Goal: Information Seeking & Learning: Learn about a topic

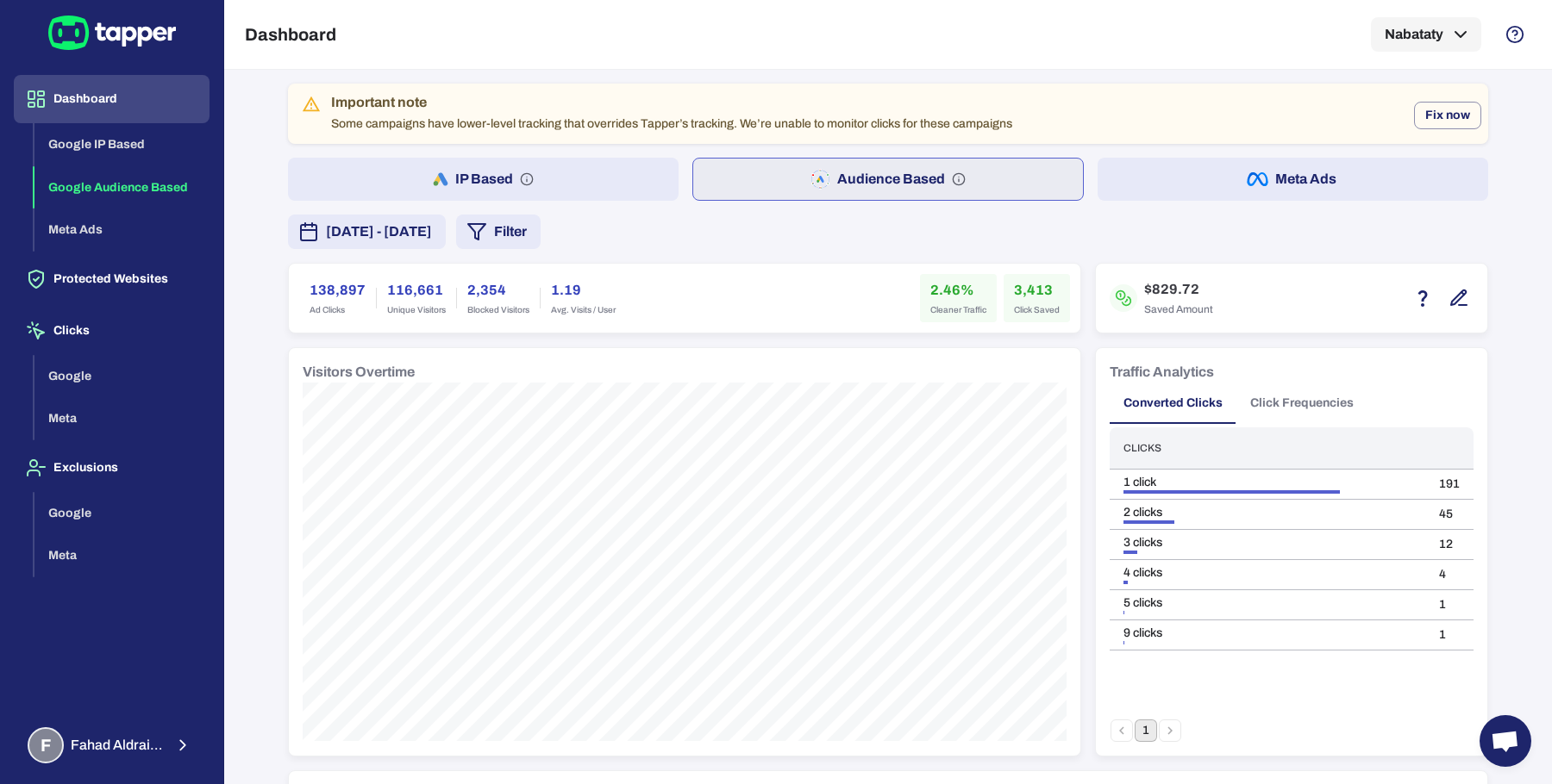
click at [1461, 307] on button "button" at bounding box center [1458, 298] width 29 height 29
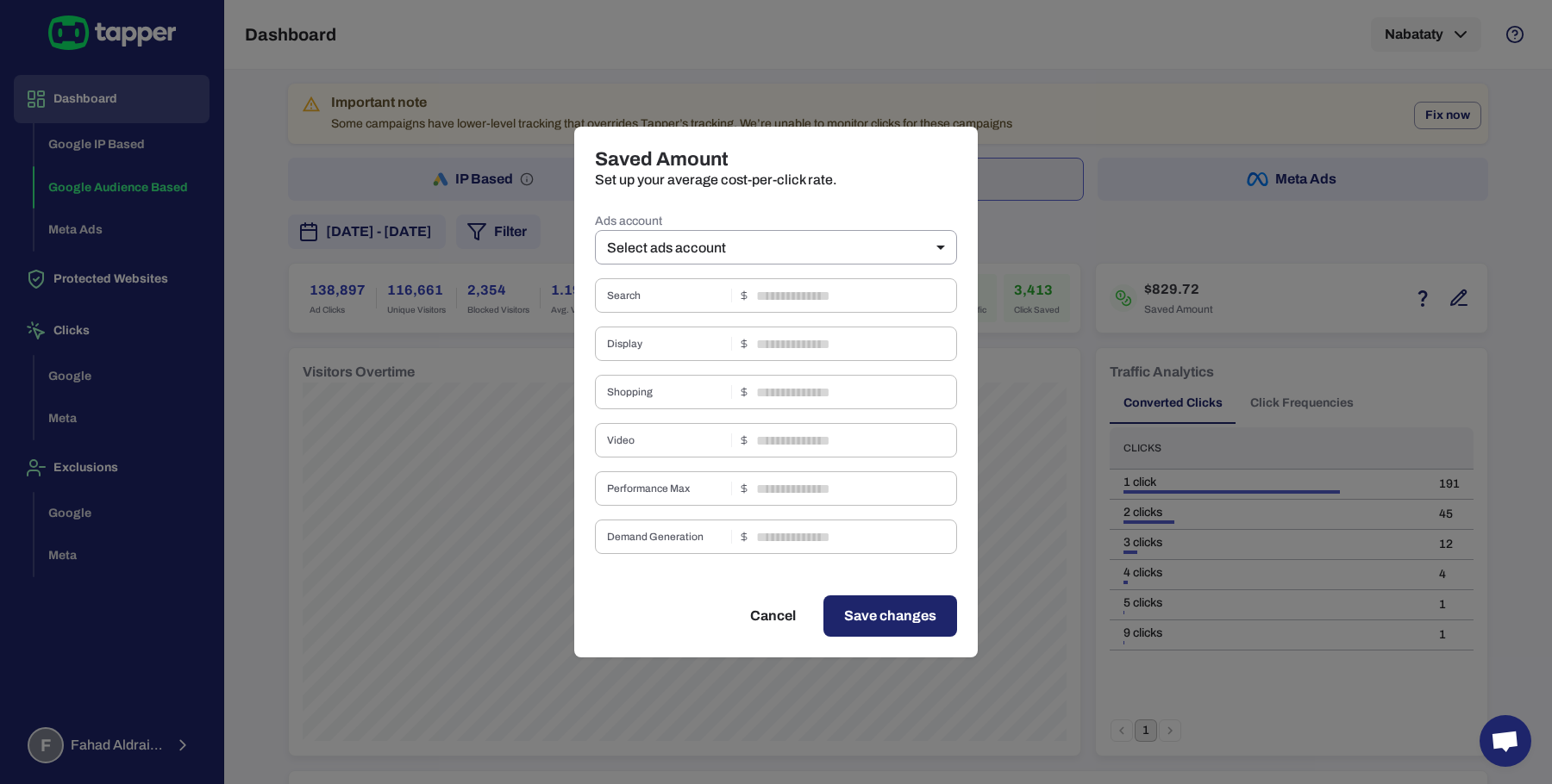
click at [837, 228] on label "Ads account" at bounding box center [776, 222] width 362 height 18
click at [833, 243] on body "Dashboard Google IP Based Google Audience Based Meta Ads Protected Websites Cli…" at bounding box center [776, 392] width 1552 height 784
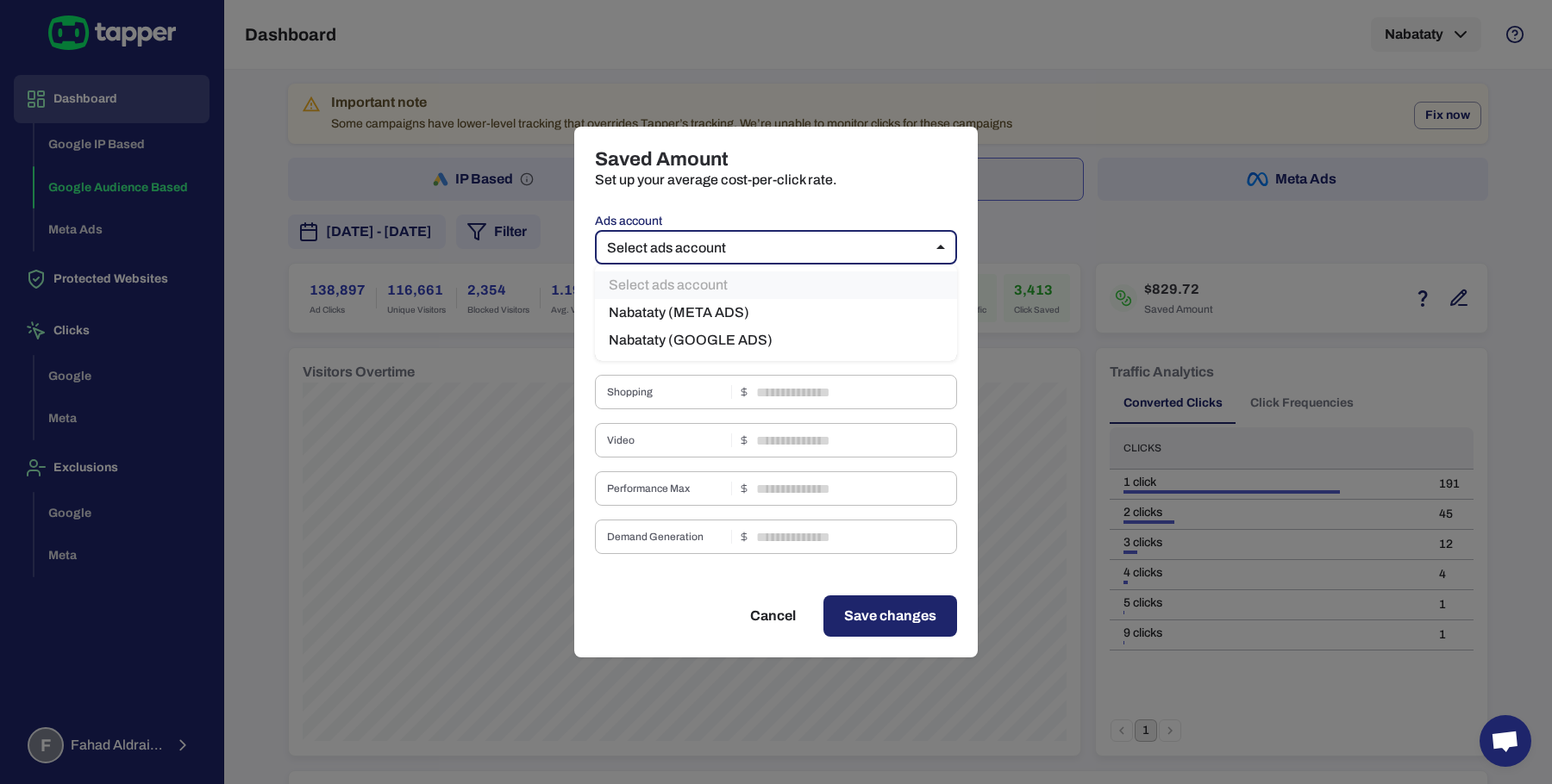
click at [751, 331] on li "Nabataty (GOOGLE ADS)" at bounding box center [776, 341] width 362 height 27
type input "***"
type input "****"
type input "*"
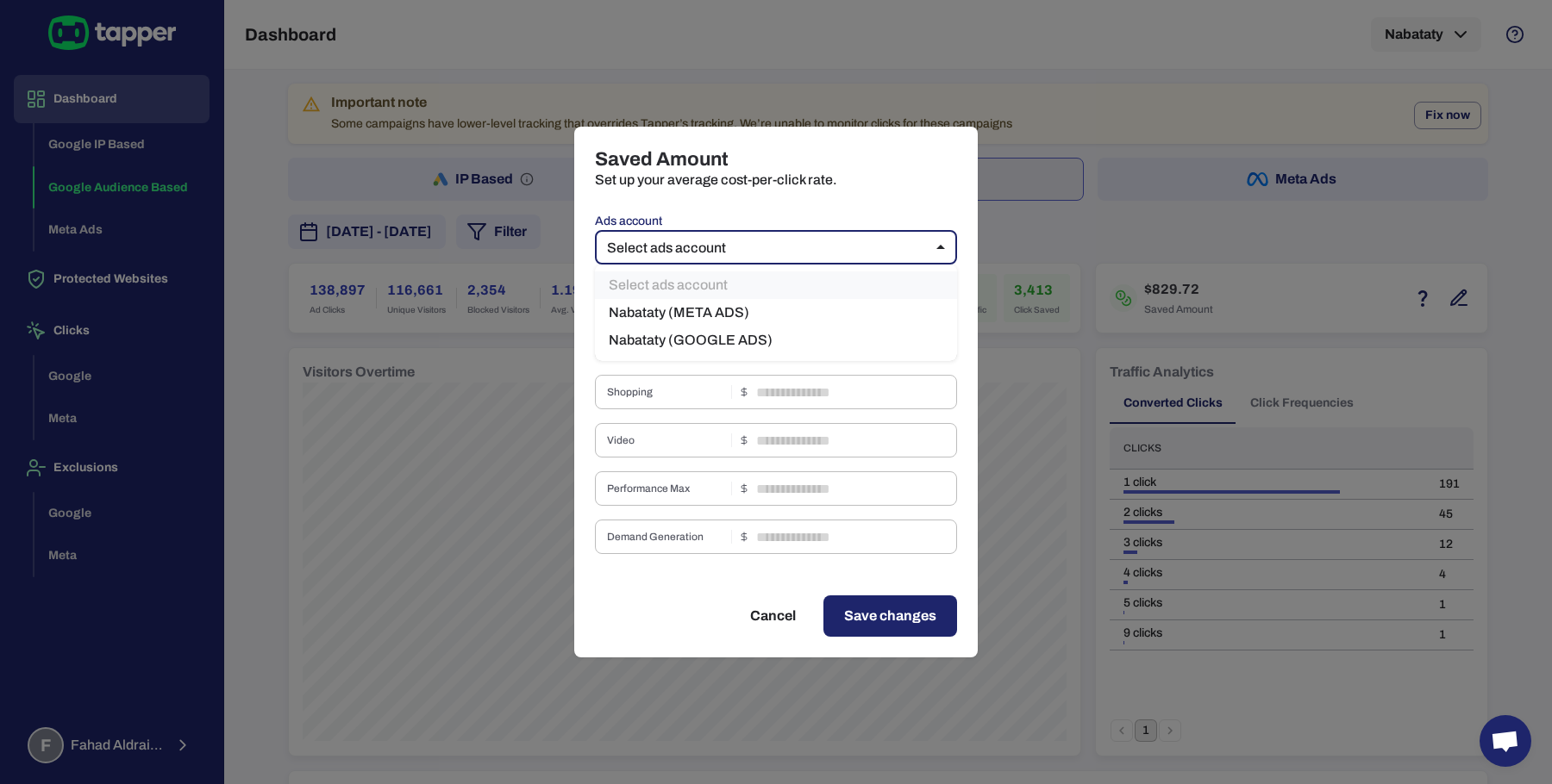
type input "*"
type input "****"
click at [649, 537] on span "Demand Generation" at bounding box center [665, 537] width 117 height 14
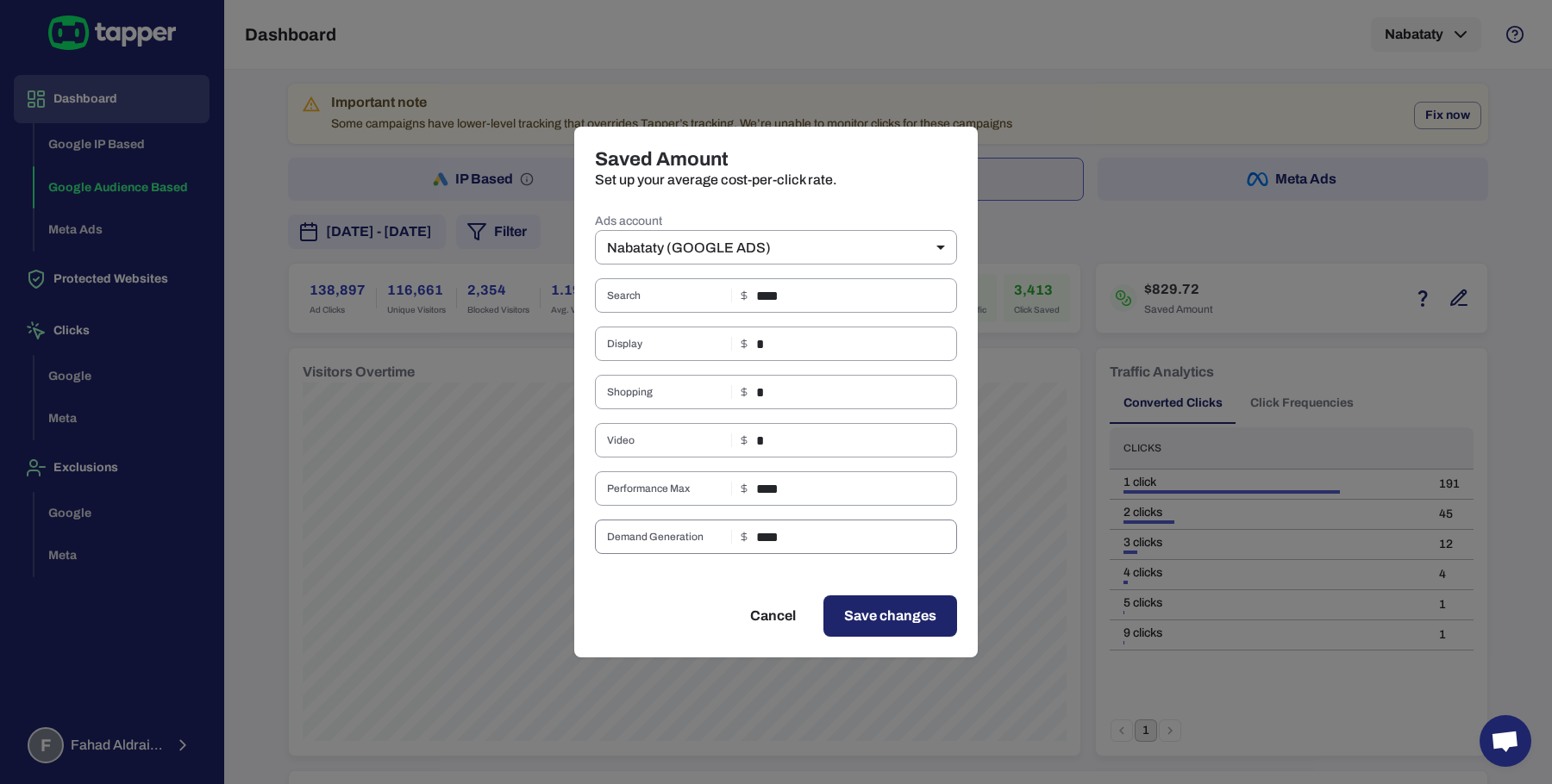
click at [649, 537] on span "Demand Generation" at bounding box center [665, 537] width 117 height 14
copy span
click at [1146, 249] on div "Saved Amount Set up your average cost-per-click rate. Ads account Nabataty (GOO…" at bounding box center [776, 392] width 1552 height 784
type input "**"
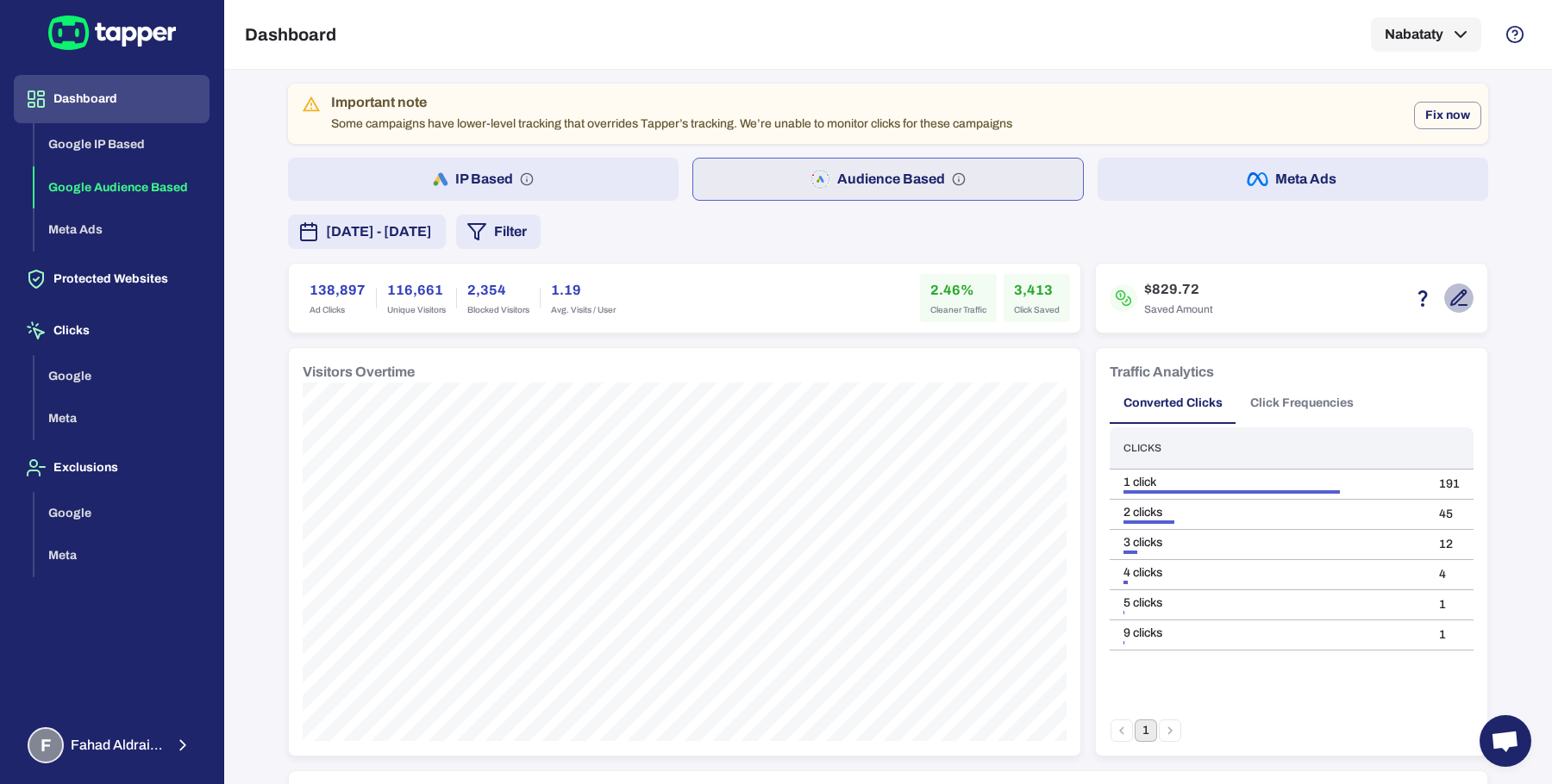
click at [635, 178] on button "IP Based" at bounding box center [483, 180] width 391 height 43
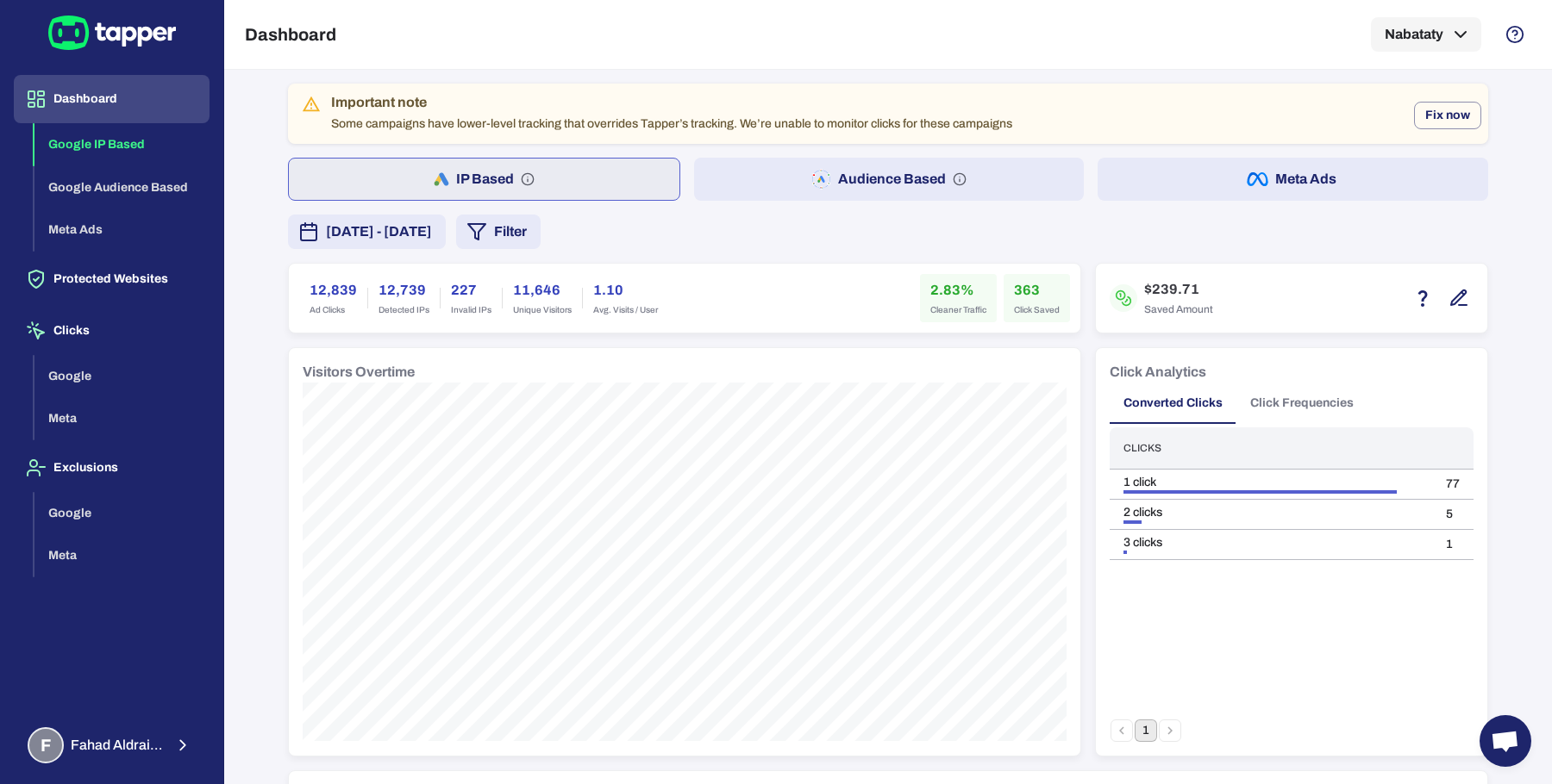
click at [762, 190] on button "Audience Based" at bounding box center [890, 180] width 391 height 43
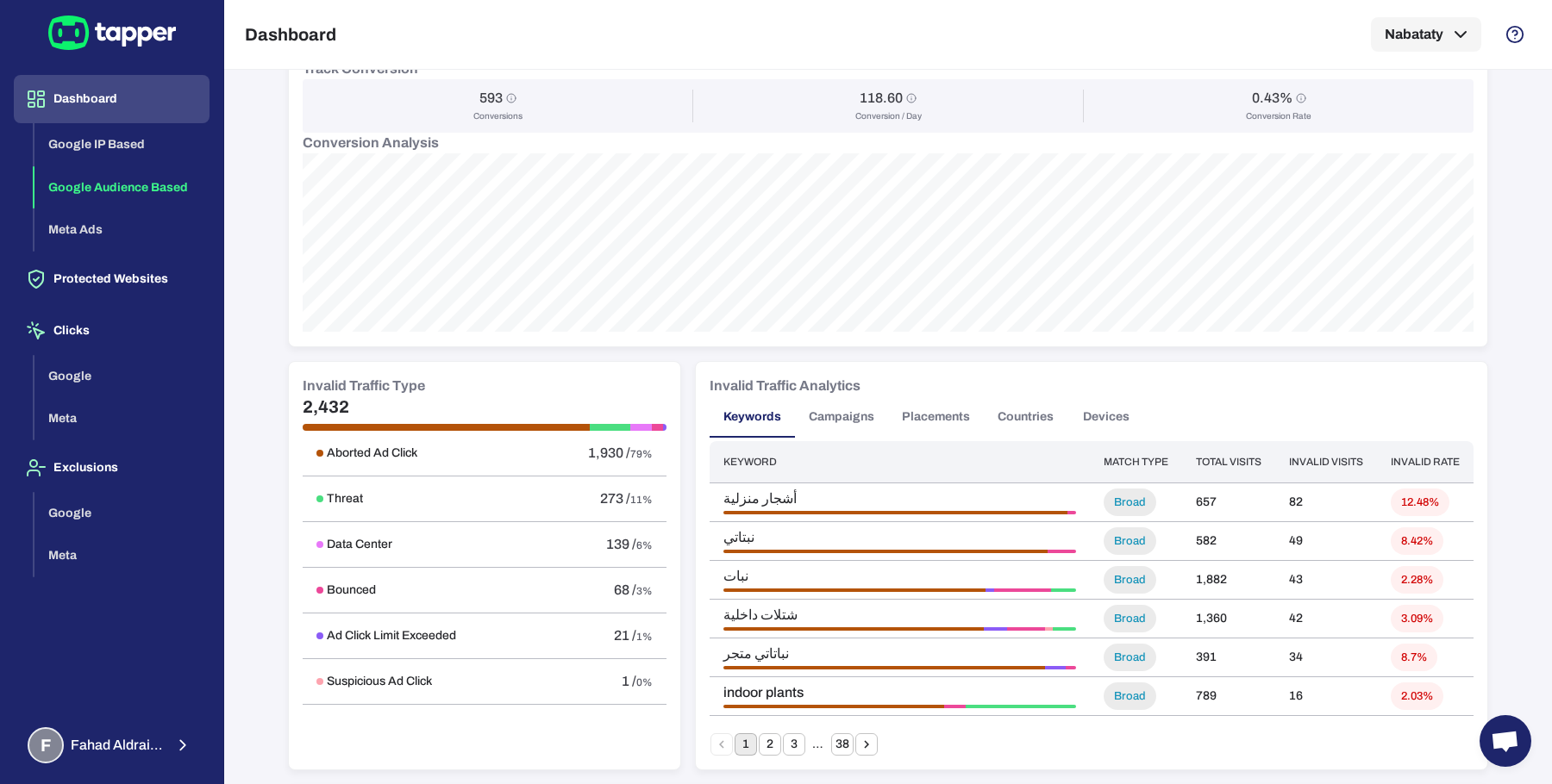
scroll to position [733, 0]
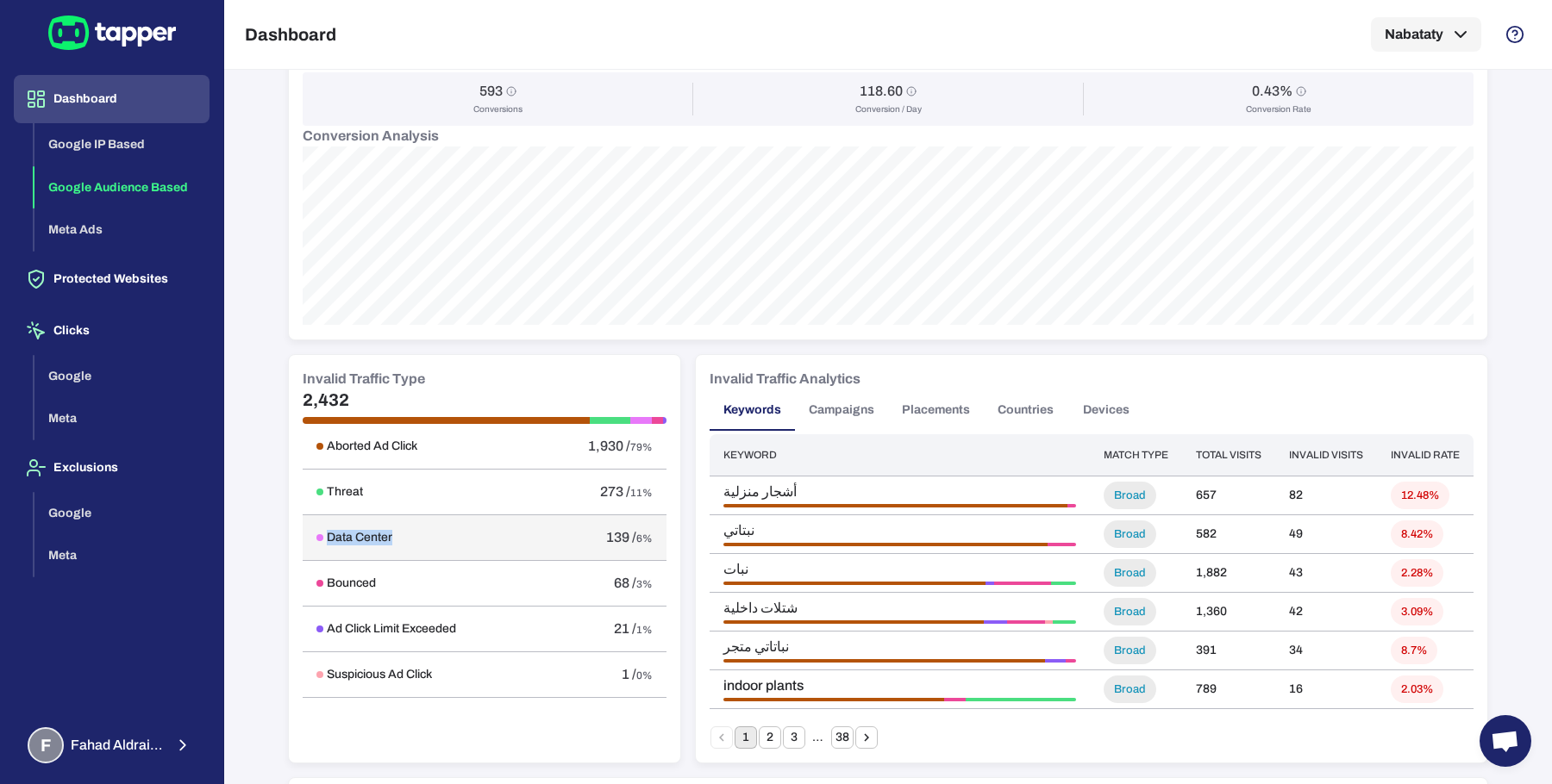
drag, startPoint x: 319, startPoint y: 535, endPoint x: 382, endPoint y: 532, distance: 63.1
click at [382, 532] on h6 "Data Center" at bounding box center [359, 538] width 65 height 16
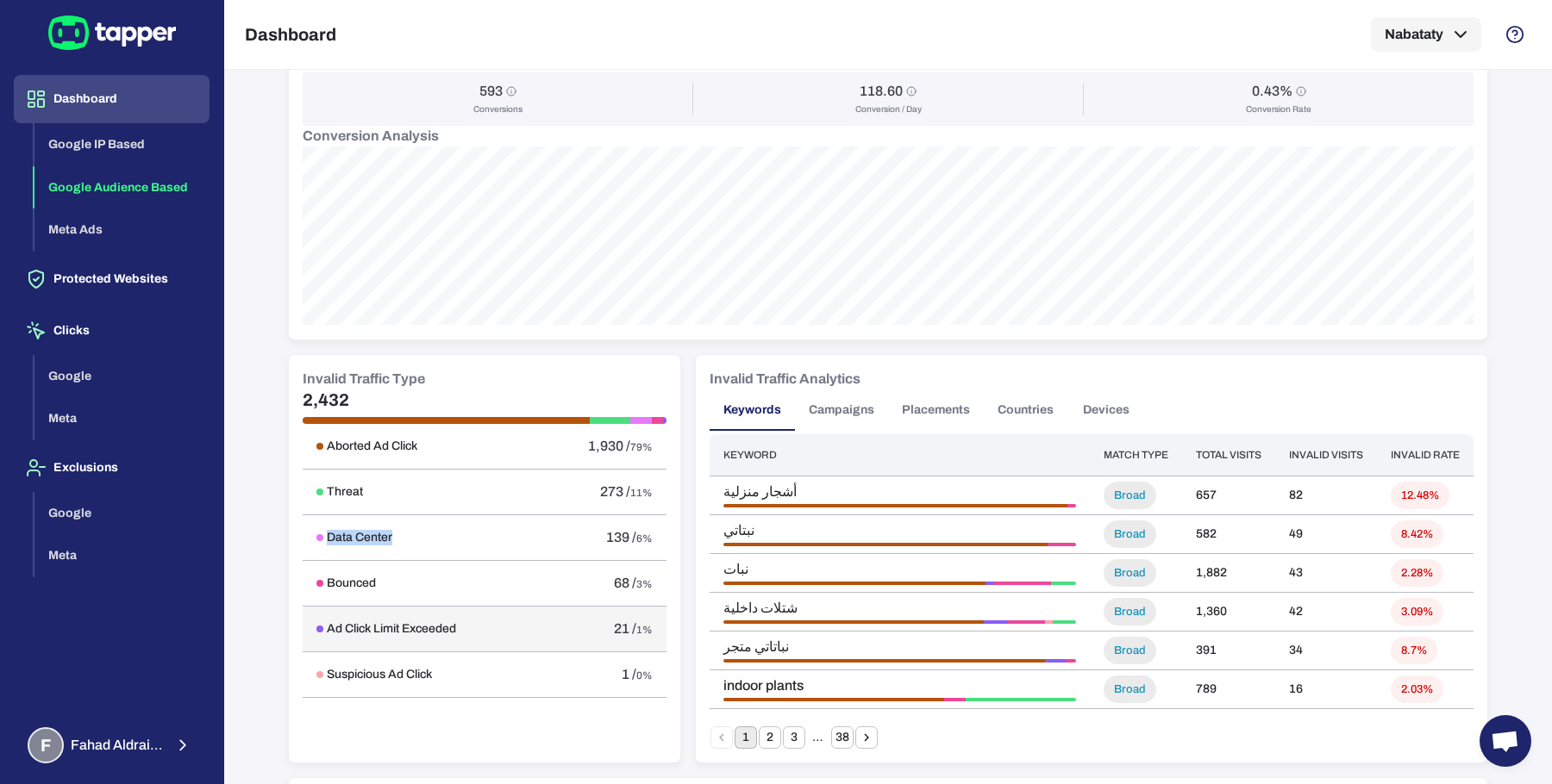
copy h6 "Data Center"
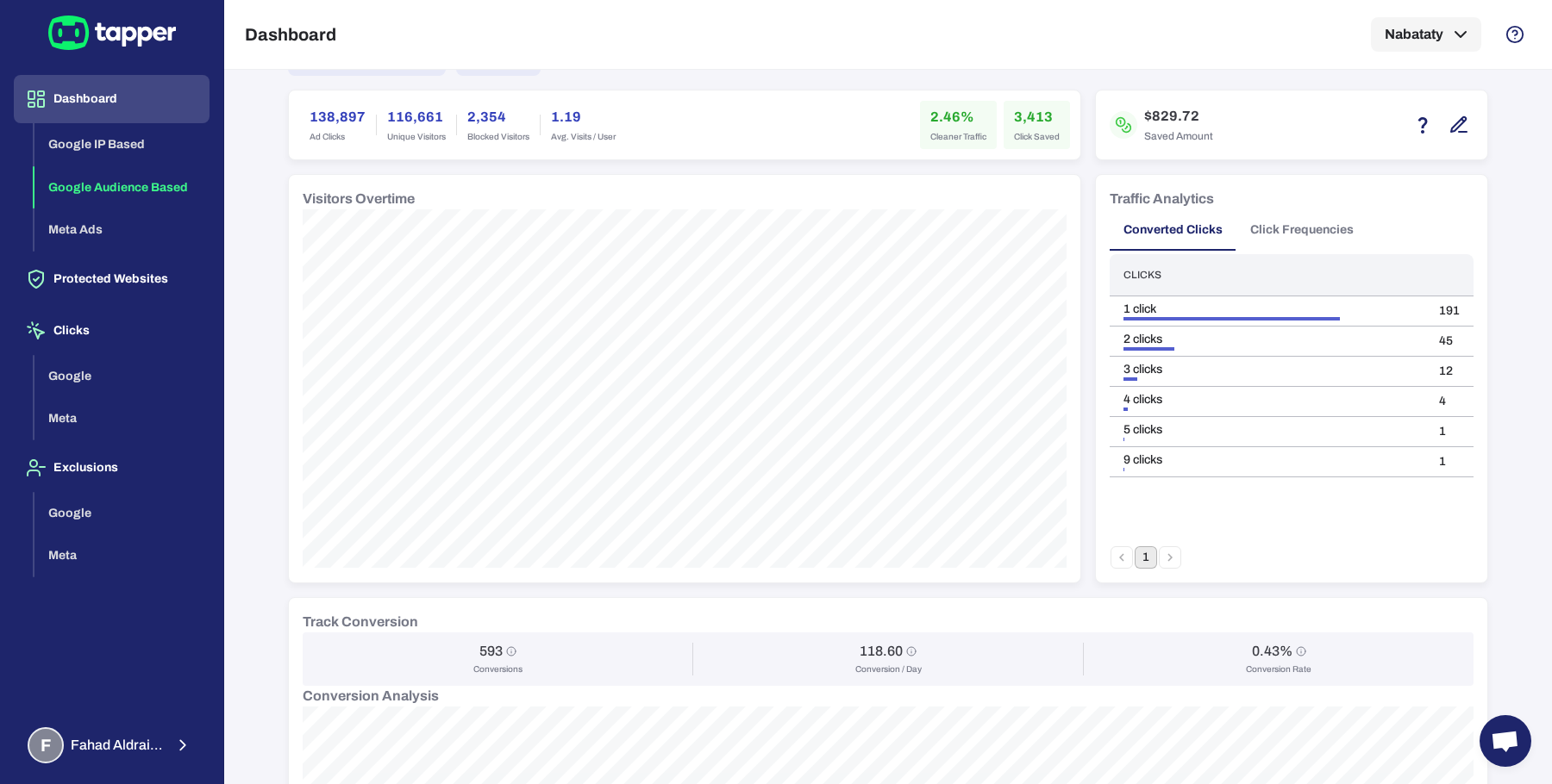
scroll to position [238, 0]
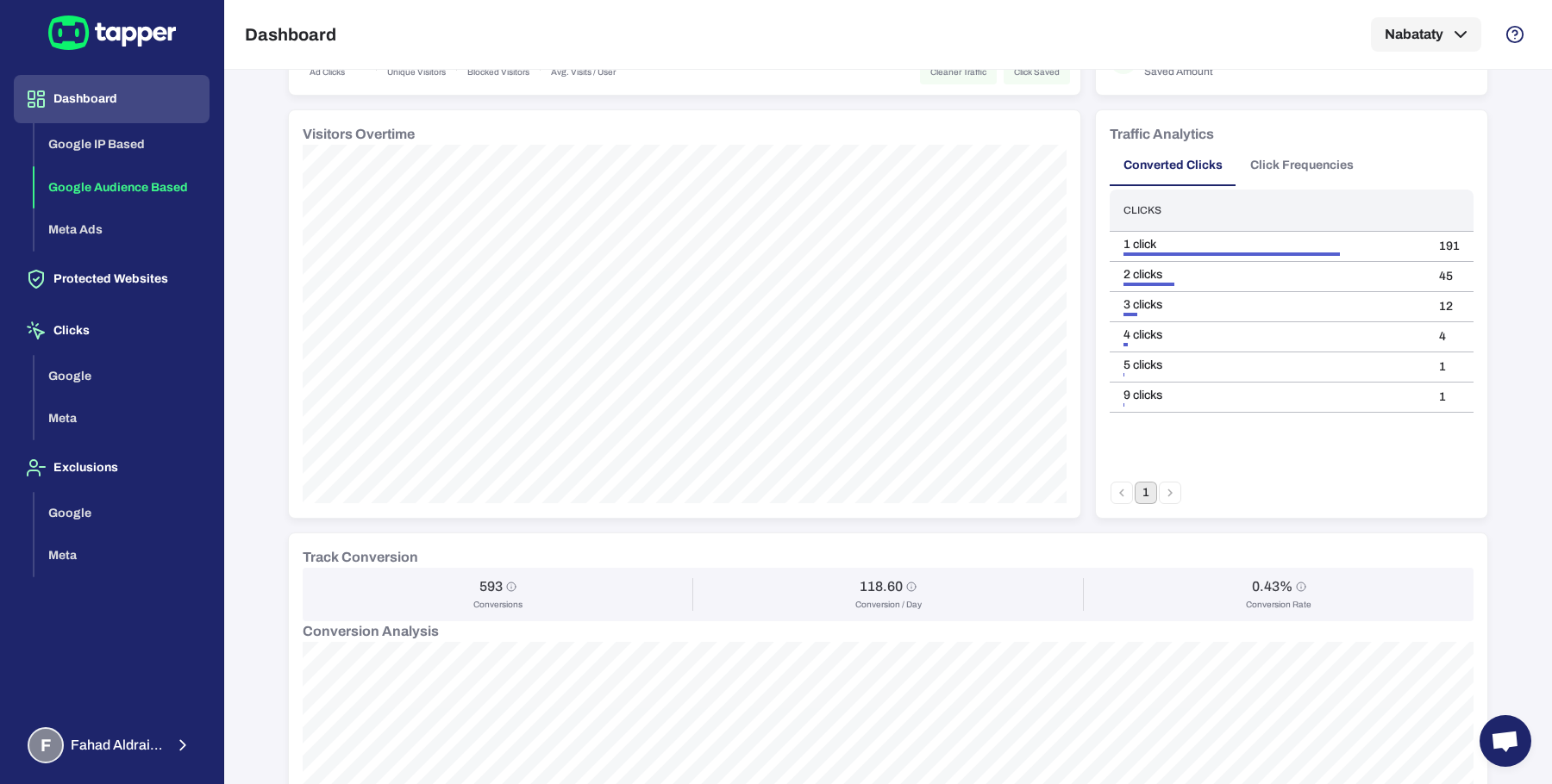
click at [480, 584] on h6 "593" at bounding box center [491, 587] width 23 height 18
copy h6 "593"
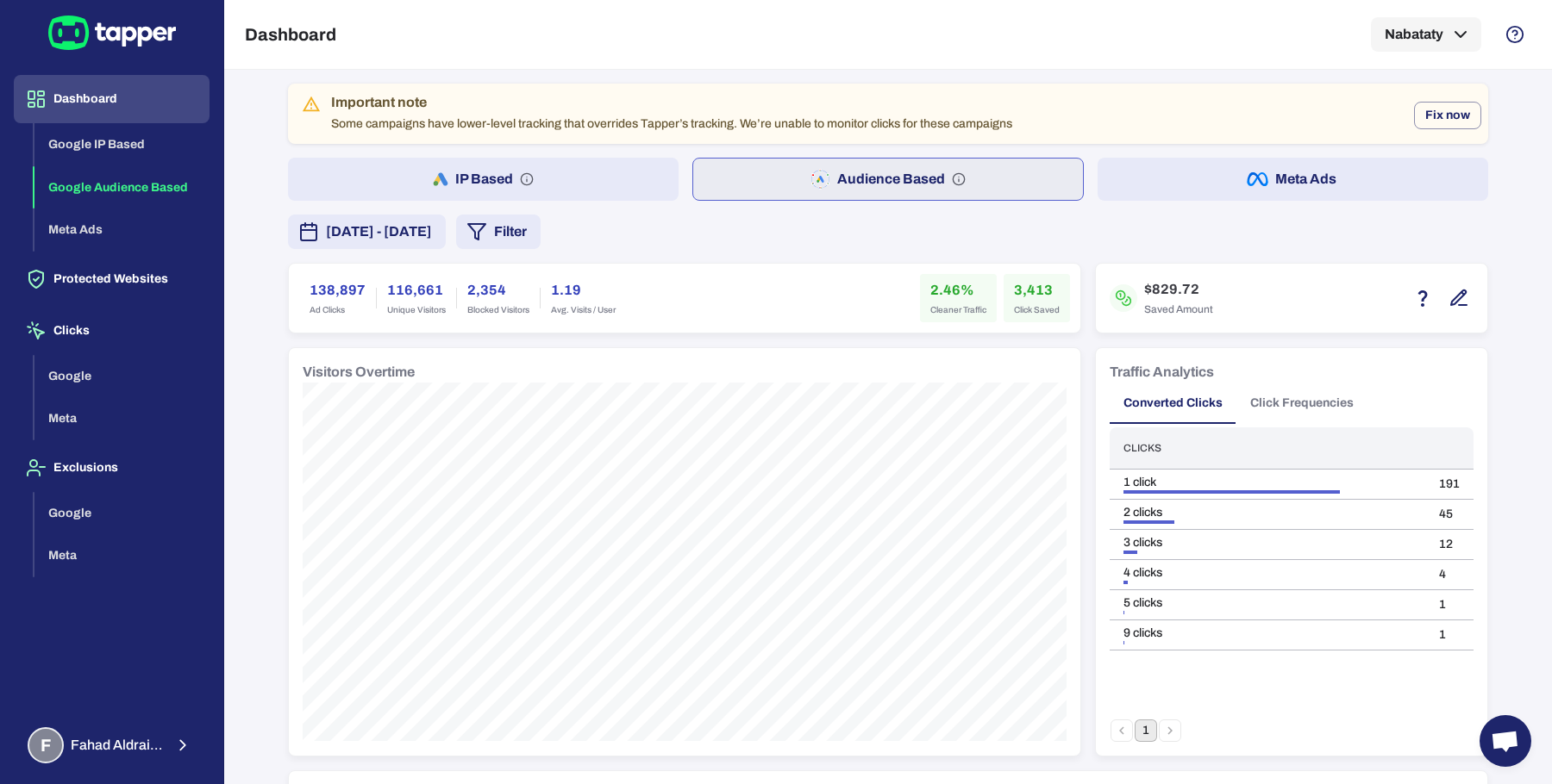
click at [323, 285] on h6 "138,897" at bounding box center [337, 290] width 56 height 21
copy h6 "138,897"
click at [1029, 285] on h6 "3,413" at bounding box center [1036, 290] width 46 height 21
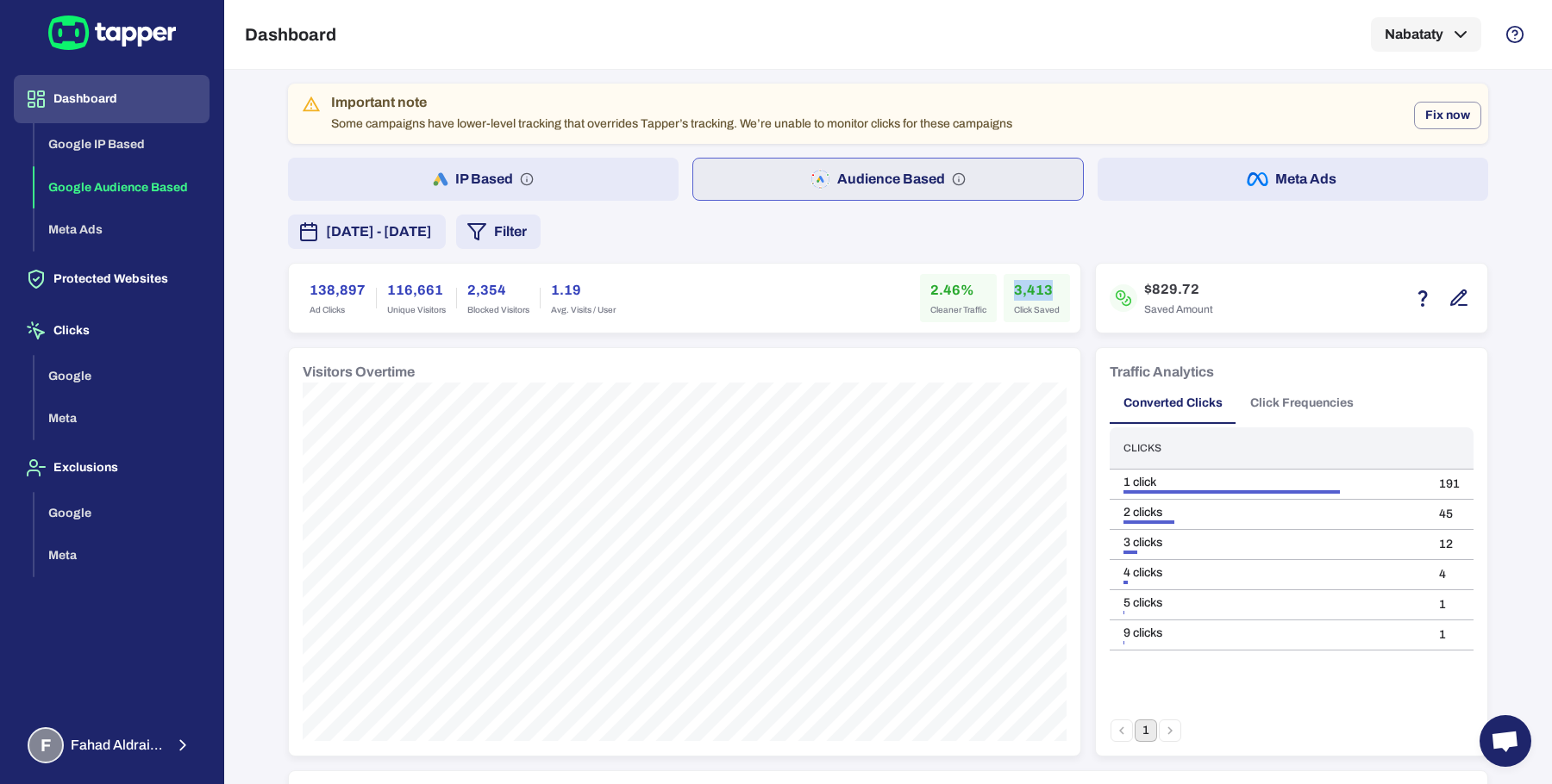
copy h6 "3,413"
click at [937, 294] on h6 "2.46%" at bounding box center [957, 290] width 56 height 21
copy h6 "2.46"
click at [766, 257] on div "Important note Some campaigns have lower-level tracking that overrides Tapper’s…" at bounding box center [888, 798] width 1200 height 1427
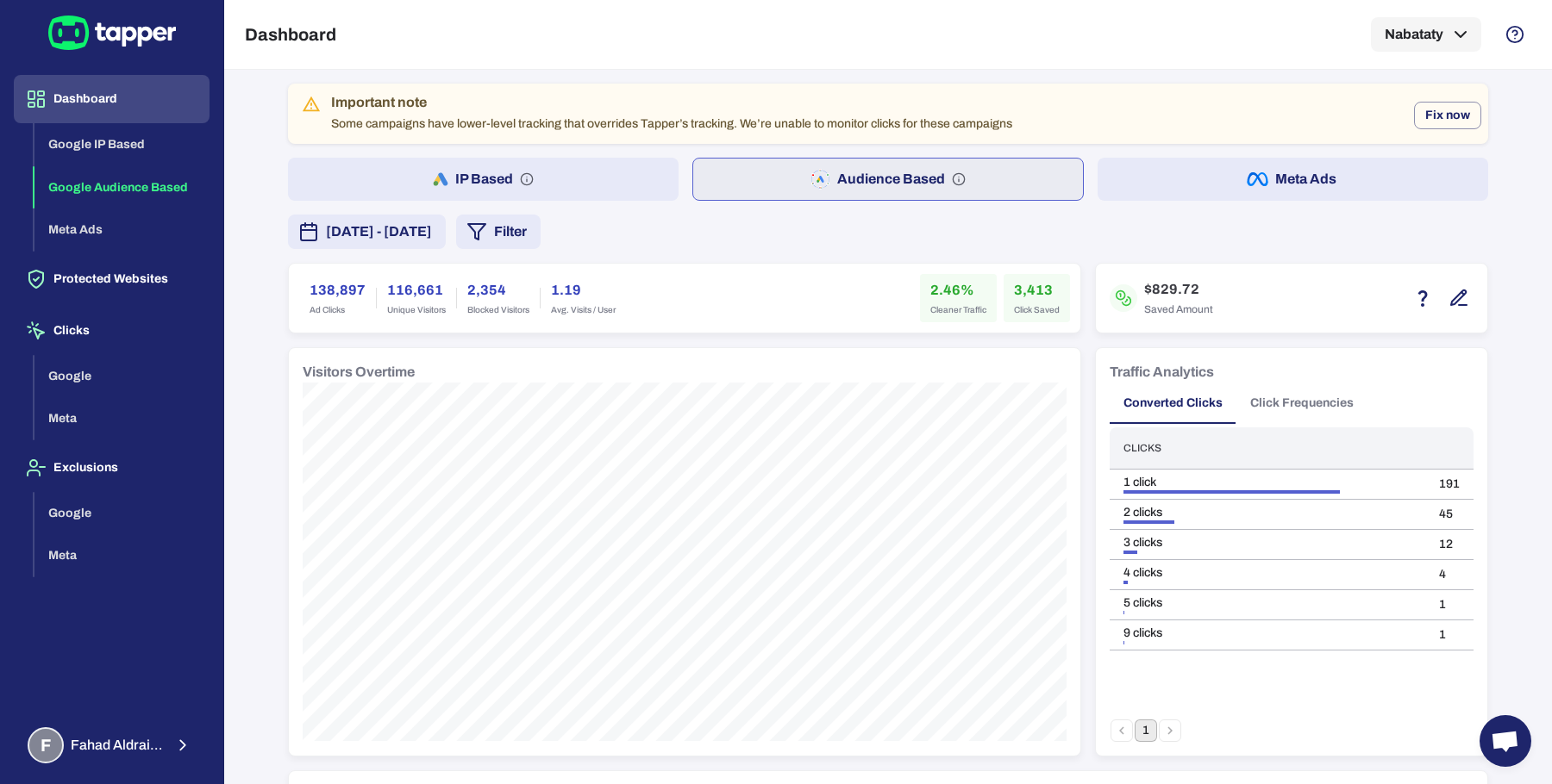
click at [445, 246] on button "[DATE] - [DATE]" at bounding box center [367, 231] width 158 height 34
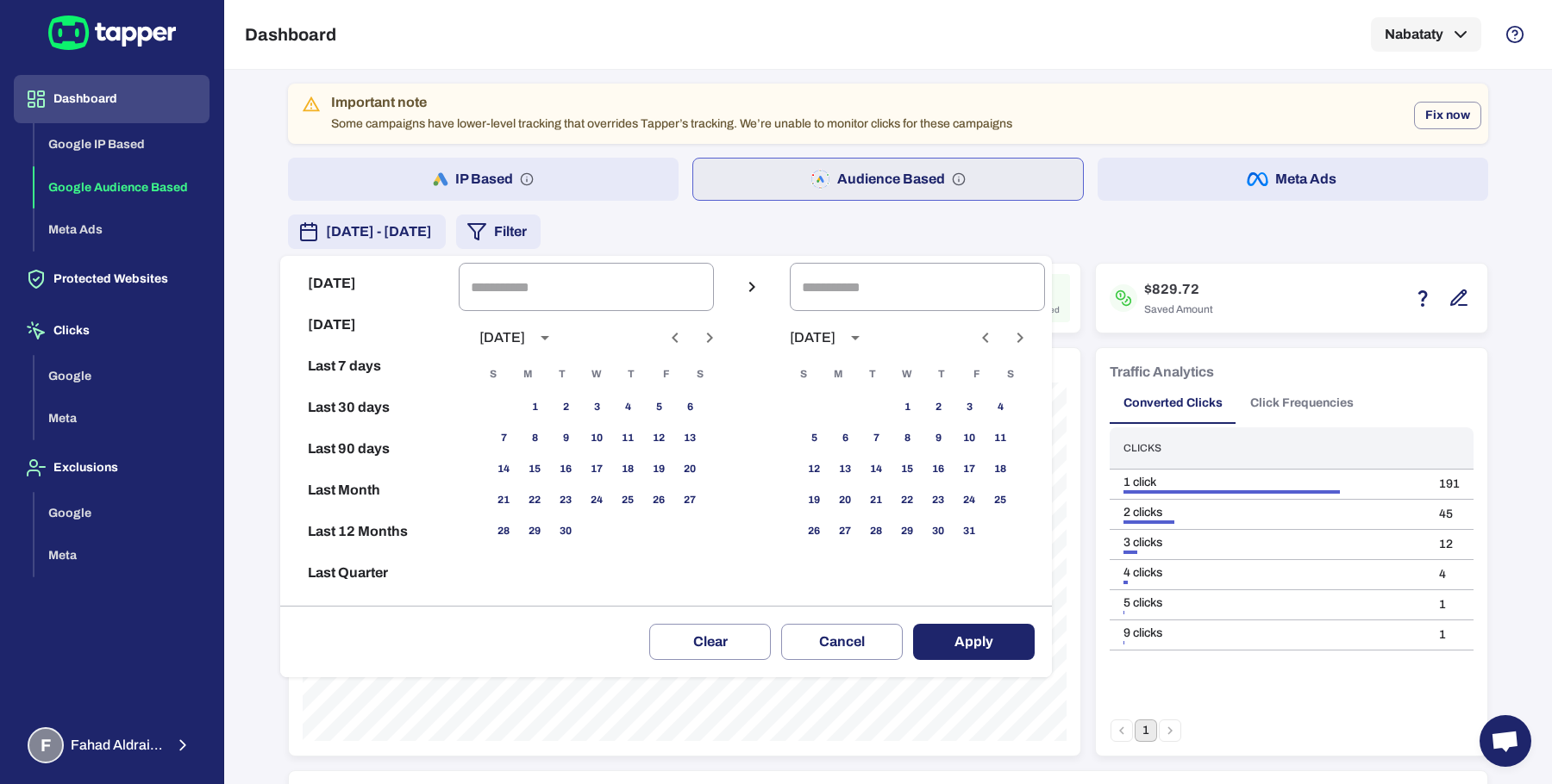
click at [724, 233] on div at bounding box center [776, 392] width 1552 height 784
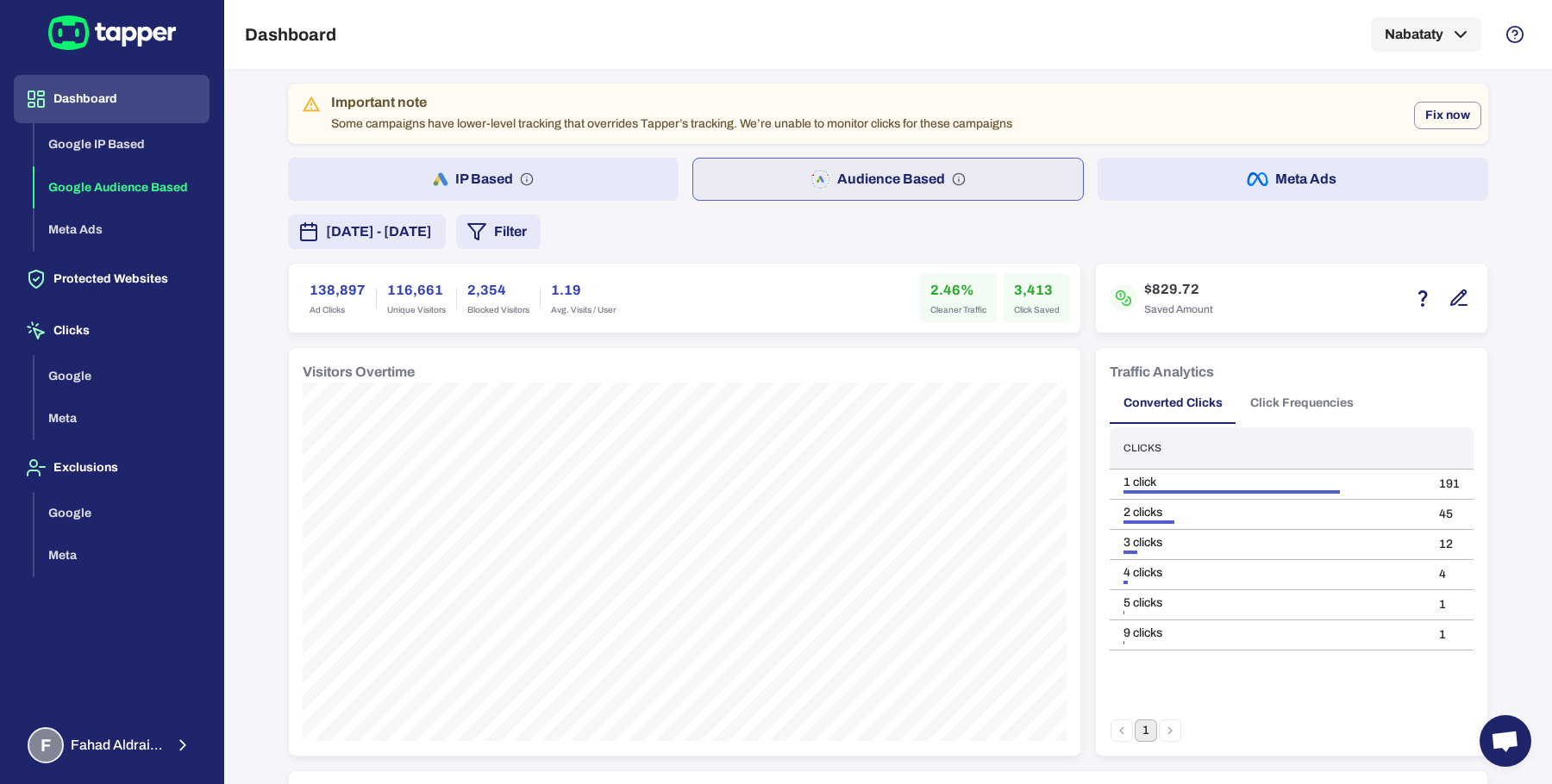
click at [540, 235] on button "Filter" at bounding box center [498, 231] width 85 height 34
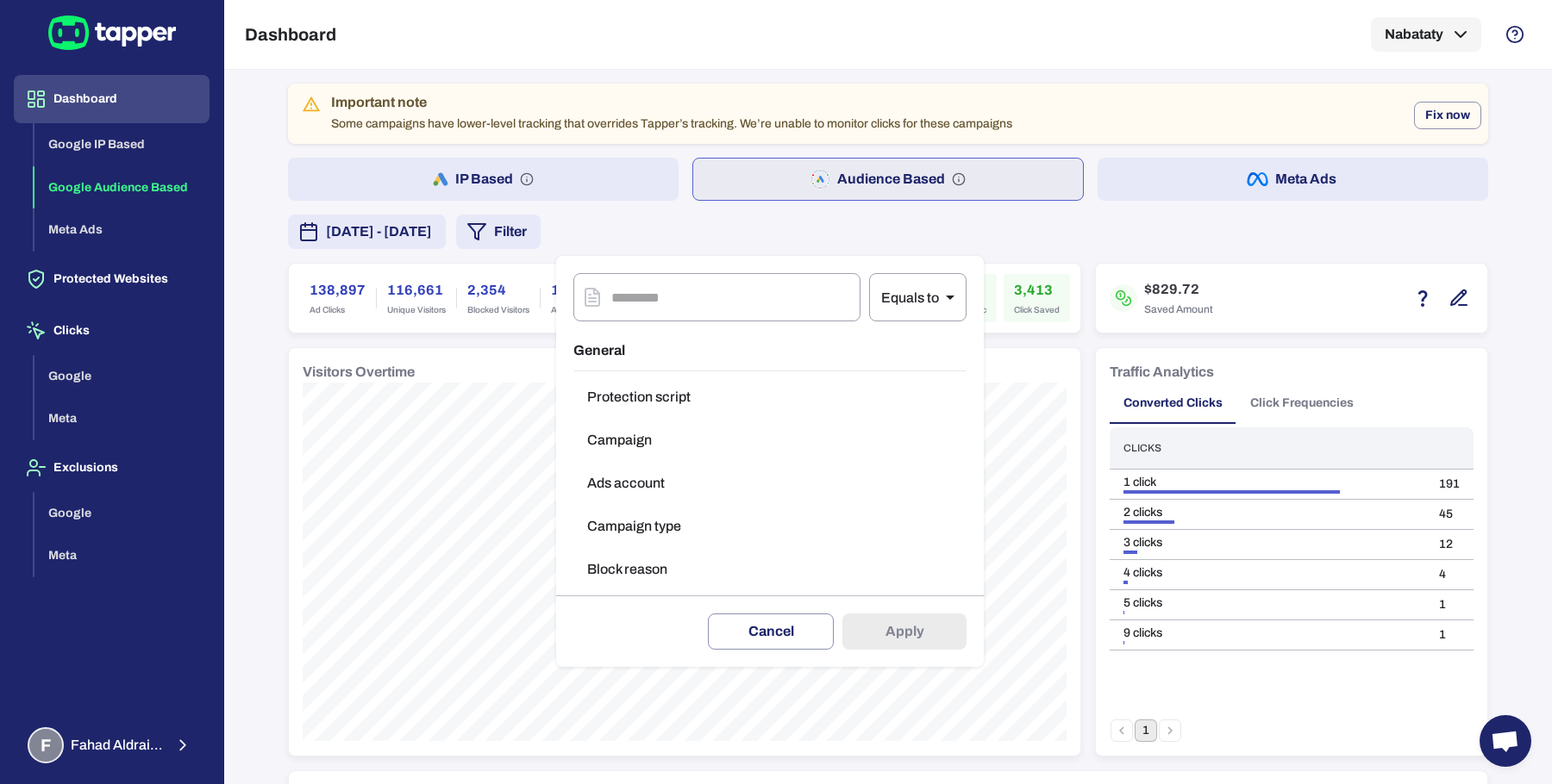
click at [629, 513] on button "Campaign type" at bounding box center [770, 526] width 394 height 34
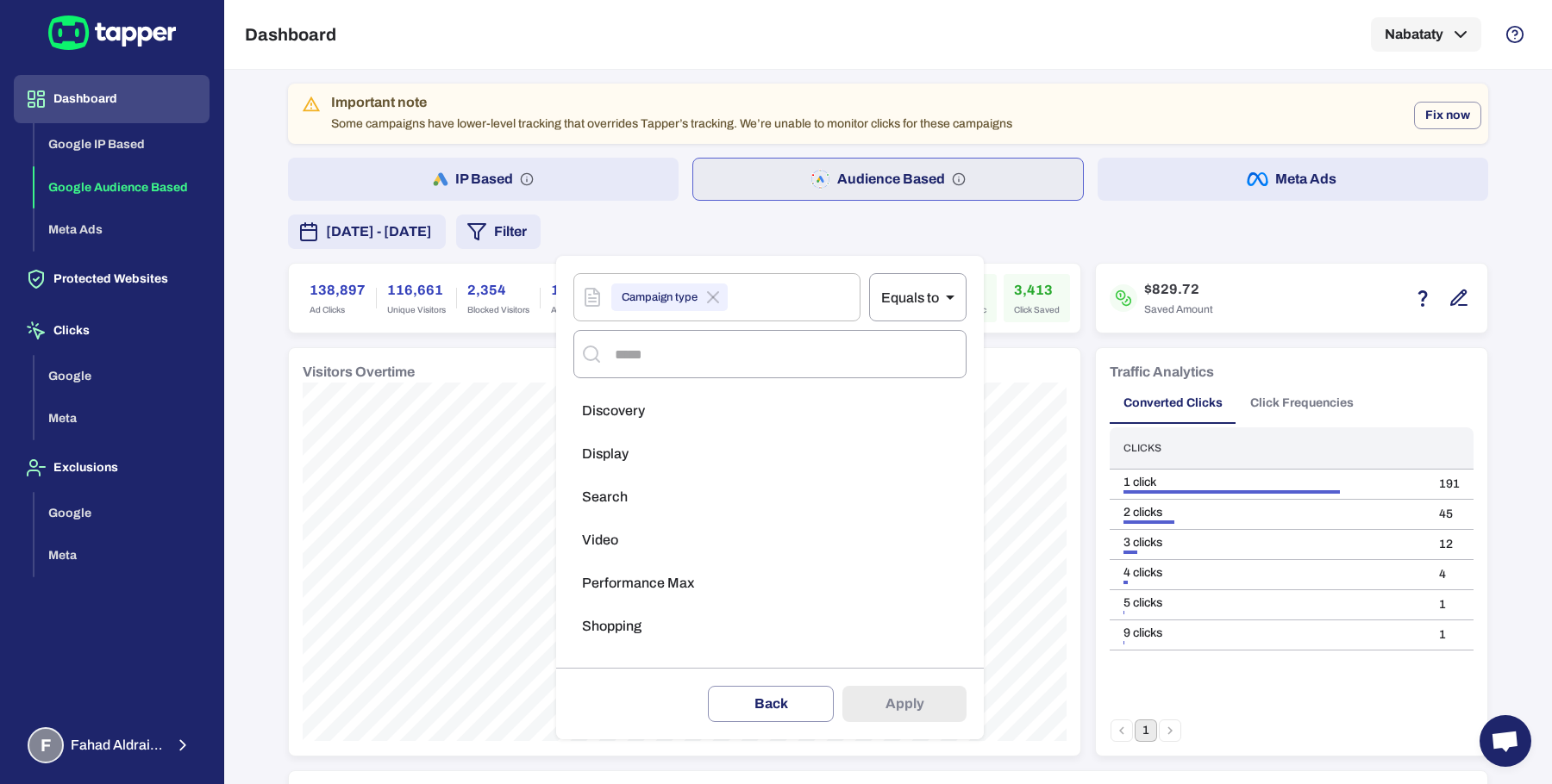
click at [649, 576] on span "Performance Max" at bounding box center [638, 584] width 112 height 18
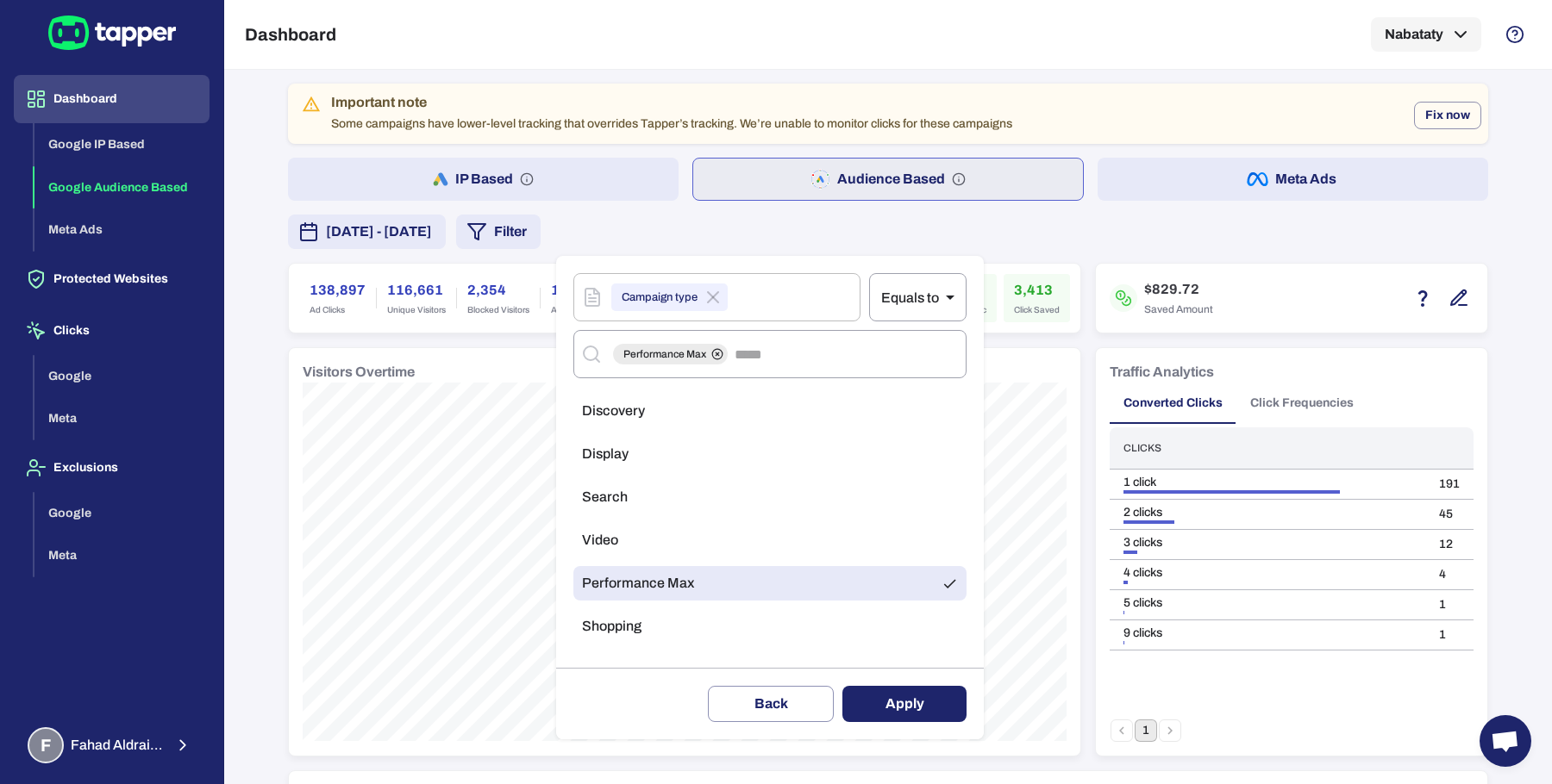
click at [863, 690] on button "Apply" at bounding box center [903, 704] width 124 height 36
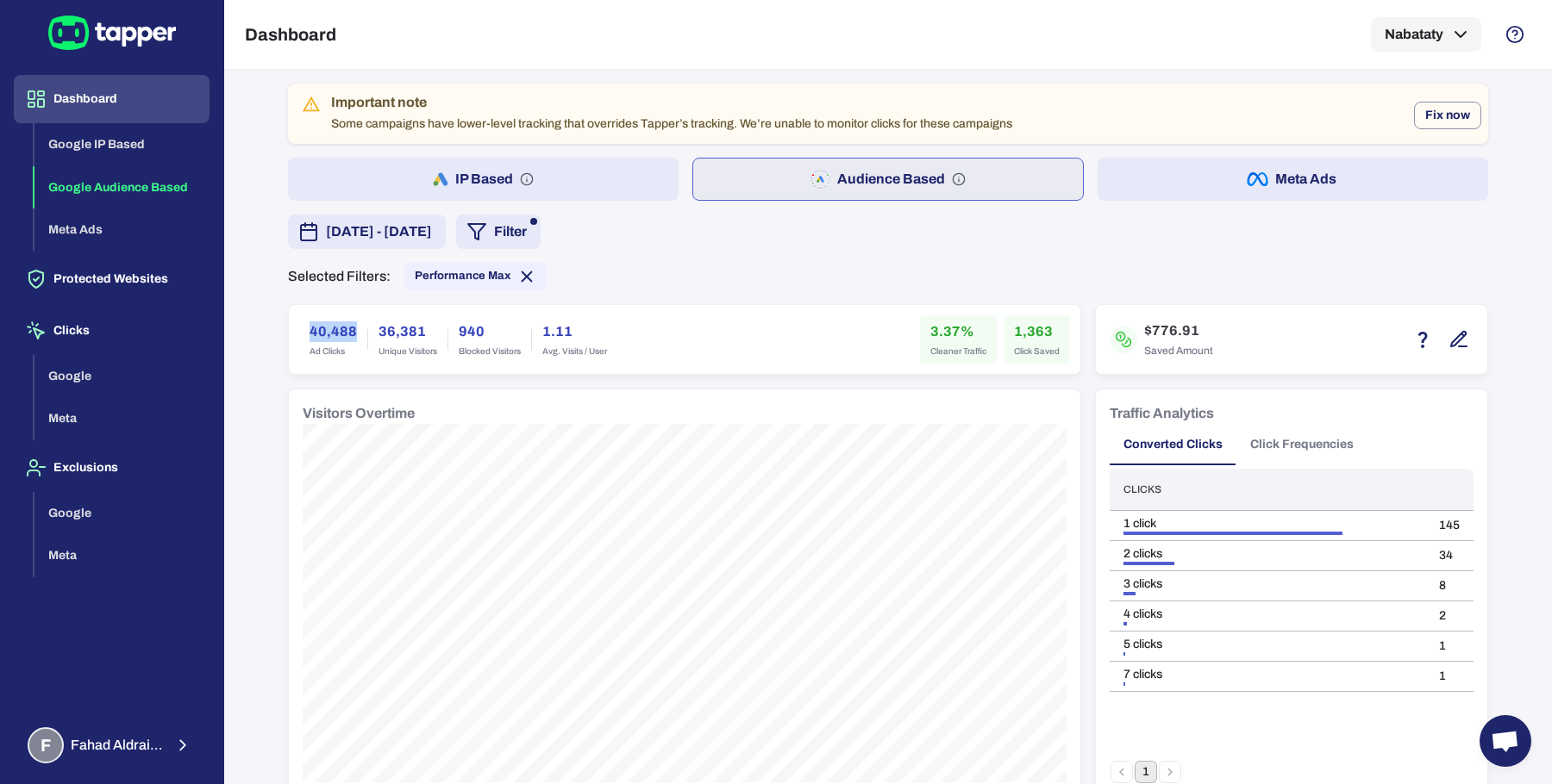
drag, startPoint x: 300, startPoint y: 325, endPoint x: 356, endPoint y: 325, distance: 56.0
click at [356, 325] on div "40,488 Ad Clicks" at bounding box center [333, 339] width 68 height 48
copy h6 "40,488"
click at [1017, 325] on h6 "1,363" at bounding box center [1036, 331] width 46 height 21
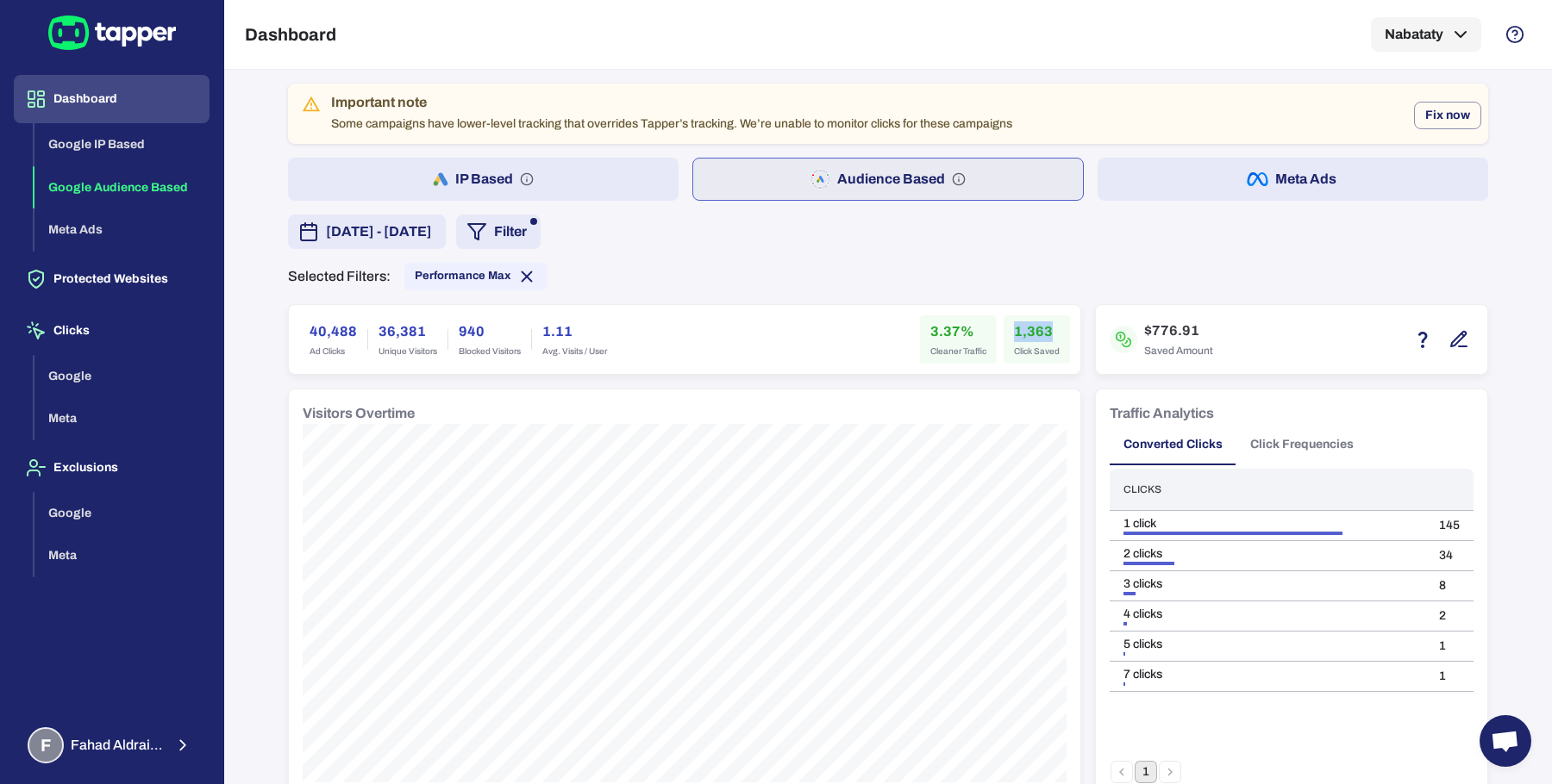
copy h6 "1,363"
drag, startPoint x: 1144, startPoint y: 327, endPoint x: 1164, endPoint y: 327, distance: 20.0
click at [1164, 327] on h6 "$776.91" at bounding box center [1178, 330] width 69 height 21
copy h6 "776"
click at [930, 330] on h6 "3.37%" at bounding box center [957, 331] width 56 height 21
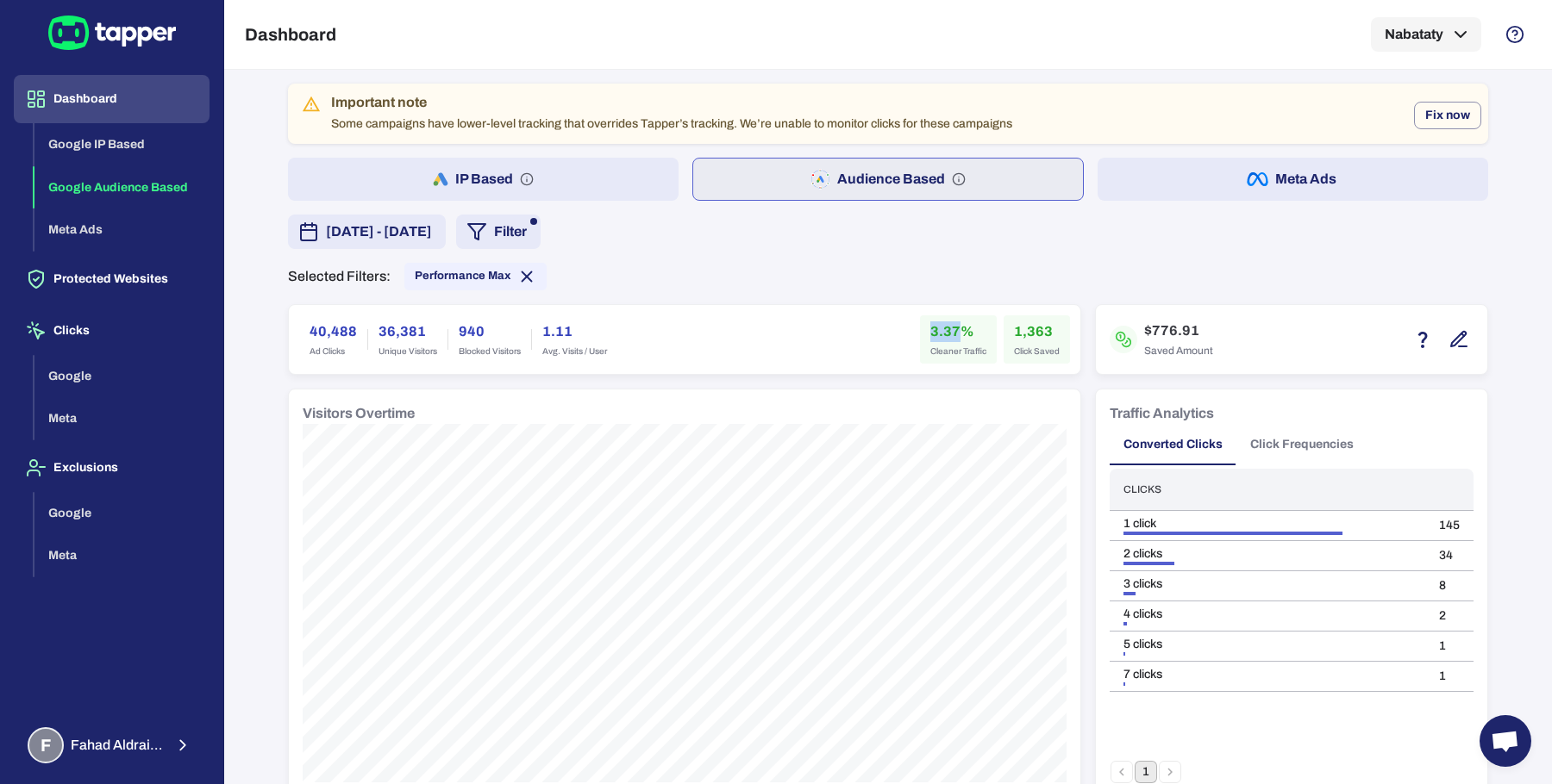
click at [930, 330] on h6 "3.37%" at bounding box center [957, 331] width 56 height 21
copy h6 "3.37"
click at [569, 180] on button "IP Based" at bounding box center [483, 180] width 391 height 43
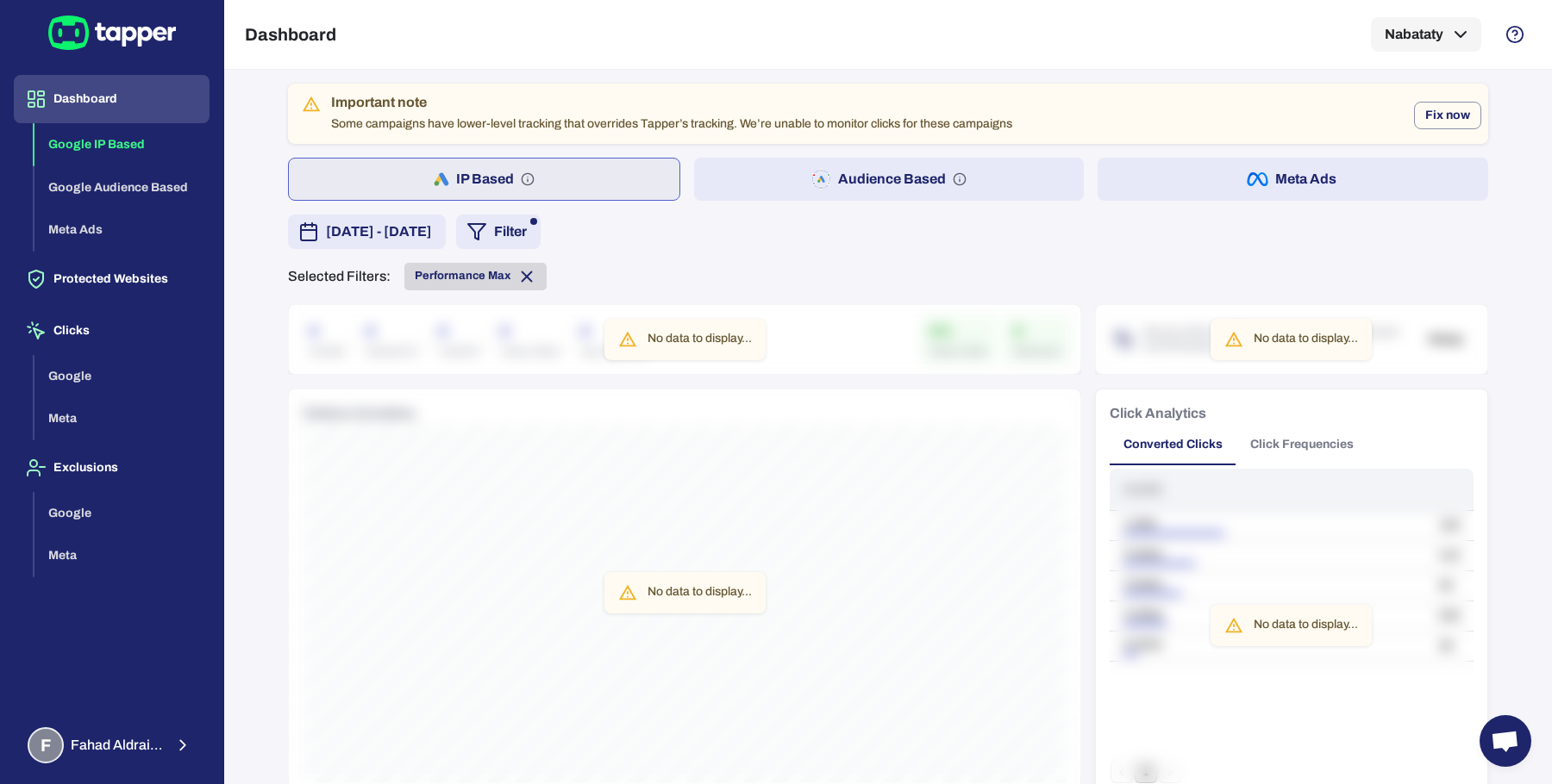
click at [518, 275] on icon at bounding box center [526, 276] width 19 height 19
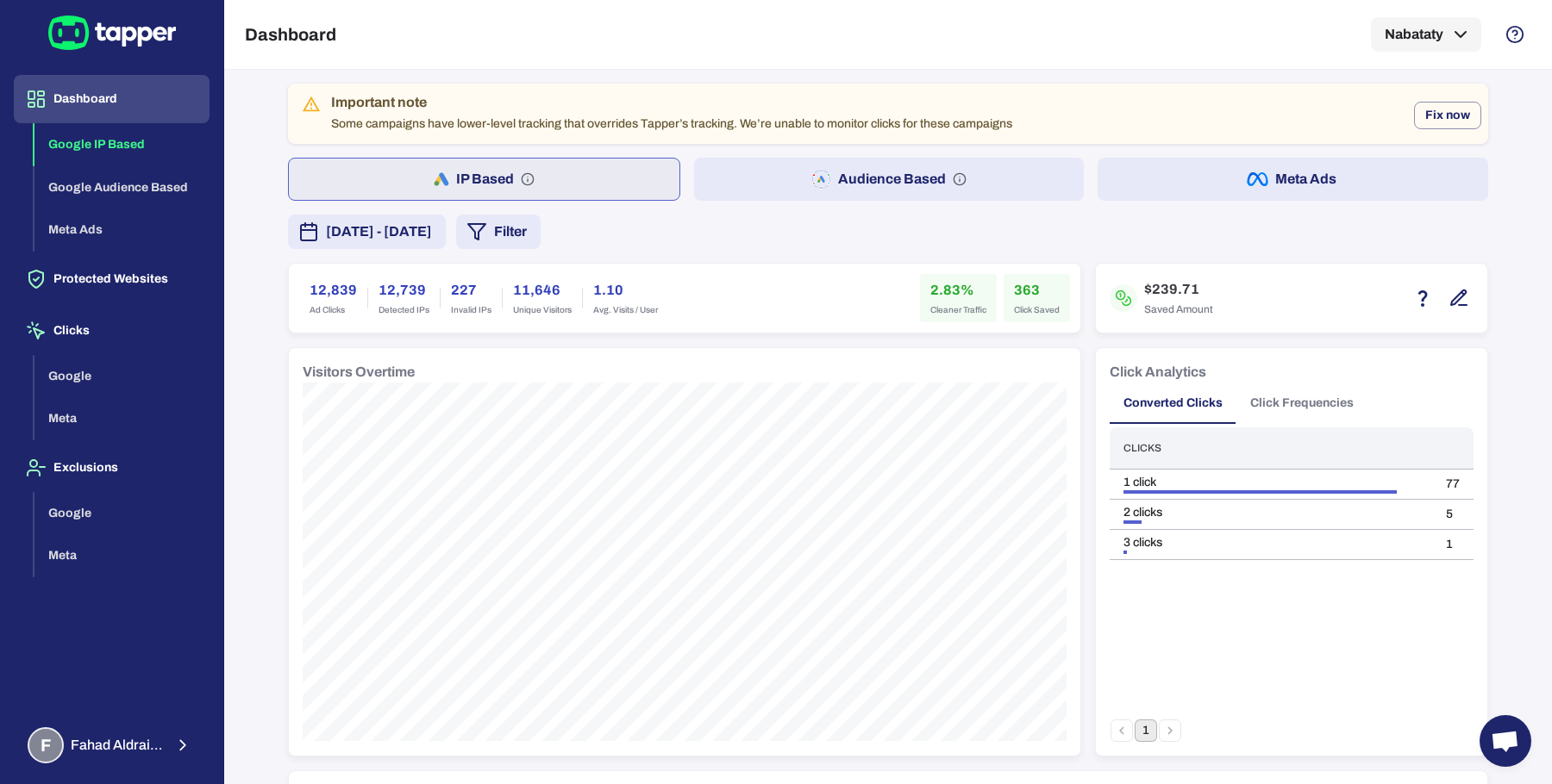
click at [540, 235] on button "Filter" at bounding box center [498, 231] width 85 height 34
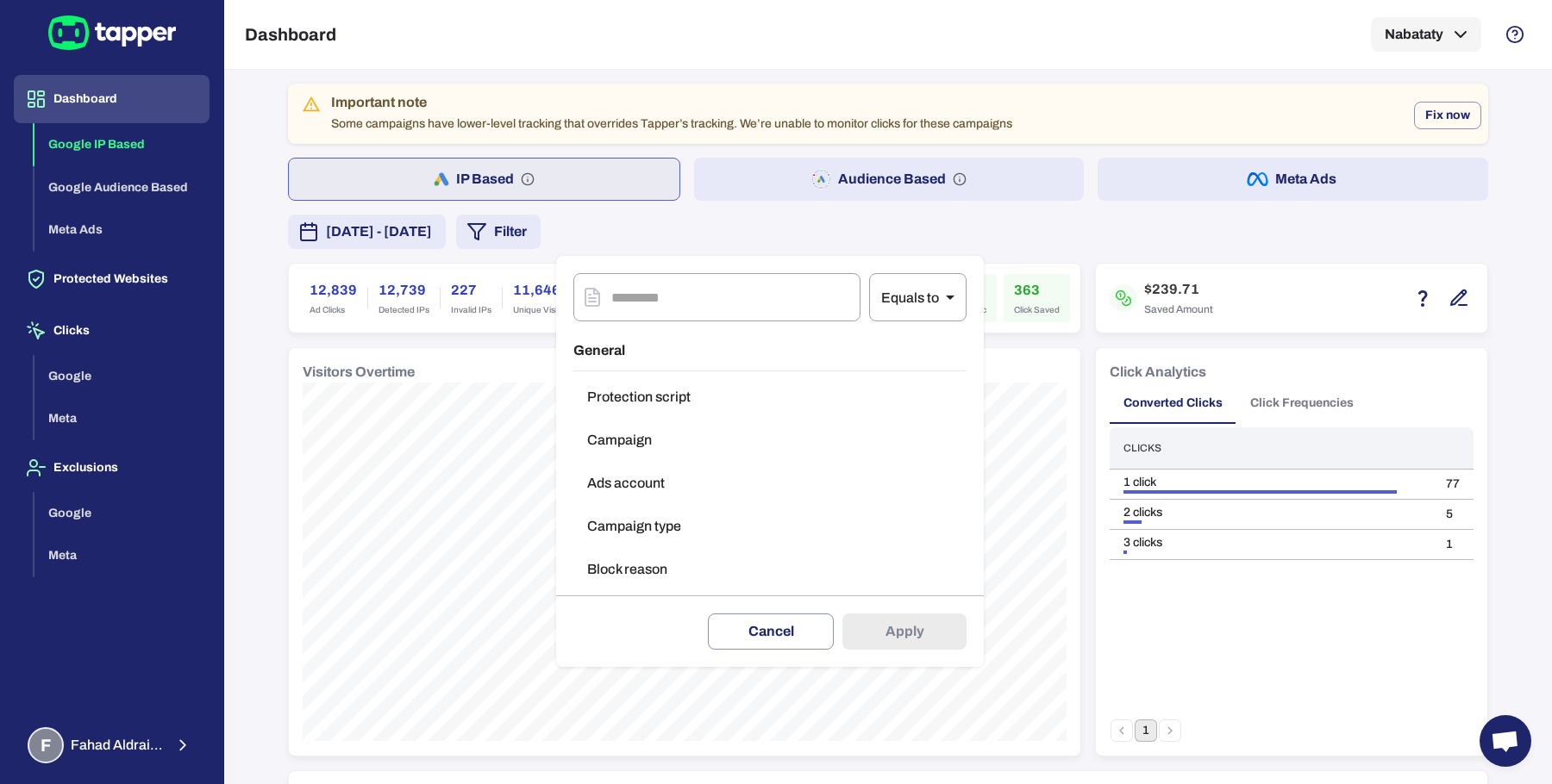
click at [609, 524] on button "Campaign type" at bounding box center [770, 526] width 394 height 34
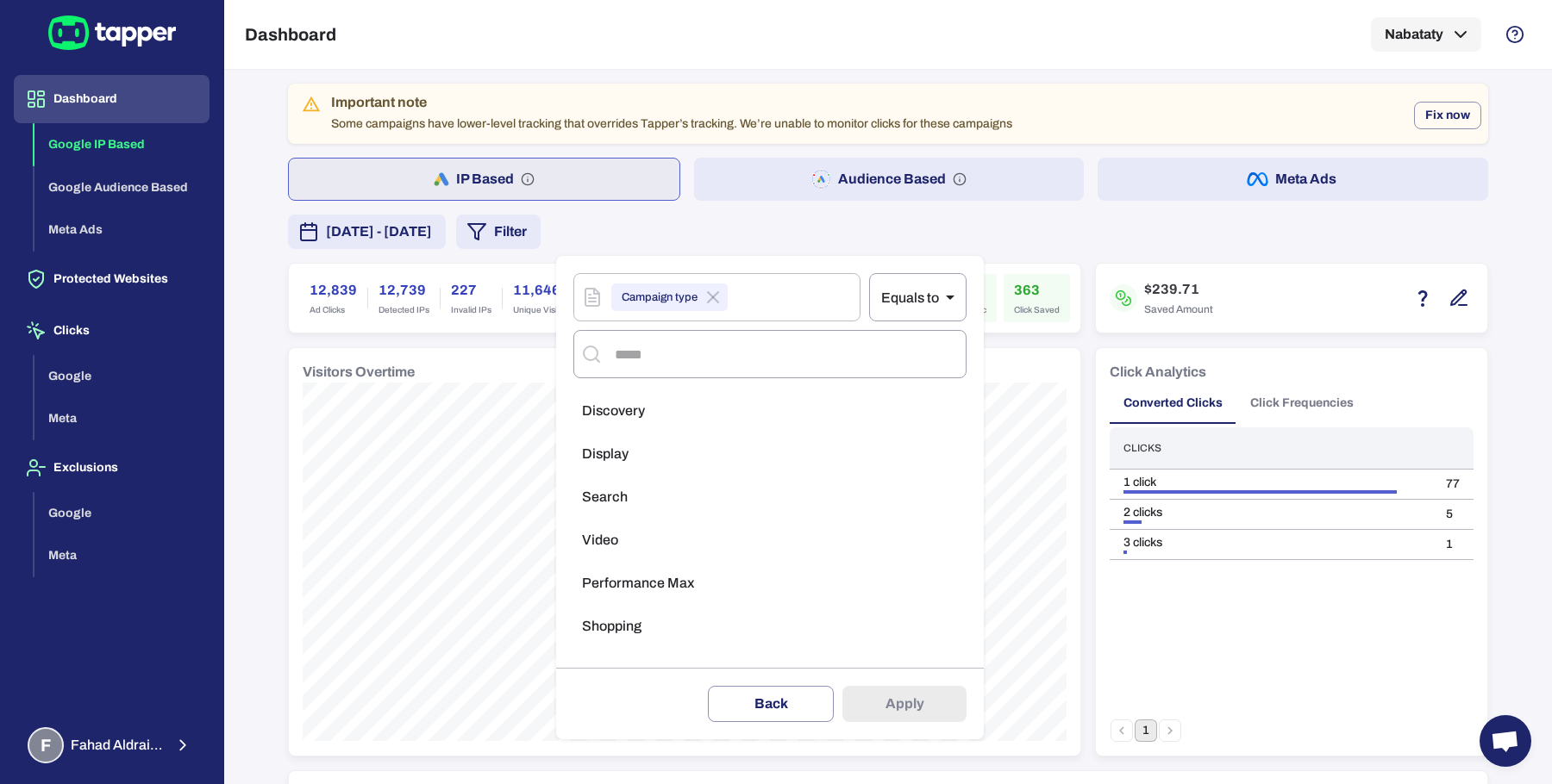
click at [654, 505] on li "Search" at bounding box center [770, 497] width 394 height 34
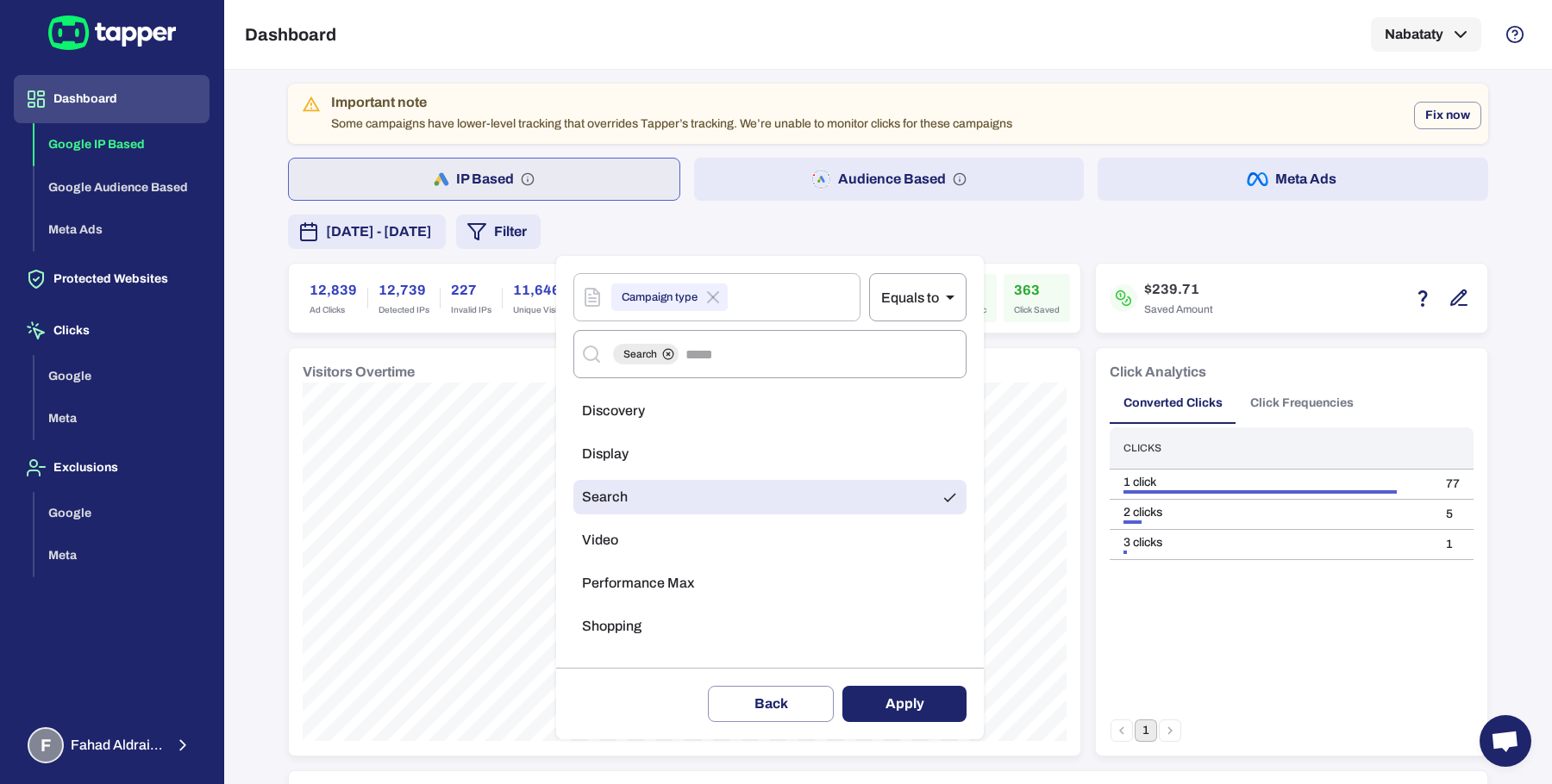
click at [866, 704] on button "Apply" at bounding box center [903, 704] width 124 height 36
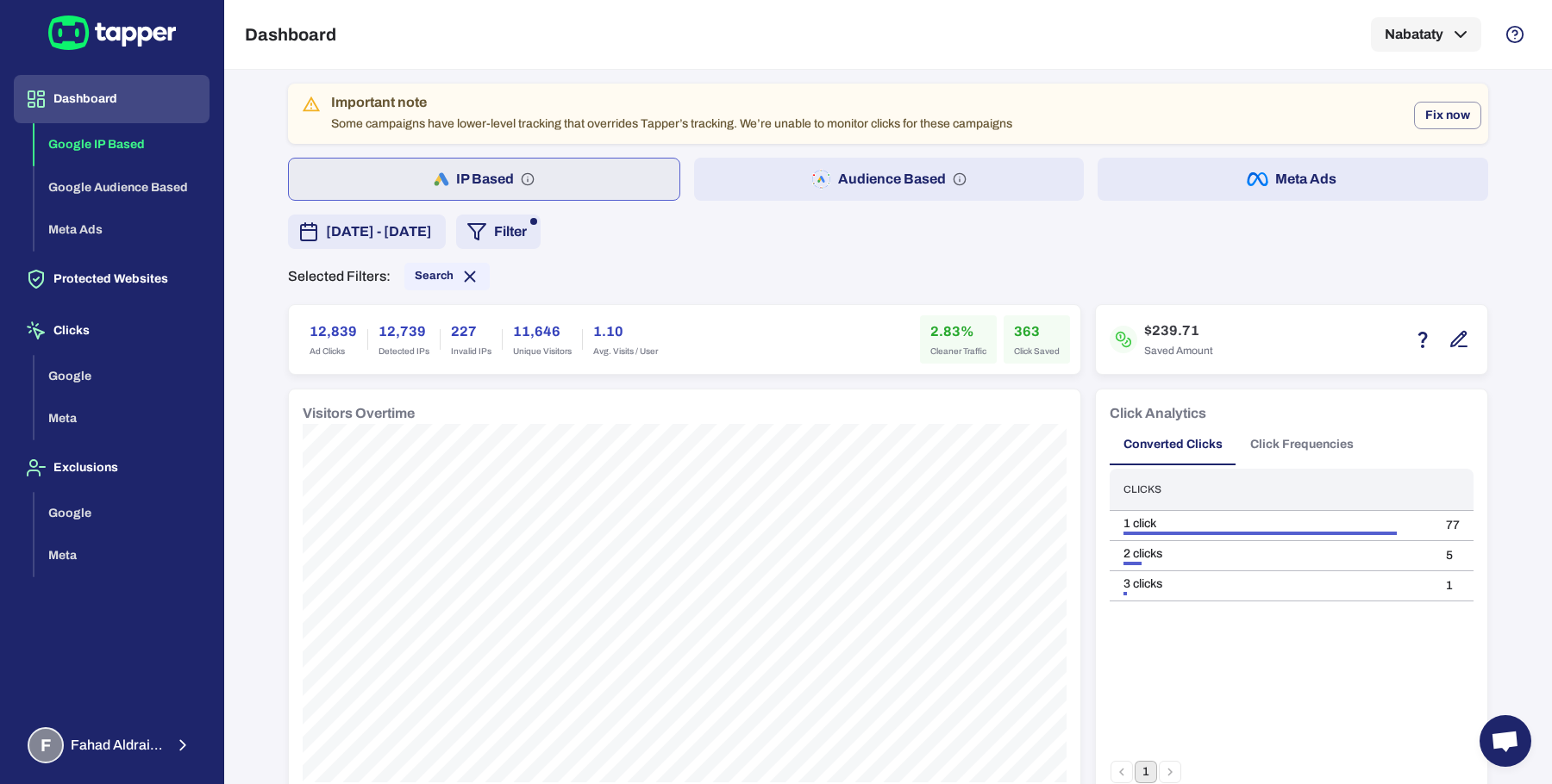
click at [319, 340] on h6 "12,839" at bounding box center [333, 331] width 48 height 21
click at [320, 330] on h6 "12,839" at bounding box center [333, 331] width 48 height 21
drag, startPoint x: 1142, startPoint y: 327, endPoint x: 1169, endPoint y: 334, distance: 27.9
click at [1169, 334] on h6 "$239.71" at bounding box center [1178, 330] width 69 height 21
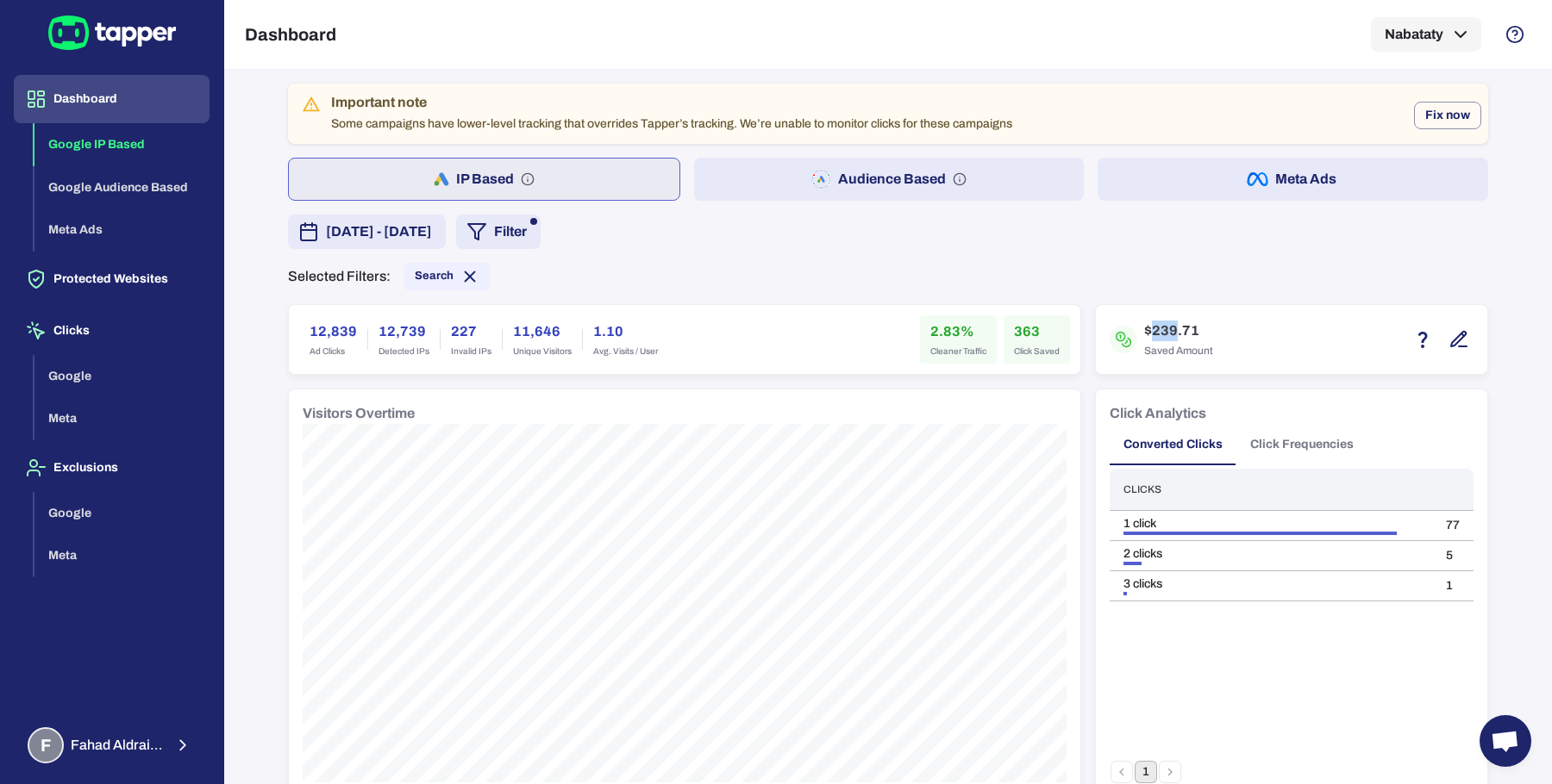
click at [1016, 327] on h6 "363" at bounding box center [1036, 331] width 46 height 21
click at [937, 333] on h6 "2.83%" at bounding box center [957, 331] width 56 height 21
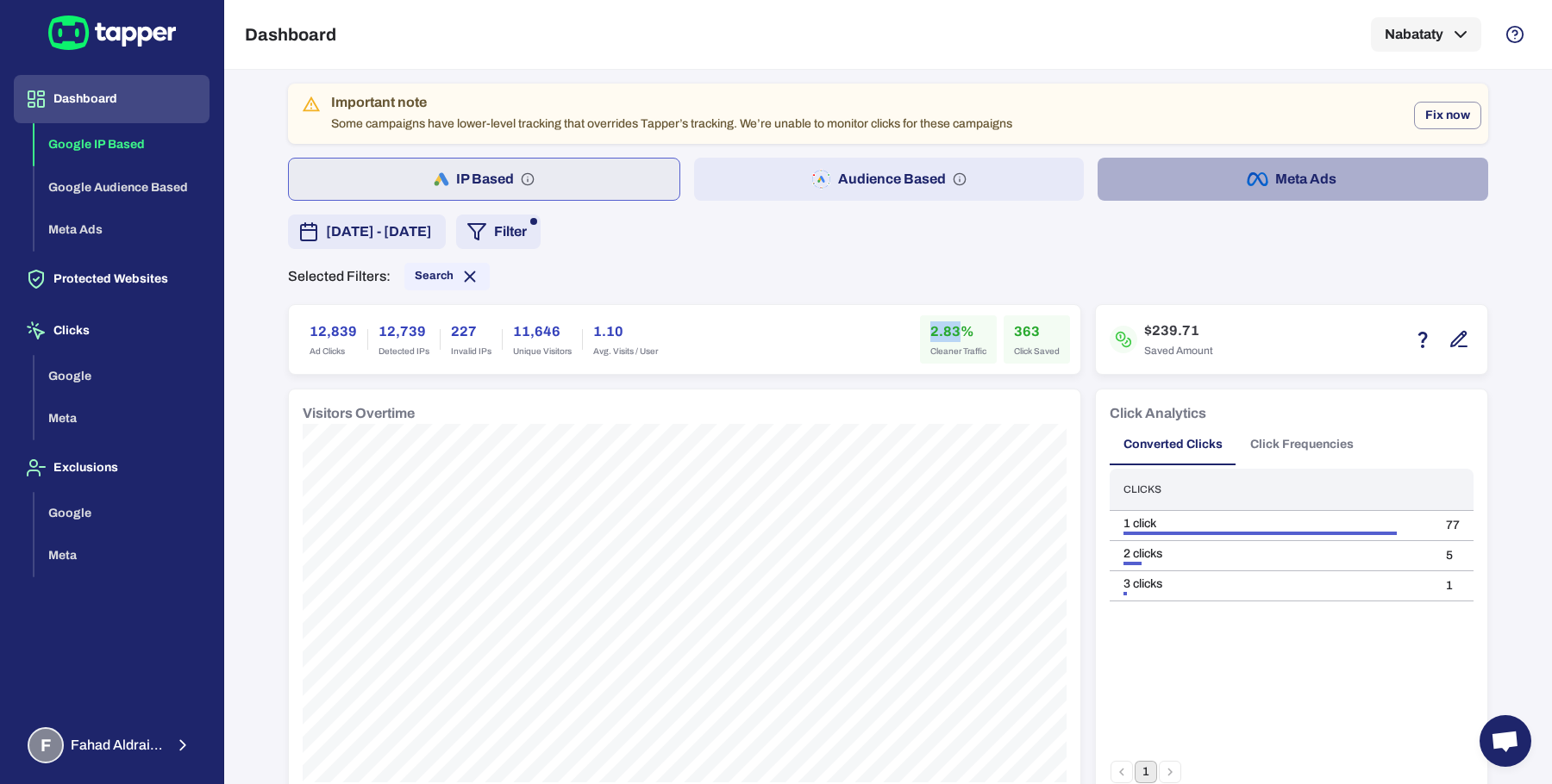
click at [1191, 183] on button "Meta Ads" at bounding box center [1293, 180] width 391 height 43
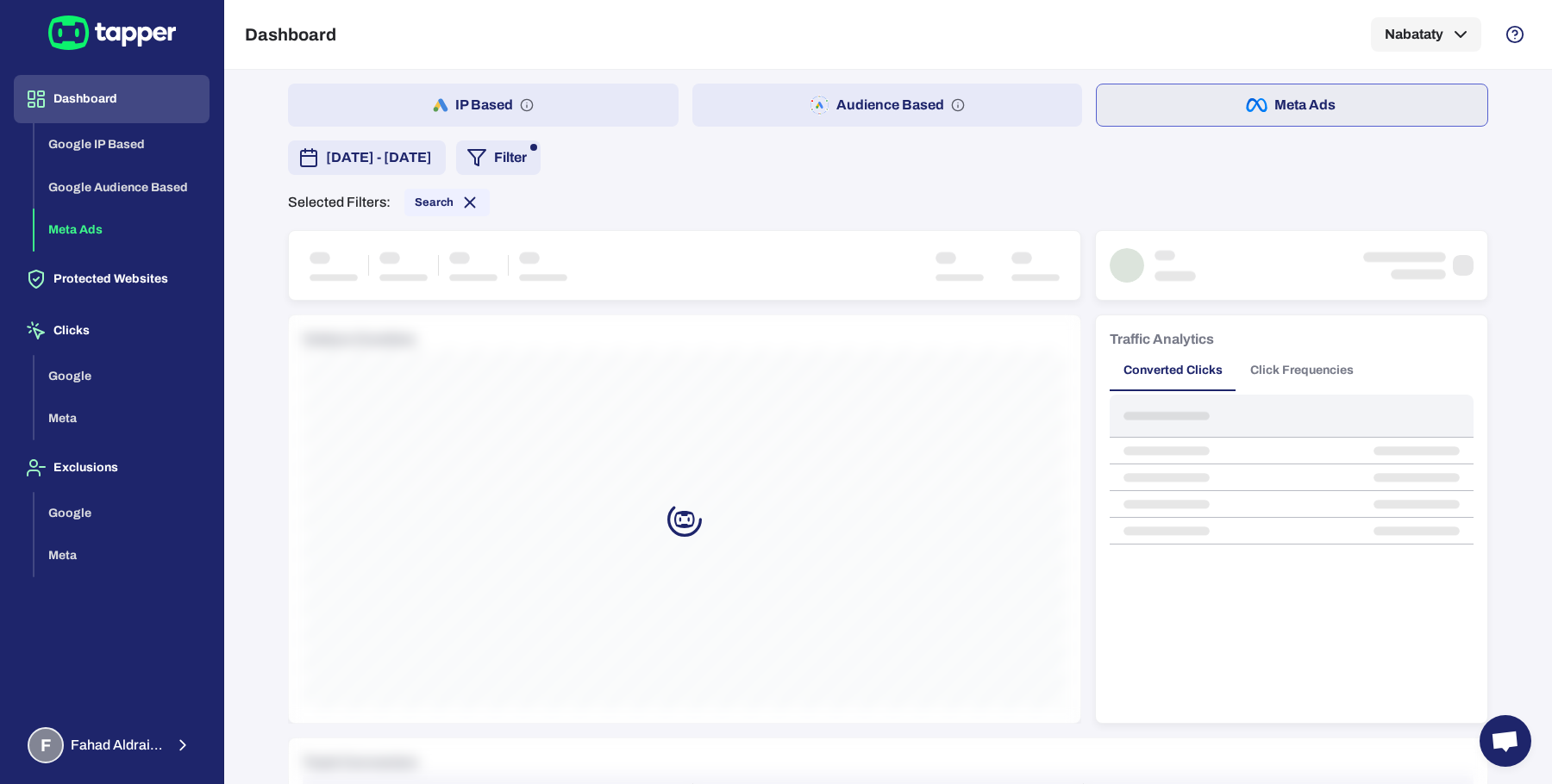
click at [987, 106] on button "Audience Based" at bounding box center [888, 105] width 391 height 43
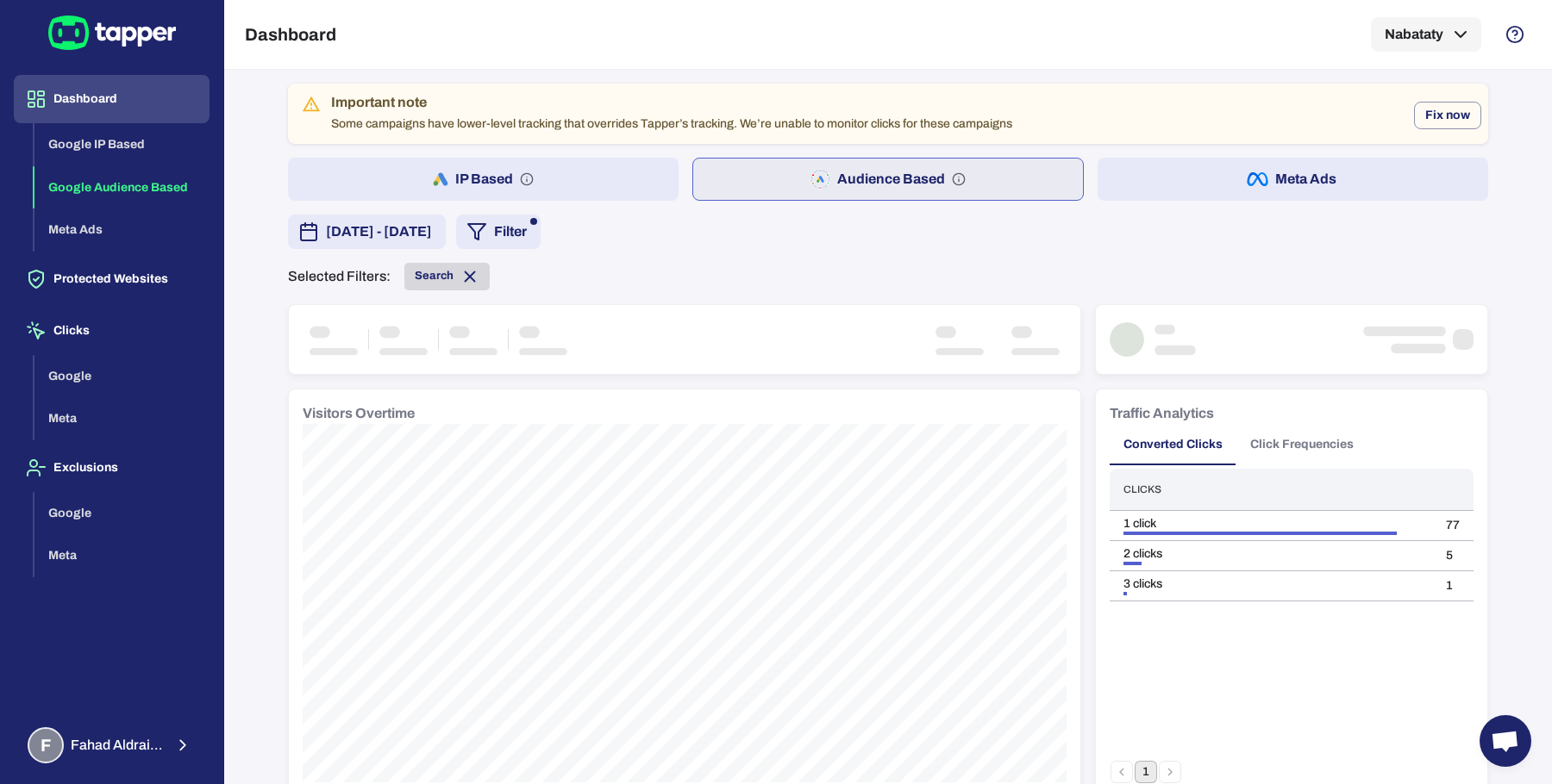
click at [424, 286] on div "Search" at bounding box center [446, 276] width 85 height 27
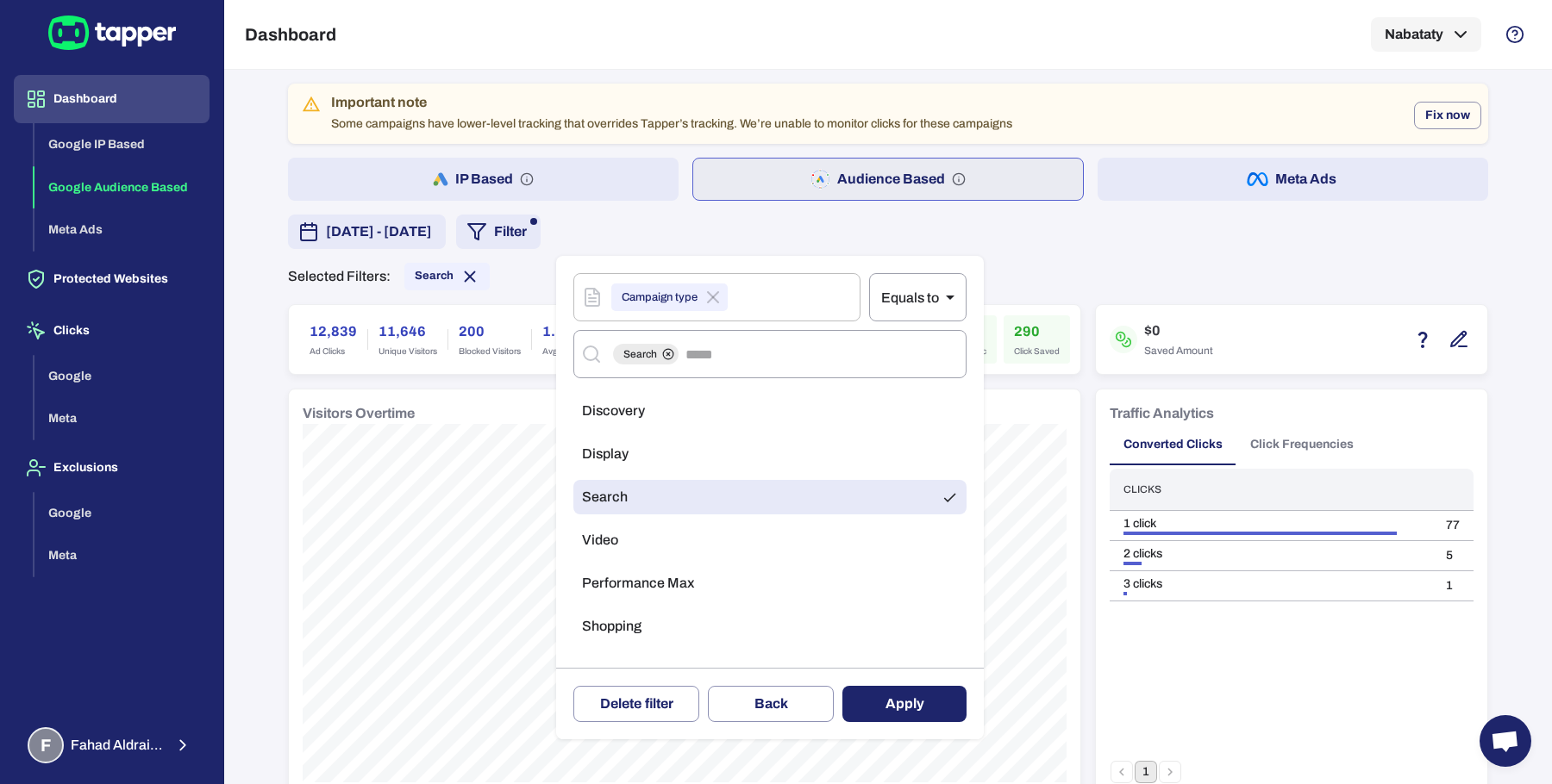
click at [681, 534] on li "Video" at bounding box center [770, 540] width 394 height 34
click at [697, 493] on li "Search" at bounding box center [770, 497] width 394 height 34
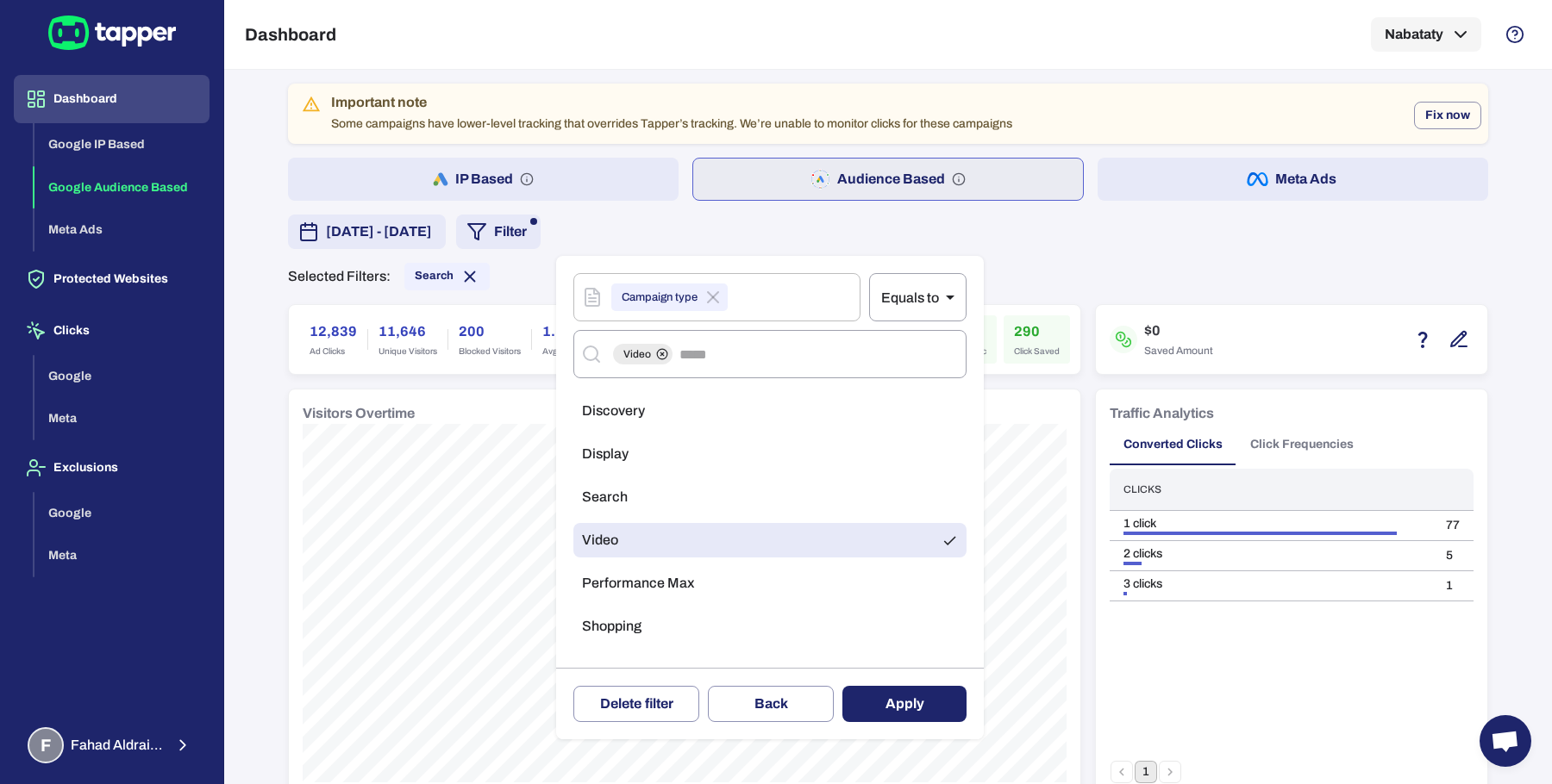
click at [892, 716] on button "Apply" at bounding box center [903, 704] width 124 height 36
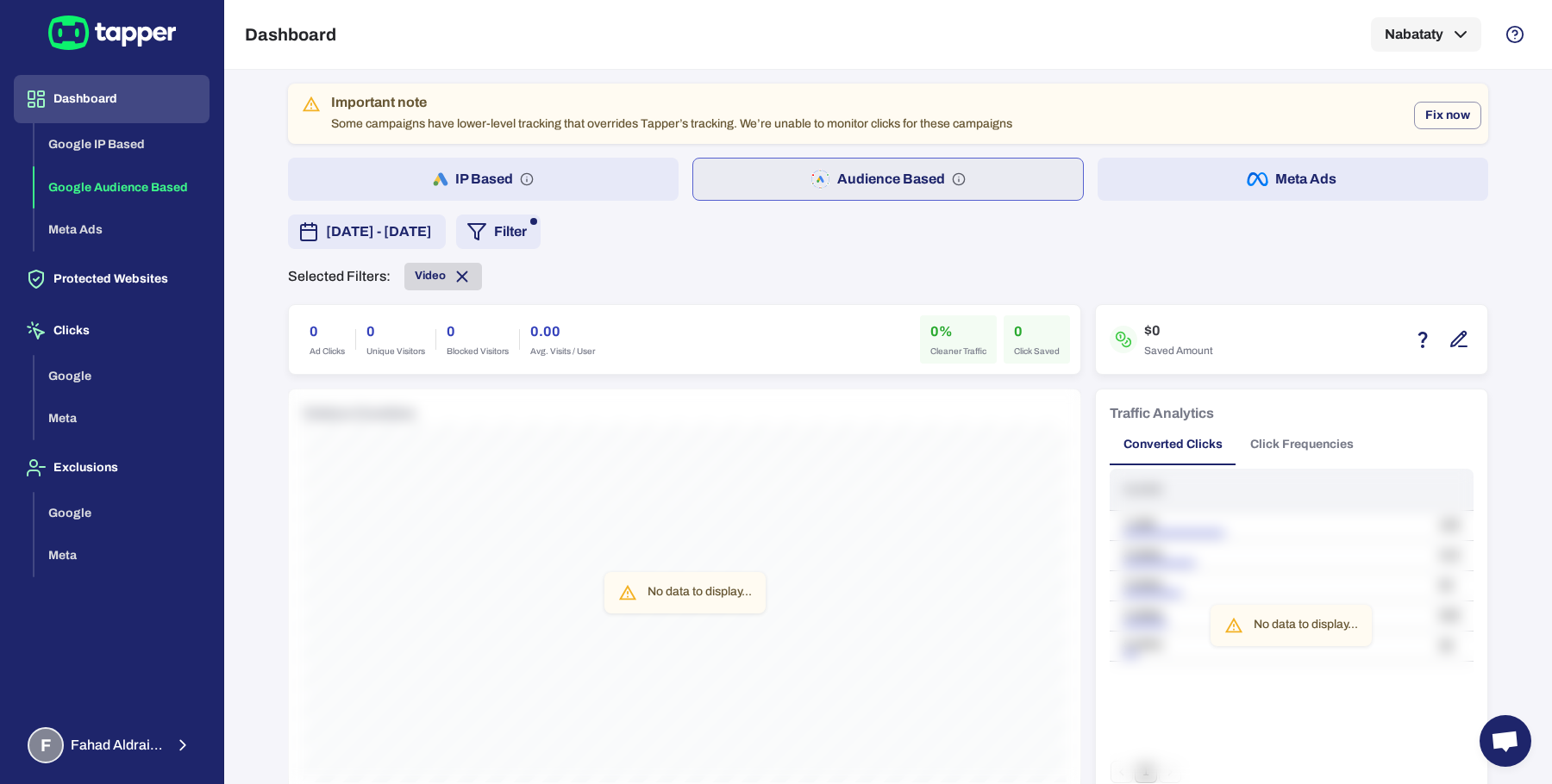
click at [415, 275] on span "Video" at bounding box center [431, 275] width 31 height 14
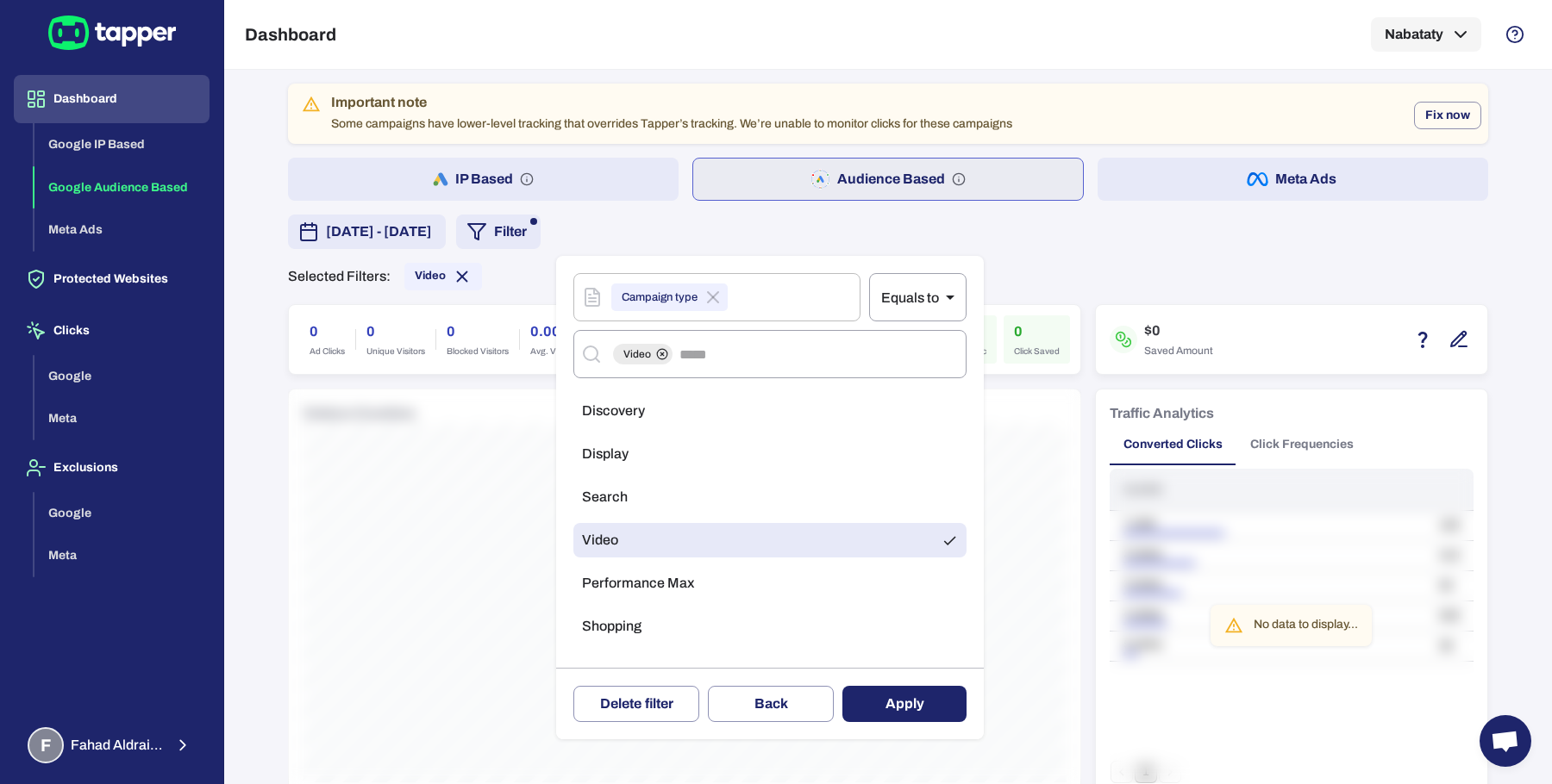
click at [642, 408] on span "Discovery" at bounding box center [613, 411] width 63 height 18
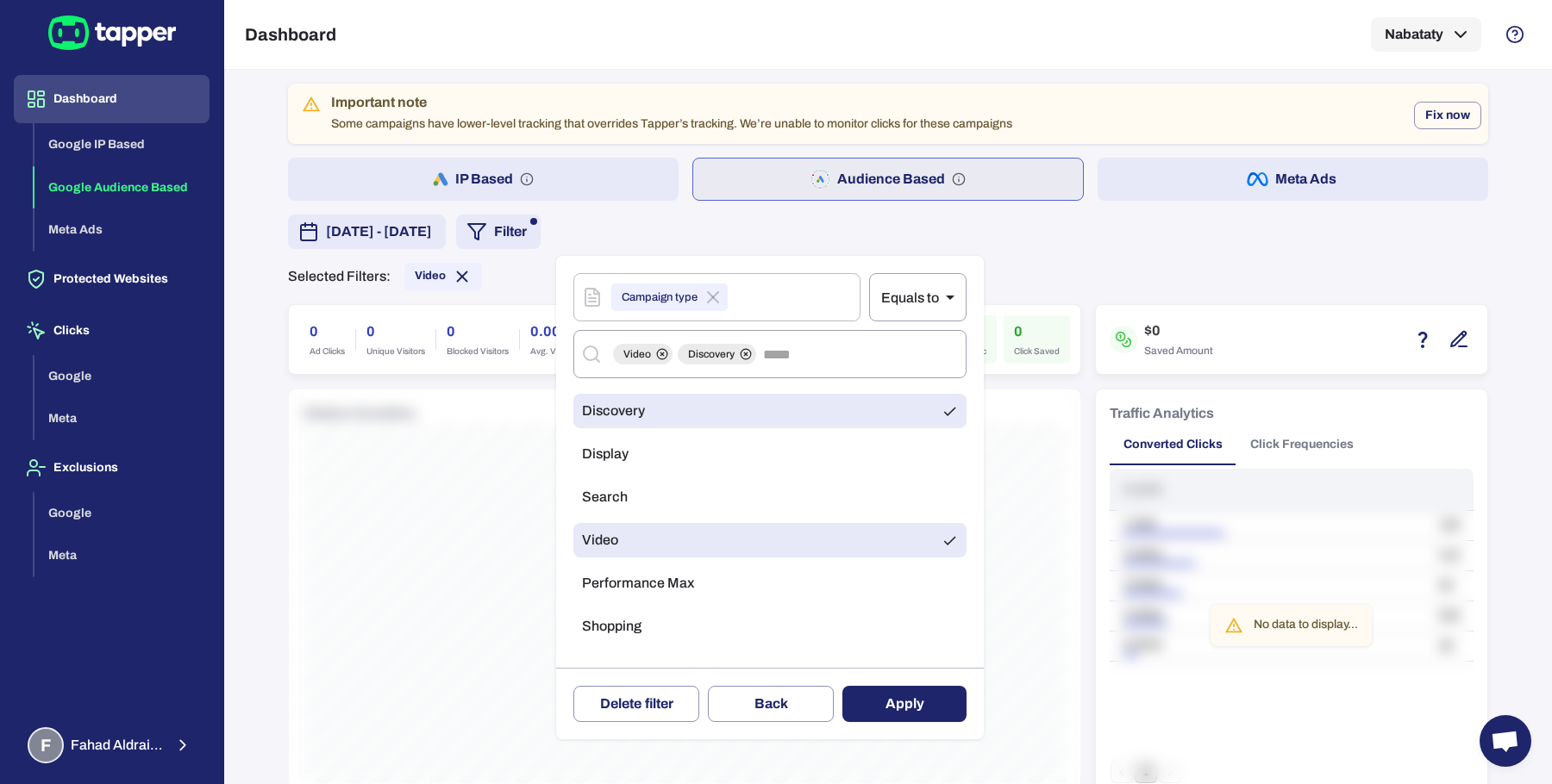
drag, startPoint x: 671, startPoint y: 541, endPoint x: 959, endPoint y: 743, distance: 351.8
click at [673, 542] on li "Video" at bounding box center [770, 540] width 394 height 34
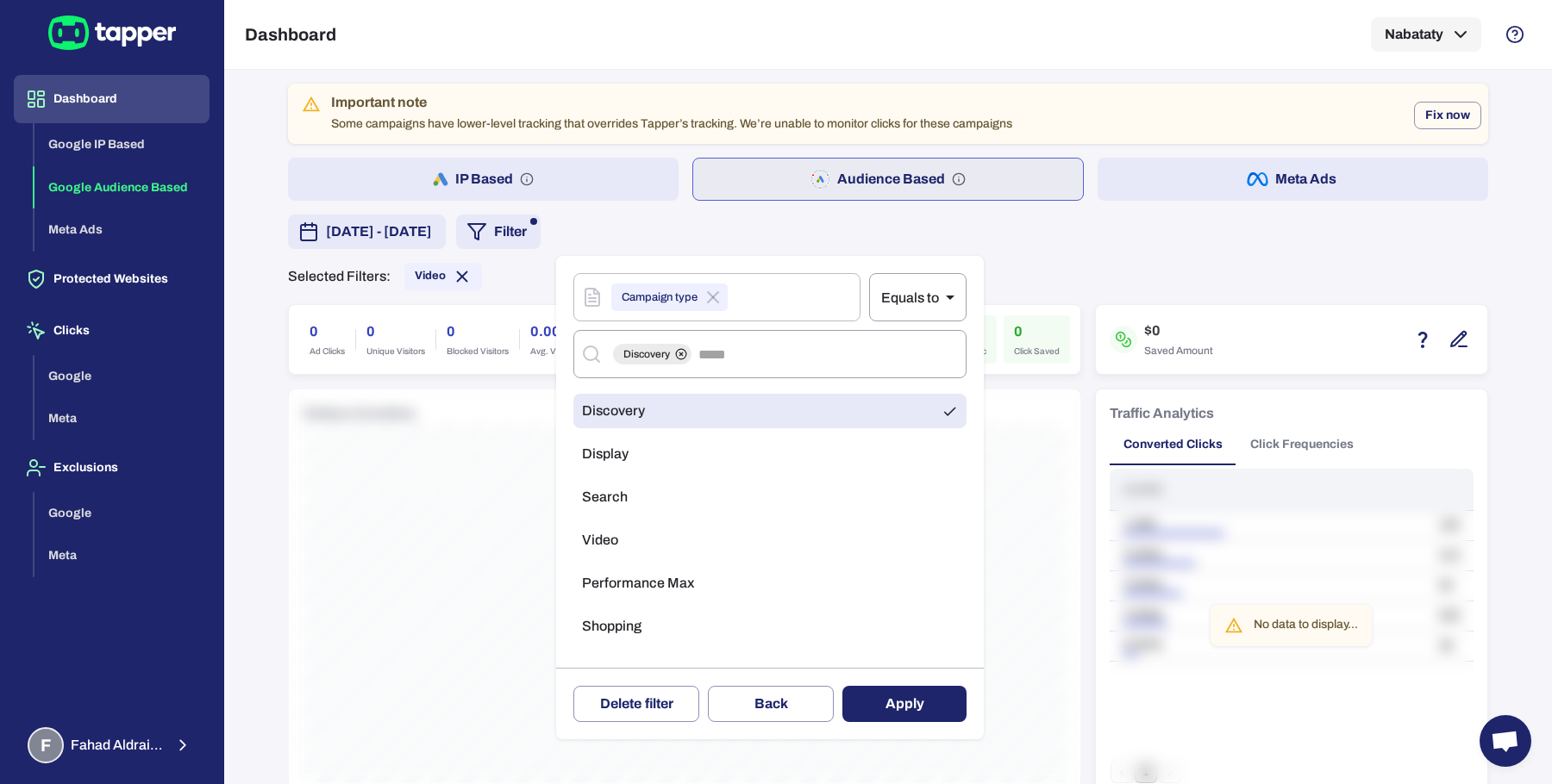
click at [913, 713] on button "Apply" at bounding box center [903, 704] width 124 height 36
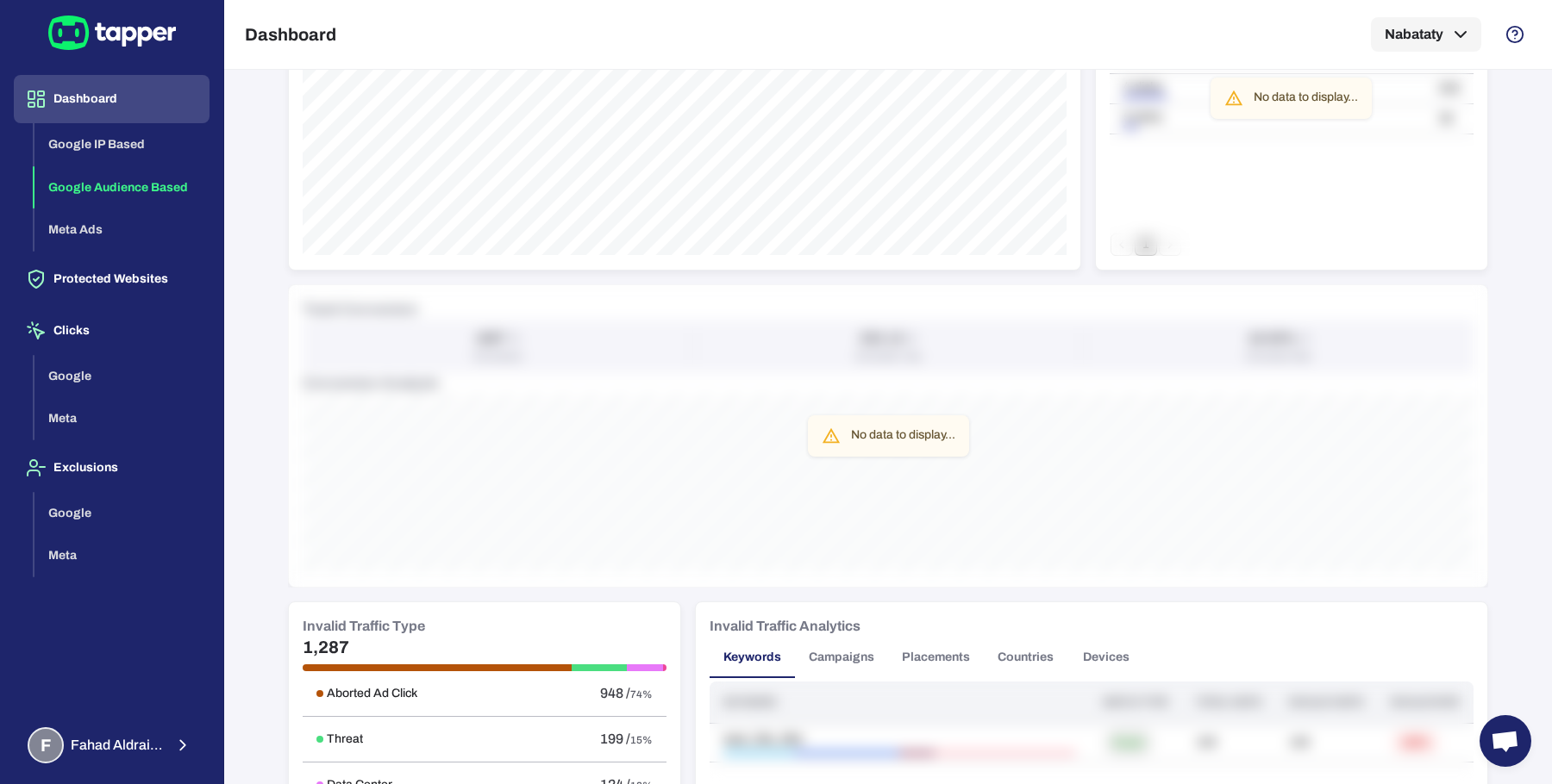
scroll to position [1188, 0]
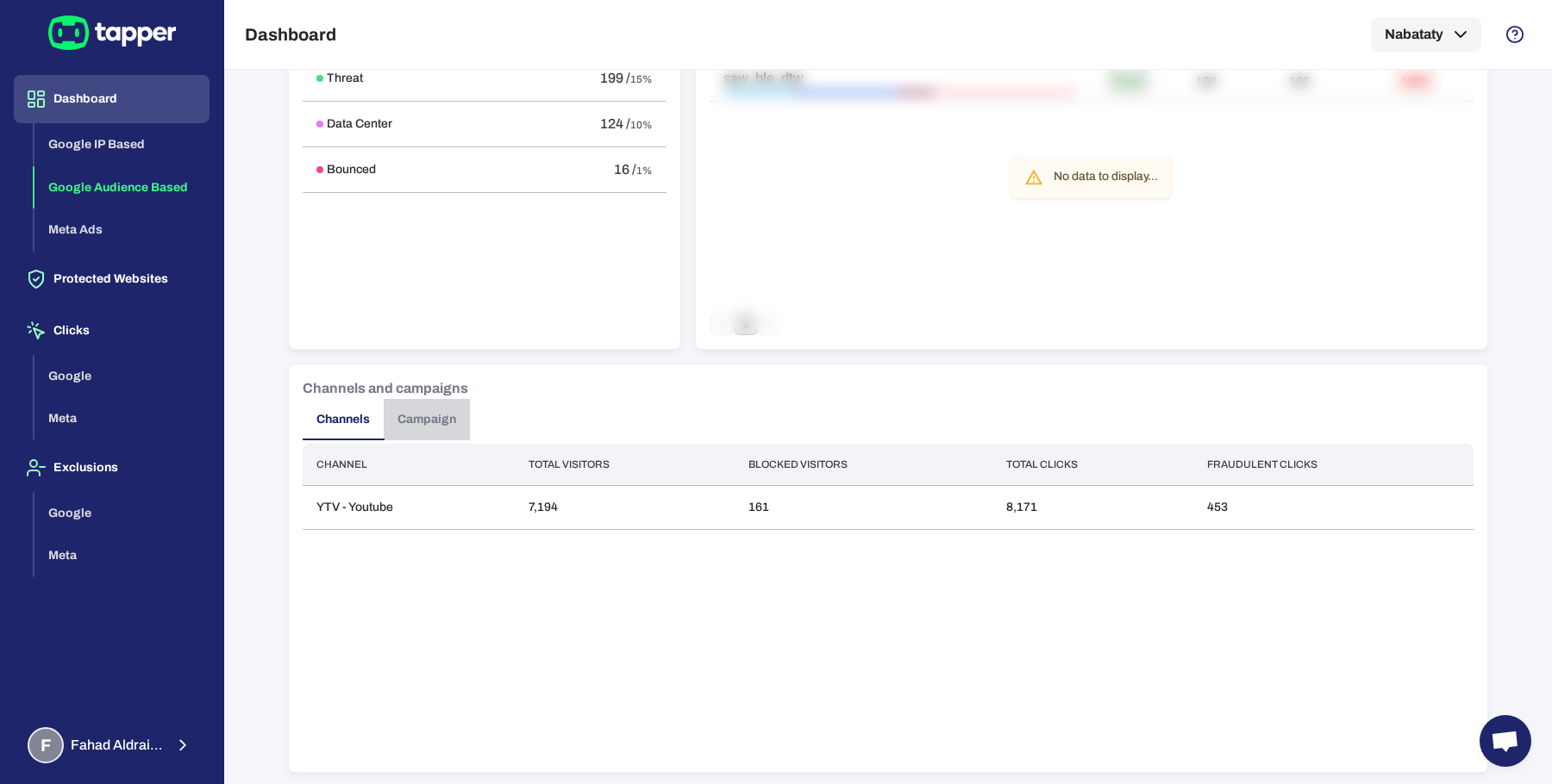
click at [384, 403] on button "Campaign" at bounding box center [427, 420] width 86 height 41
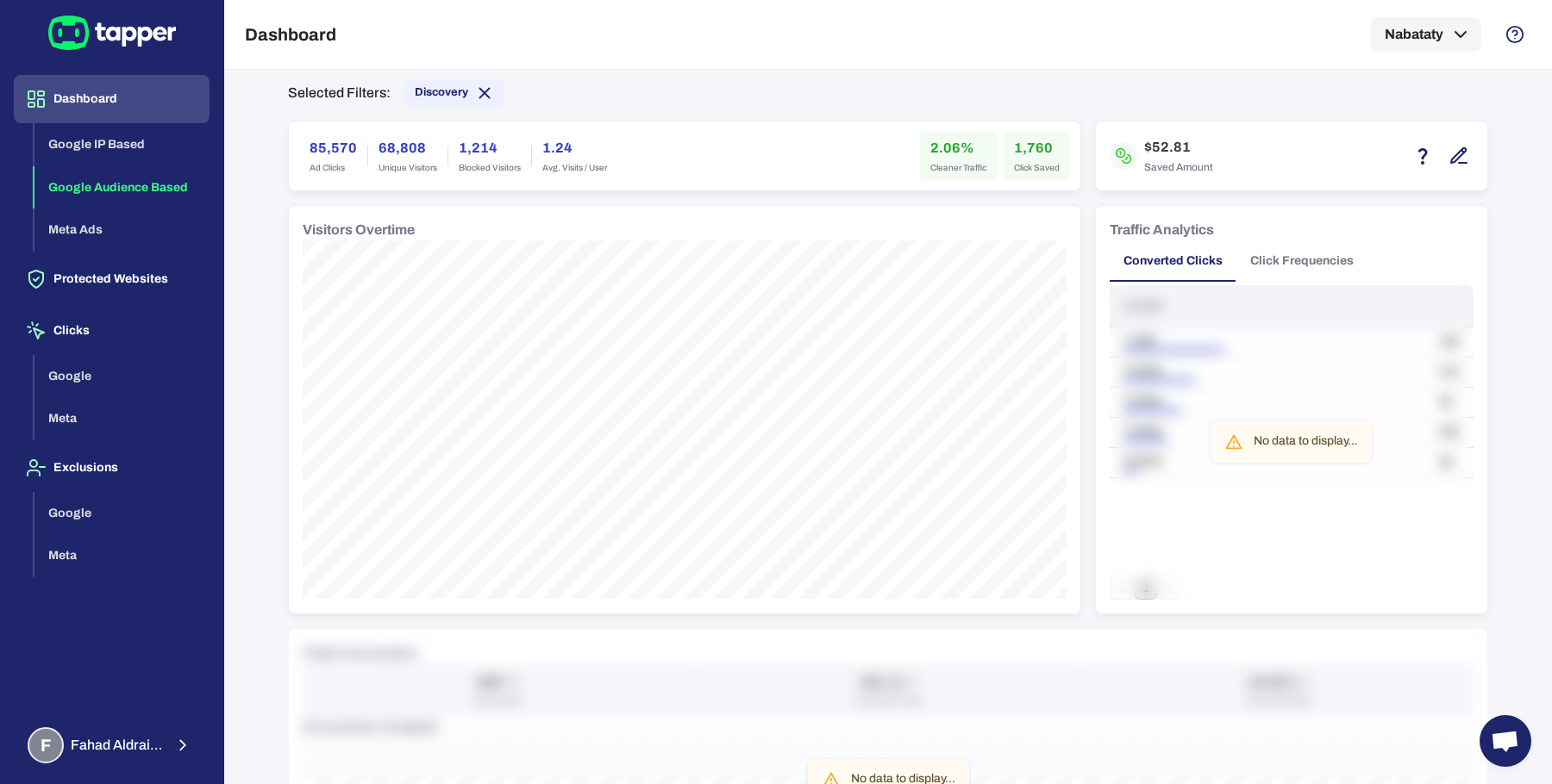
scroll to position [0, 0]
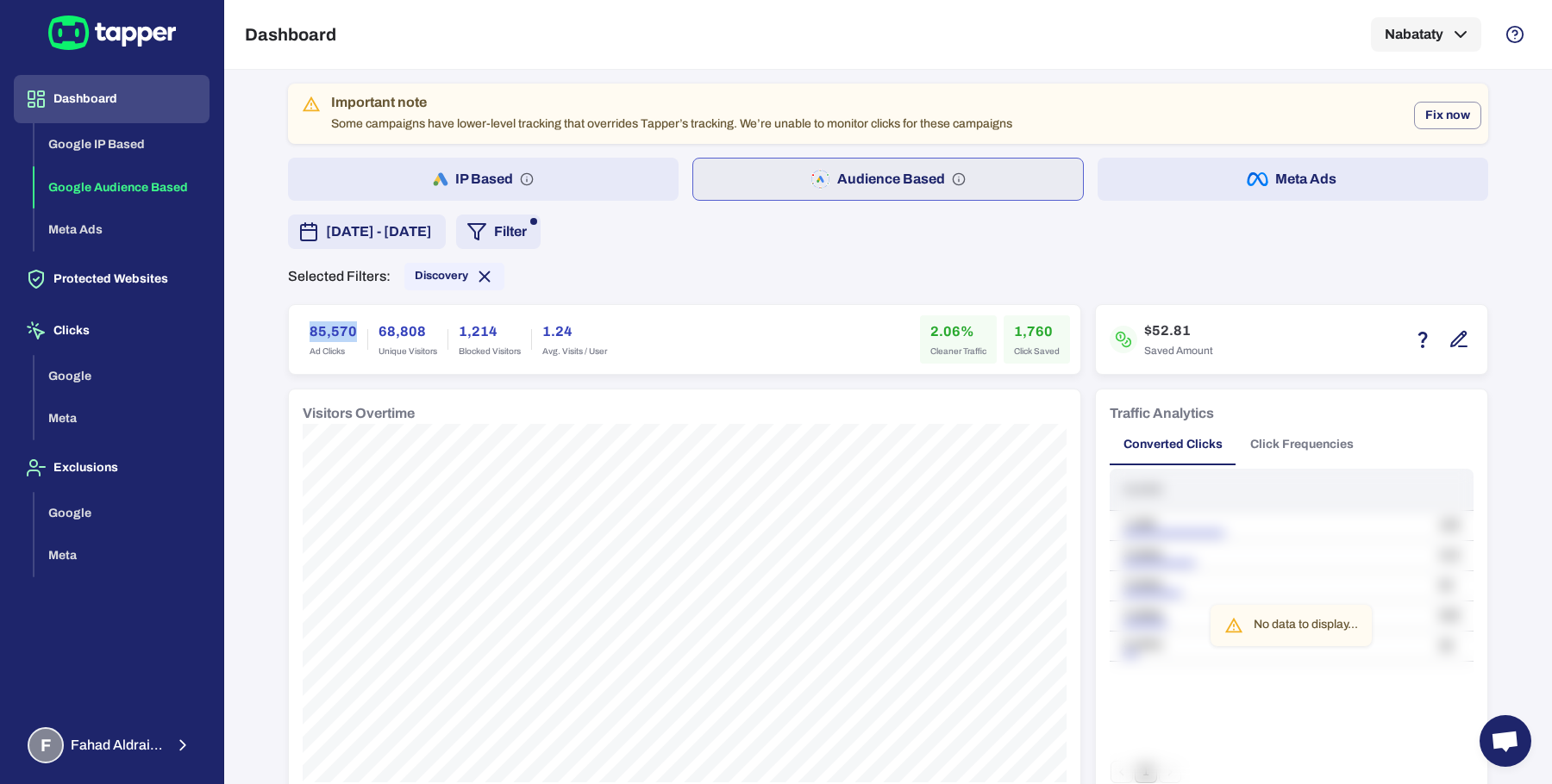
drag, startPoint x: 296, startPoint y: 329, endPoint x: 348, endPoint y: 328, distance: 52.0
click at [348, 328] on div "85,570 Ad Clicks" at bounding box center [333, 339] width 68 height 48
click at [936, 331] on h6 "2.06%" at bounding box center [957, 331] width 56 height 21
click at [1016, 329] on h6 "1,760" at bounding box center [1036, 331] width 46 height 21
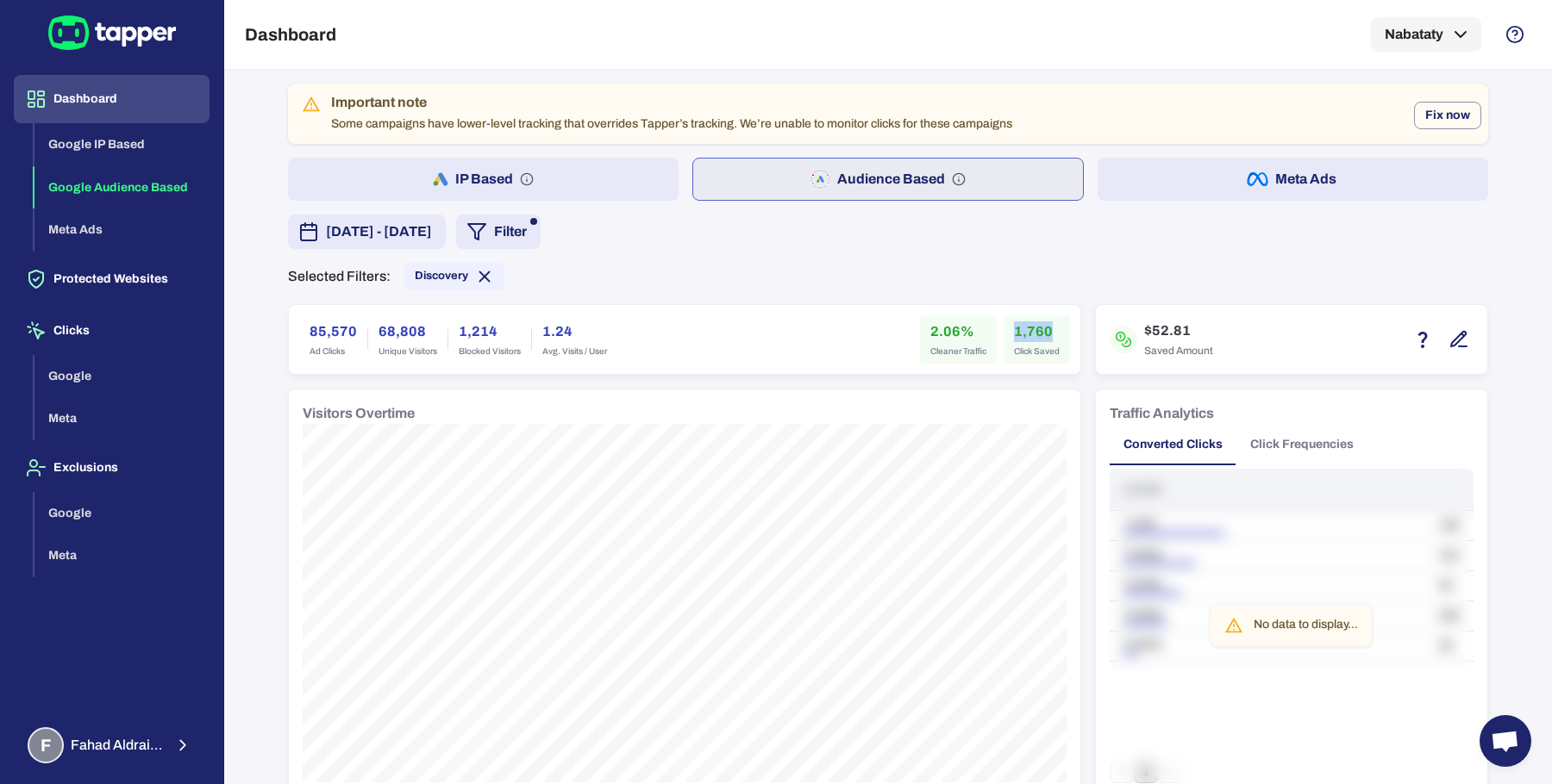
click at [1016, 329] on h6 "1,760" at bounding box center [1036, 331] width 46 height 21
drag, startPoint x: 1143, startPoint y: 331, endPoint x: 1157, endPoint y: 329, distance: 14.1
click at [1157, 329] on h6 "$52.81" at bounding box center [1178, 330] width 69 height 21
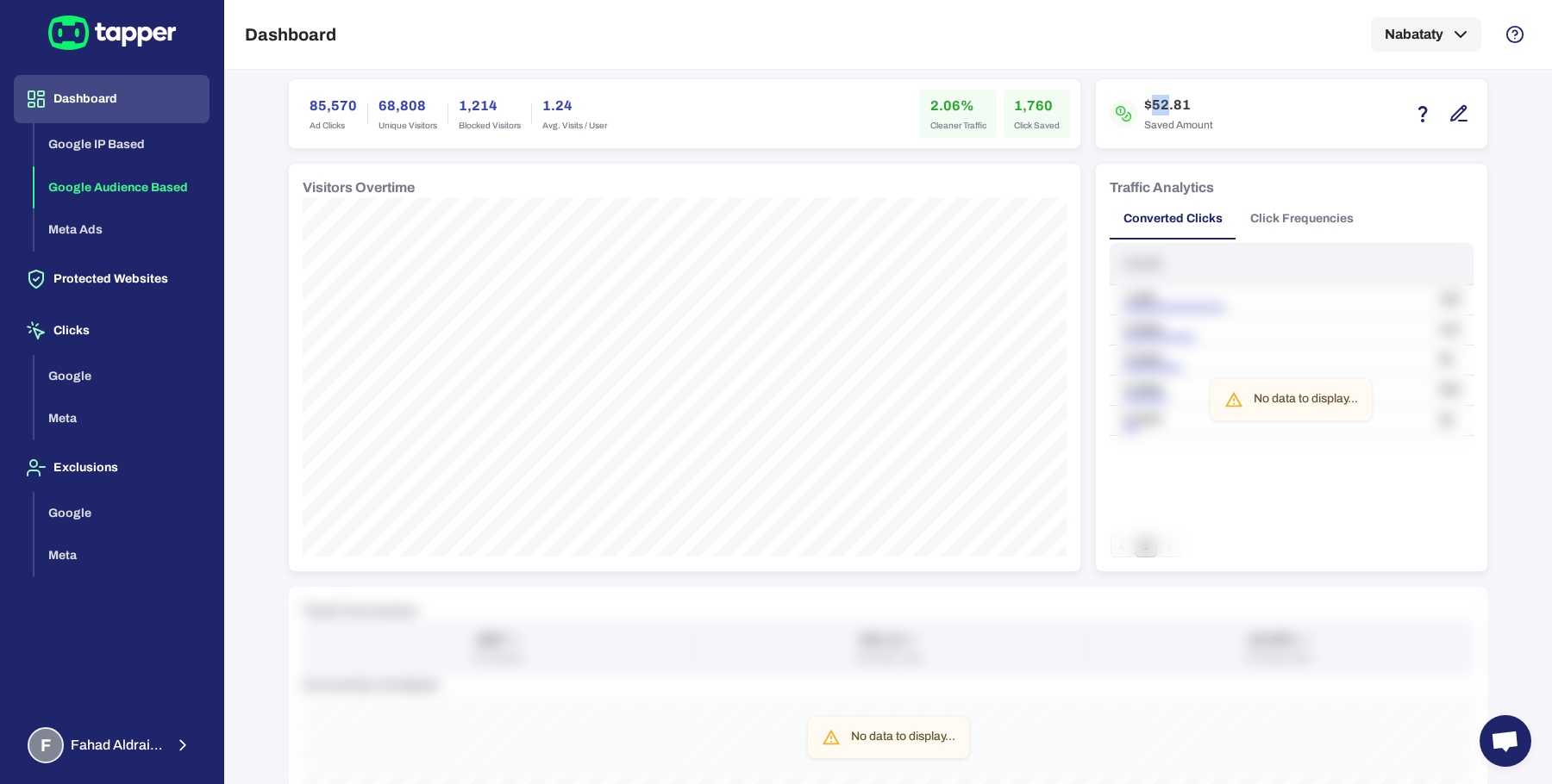
scroll to position [98, 0]
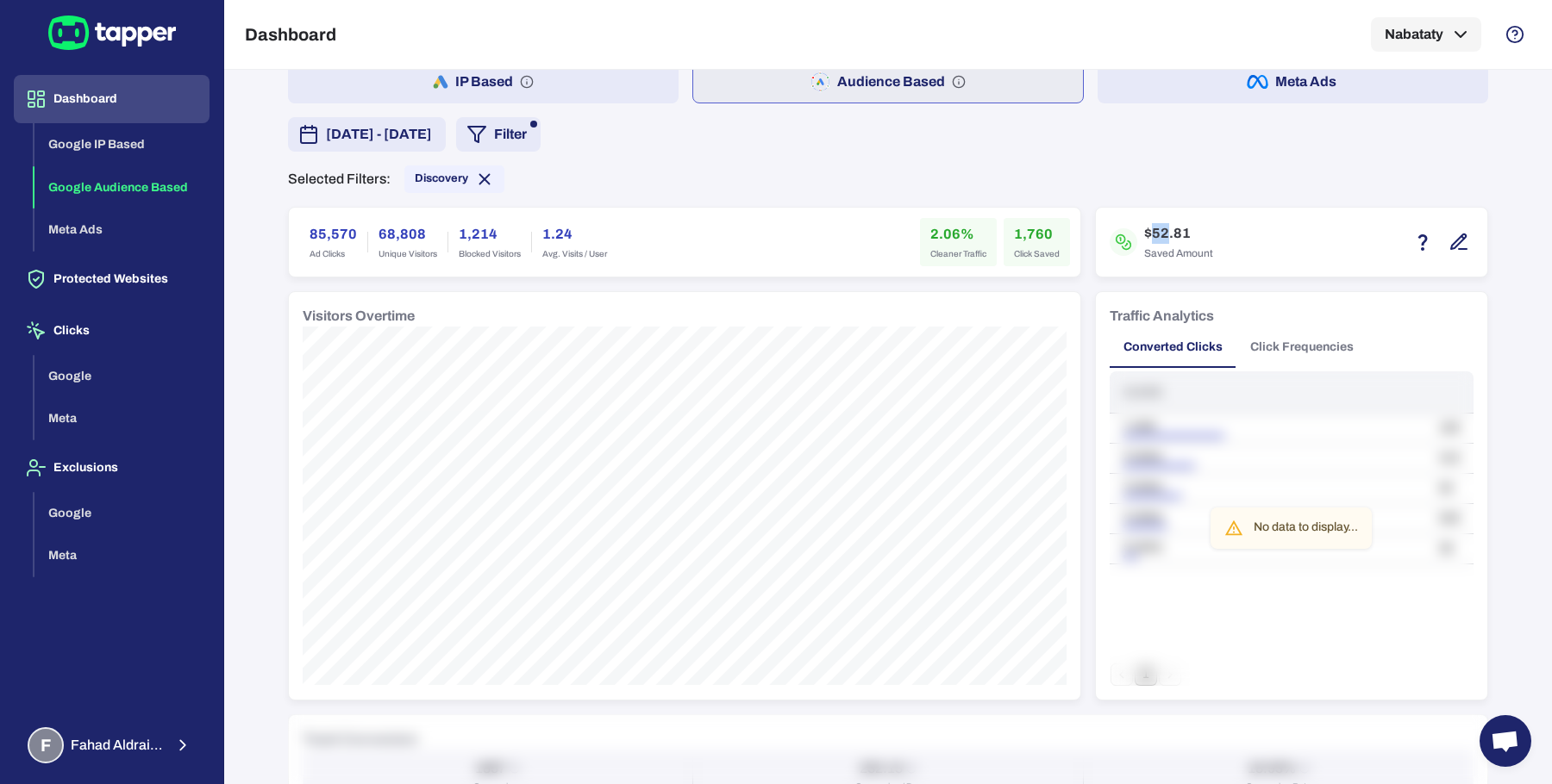
click at [472, 103] on button "IP Based" at bounding box center [483, 82] width 391 height 43
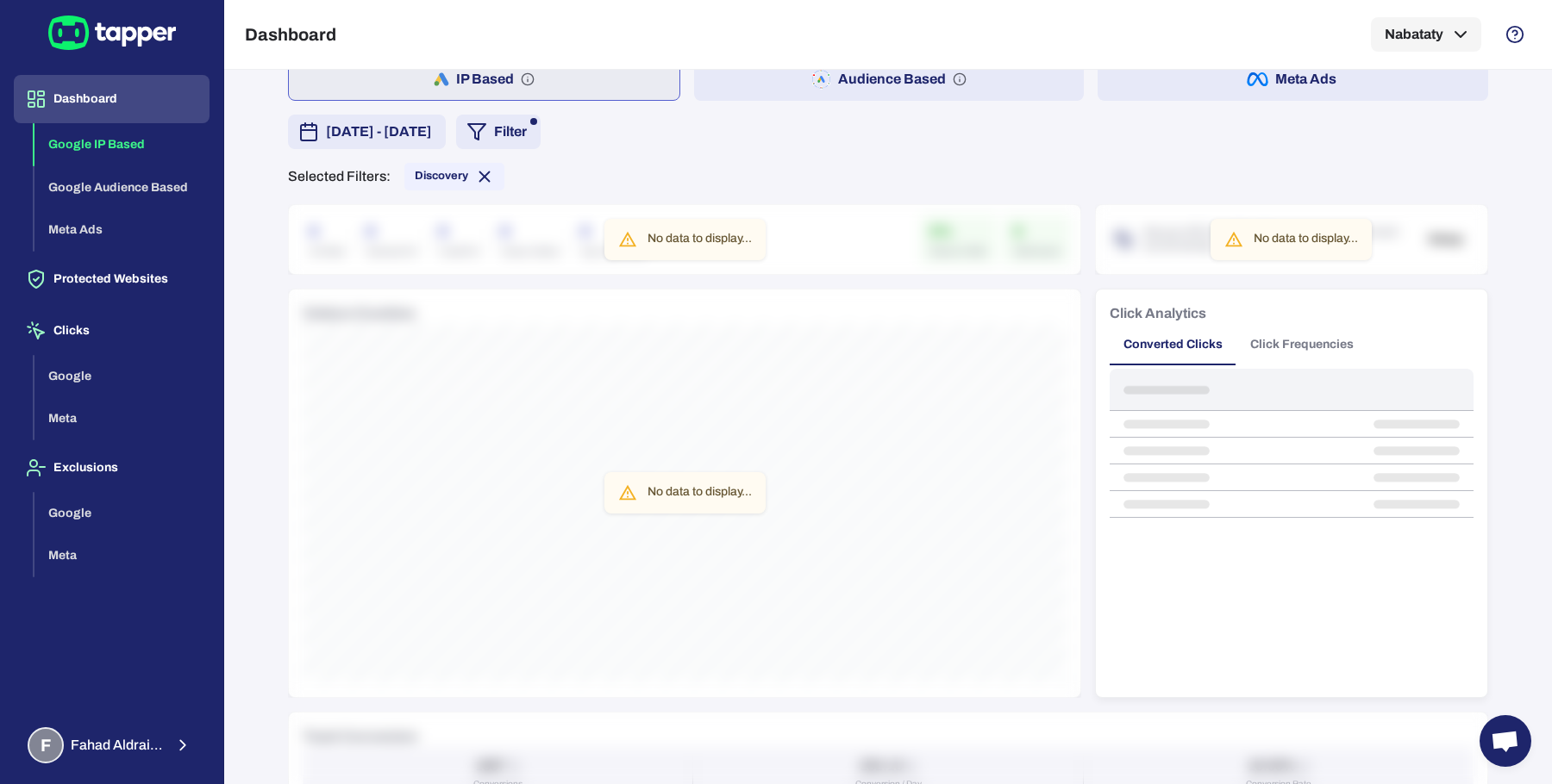
scroll to position [100, 0]
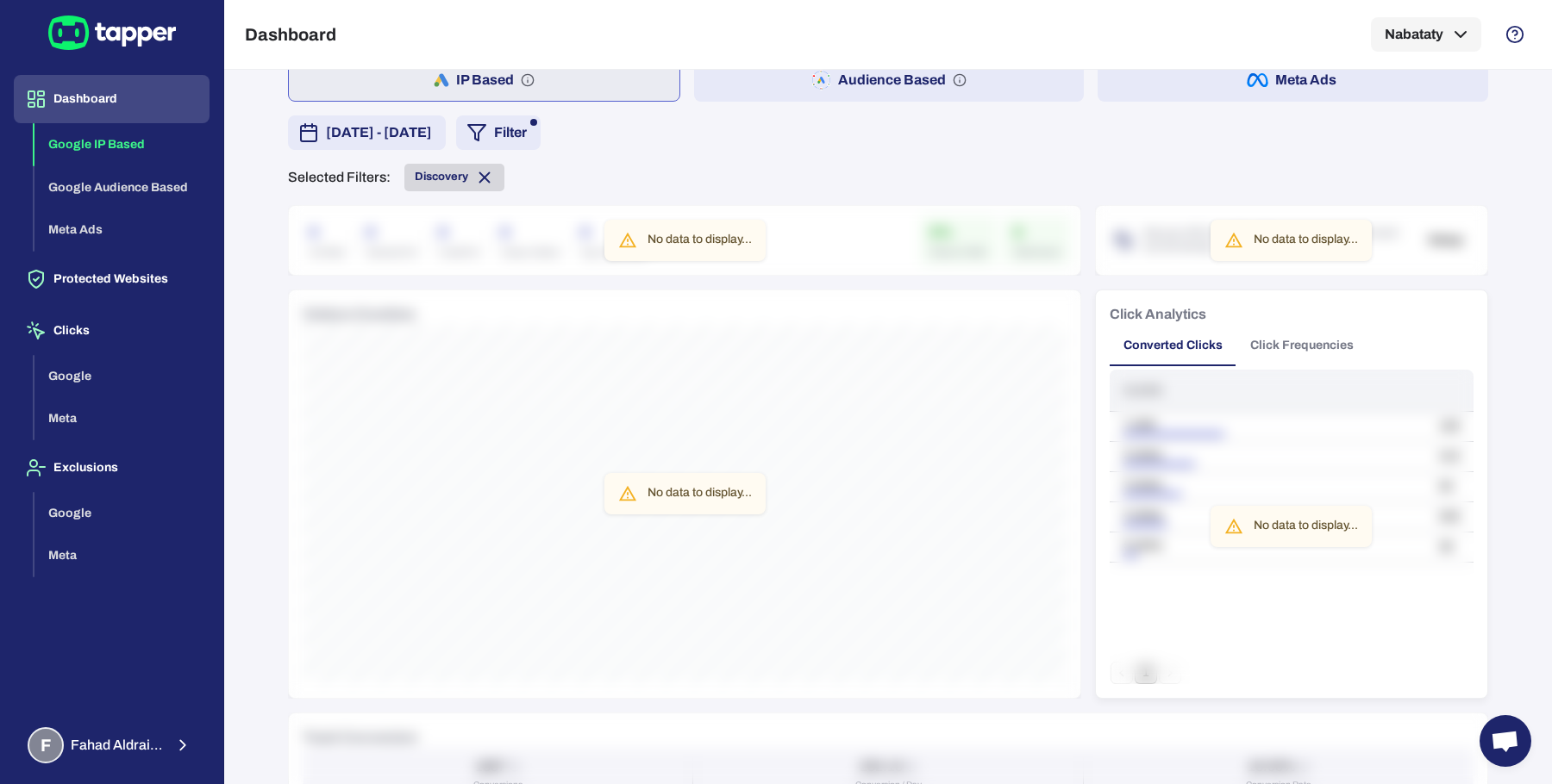
click at [481, 173] on icon at bounding box center [485, 178] width 10 height 10
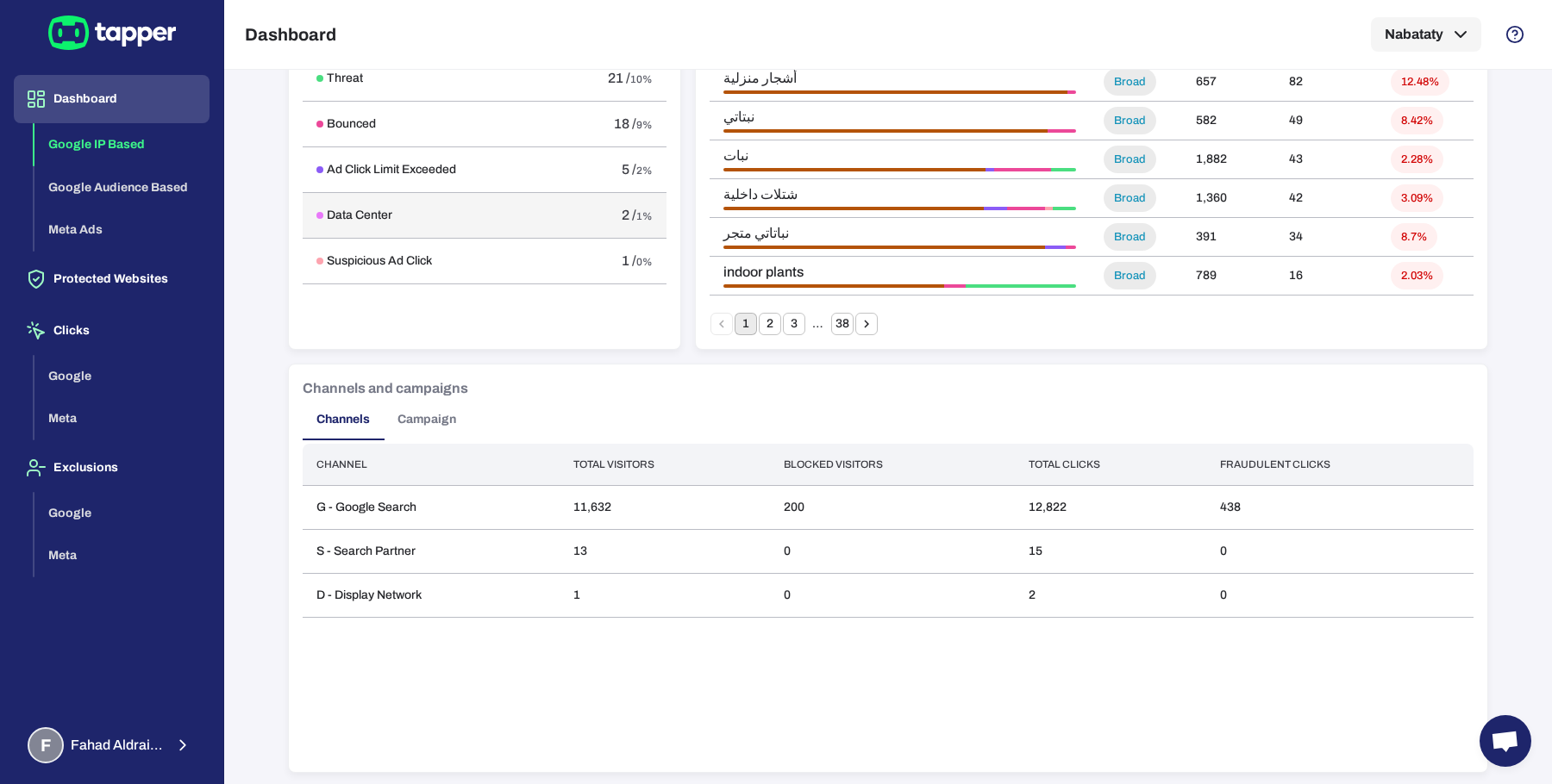
scroll to position [823, 0]
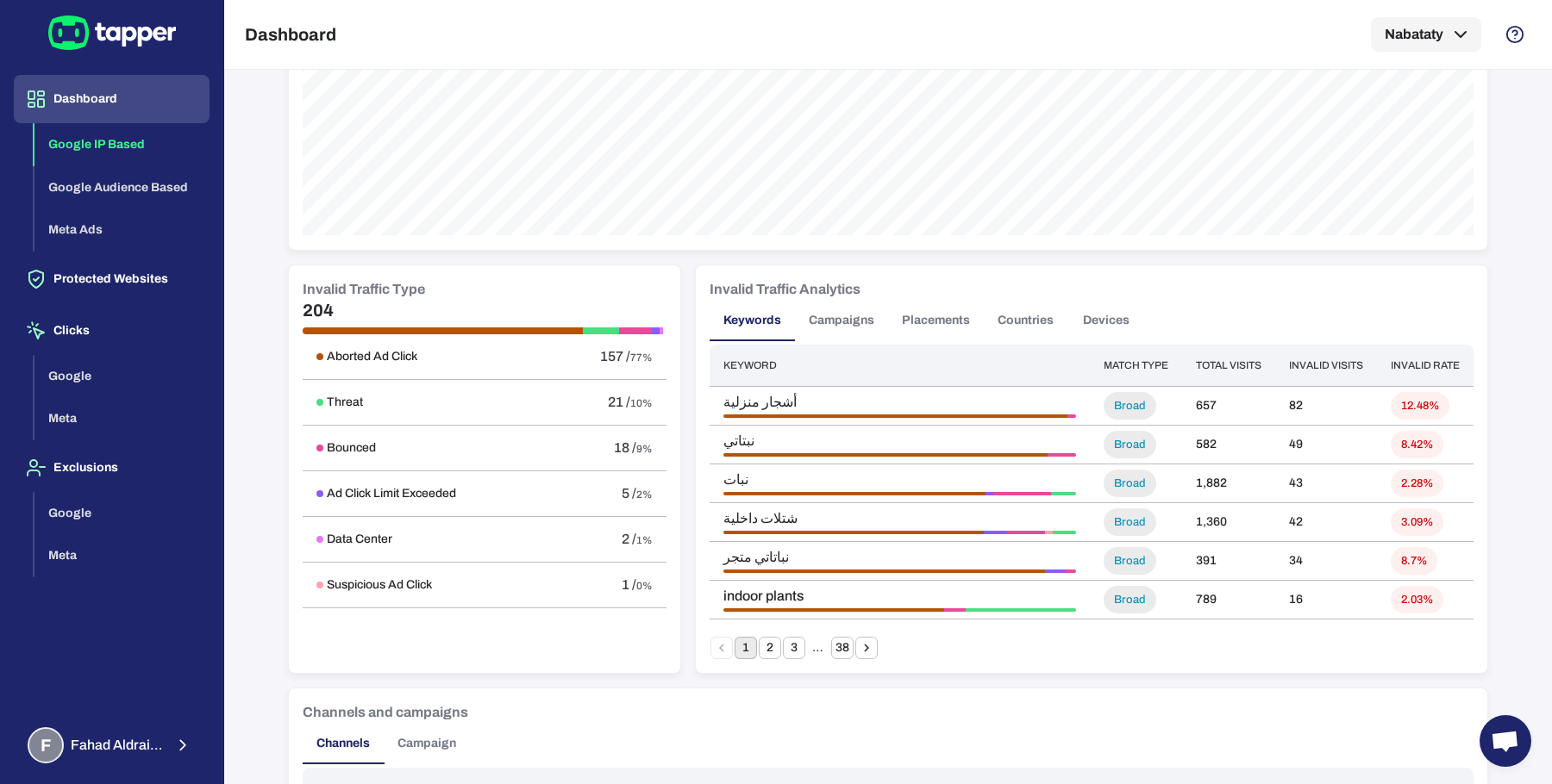
click at [315, 312] on h5 "204" at bounding box center [484, 309] width 363 height 21
click at [759, 647] on button "2" at bounding box center [770, 647] width 22 height 22
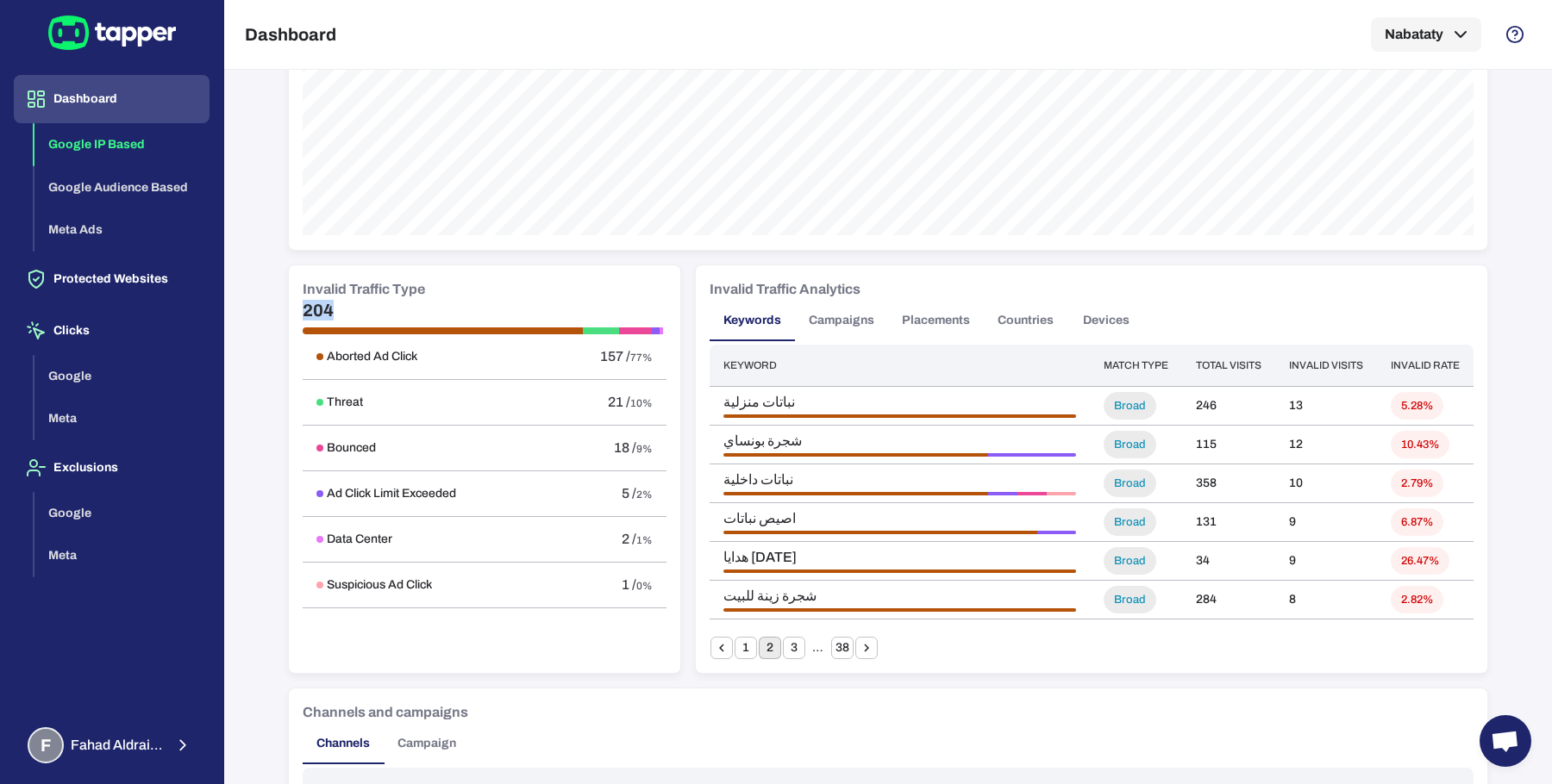
click at [944, 318] on button "Placements" at bounding box center [936, 320] width 96 height 41
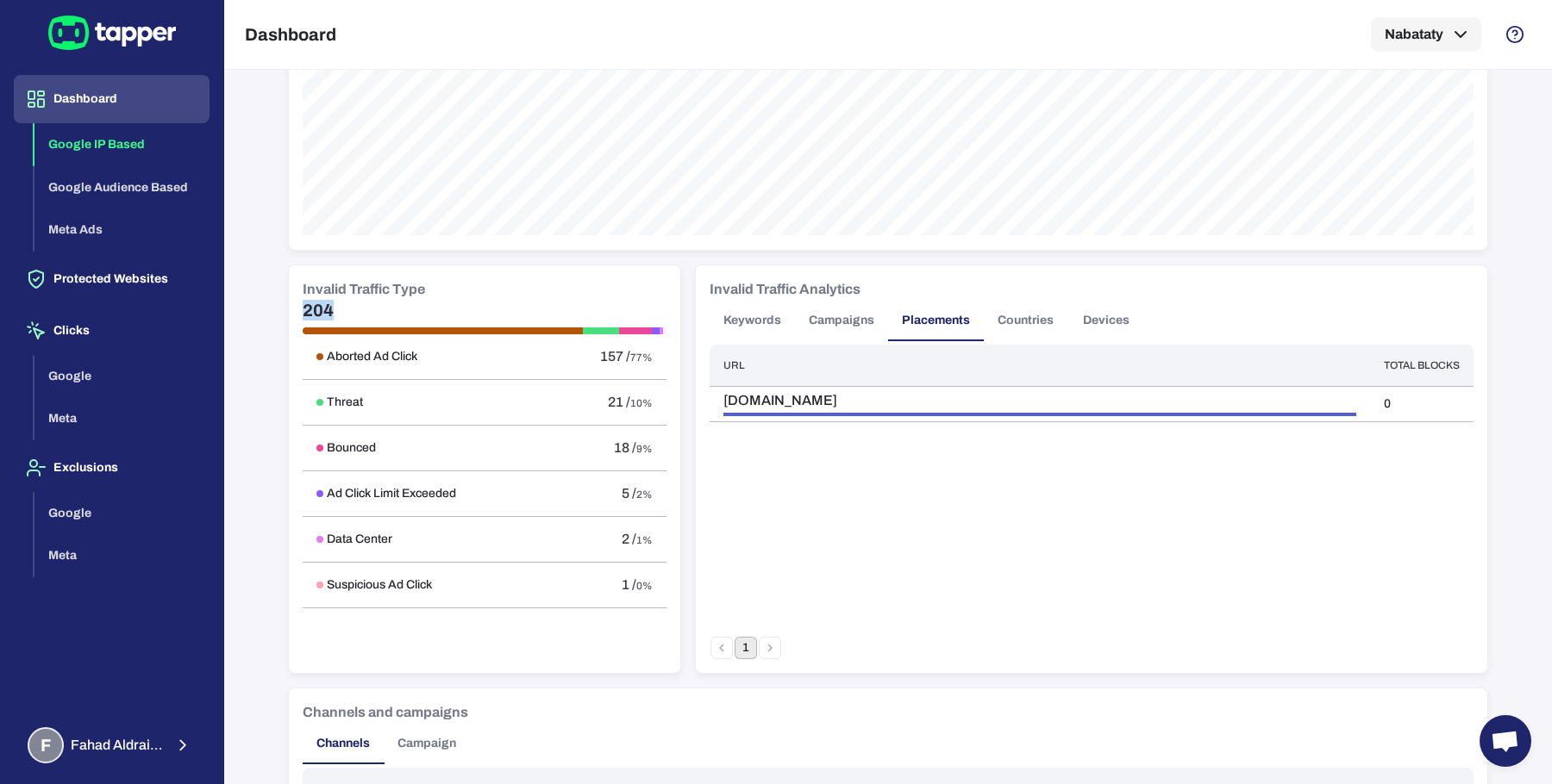
click at [749, 315] on button "Keywords" at bounding box center [751, 320] width 85 height 41
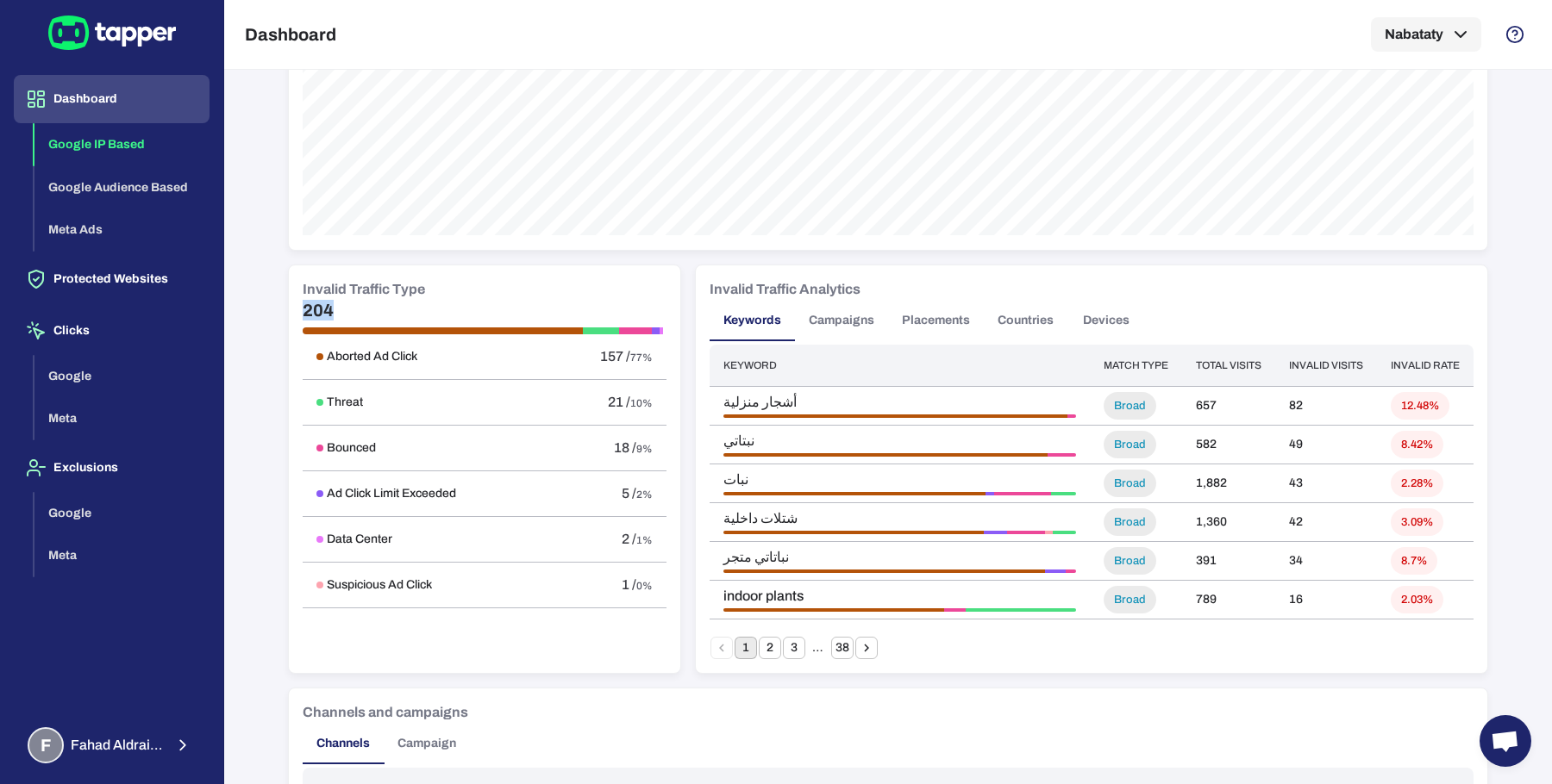
click at [761, 637] on button "2" at bounding box center [770, 647] width 22 height 22
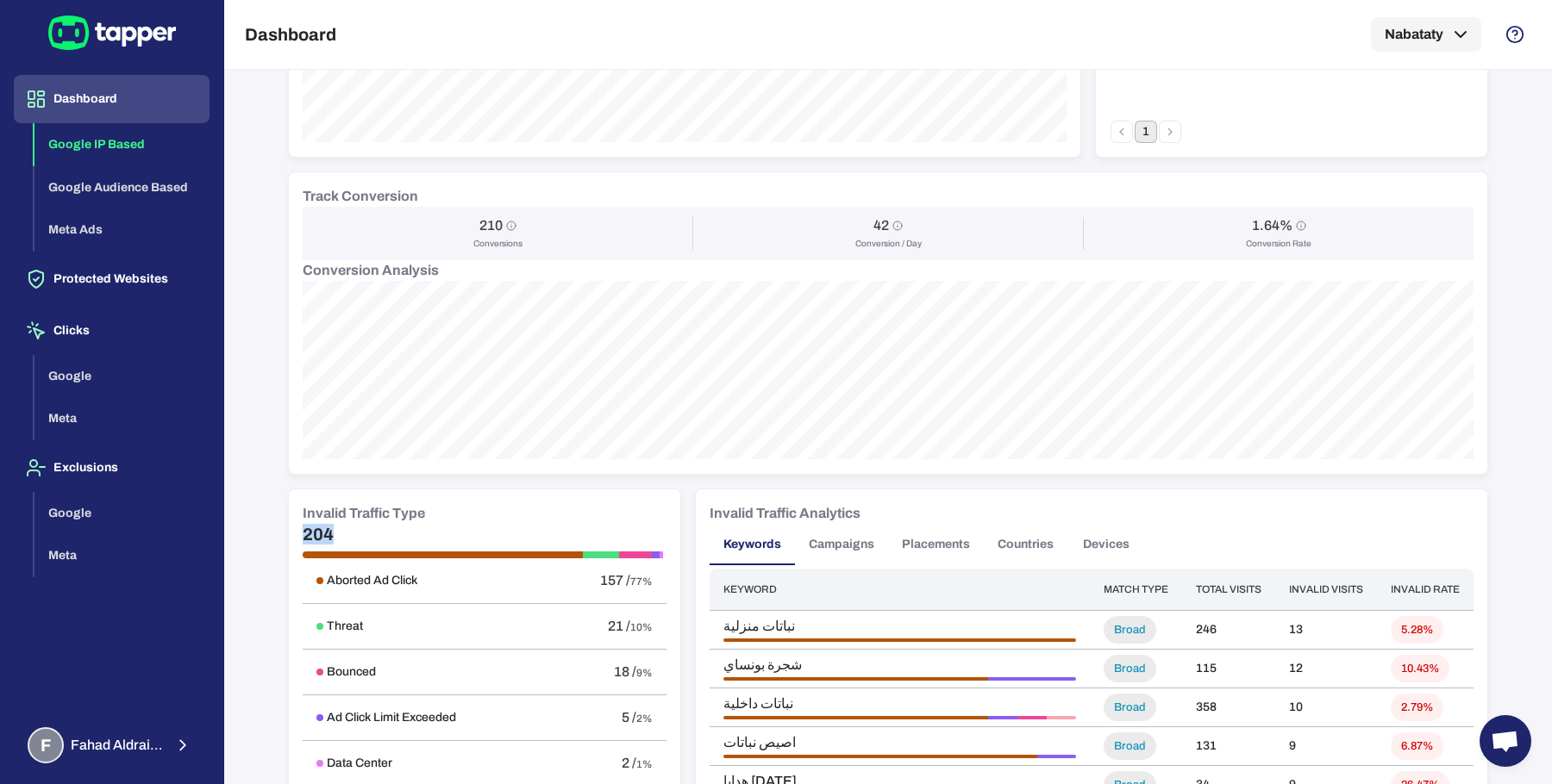
scroll to position [0, 0]
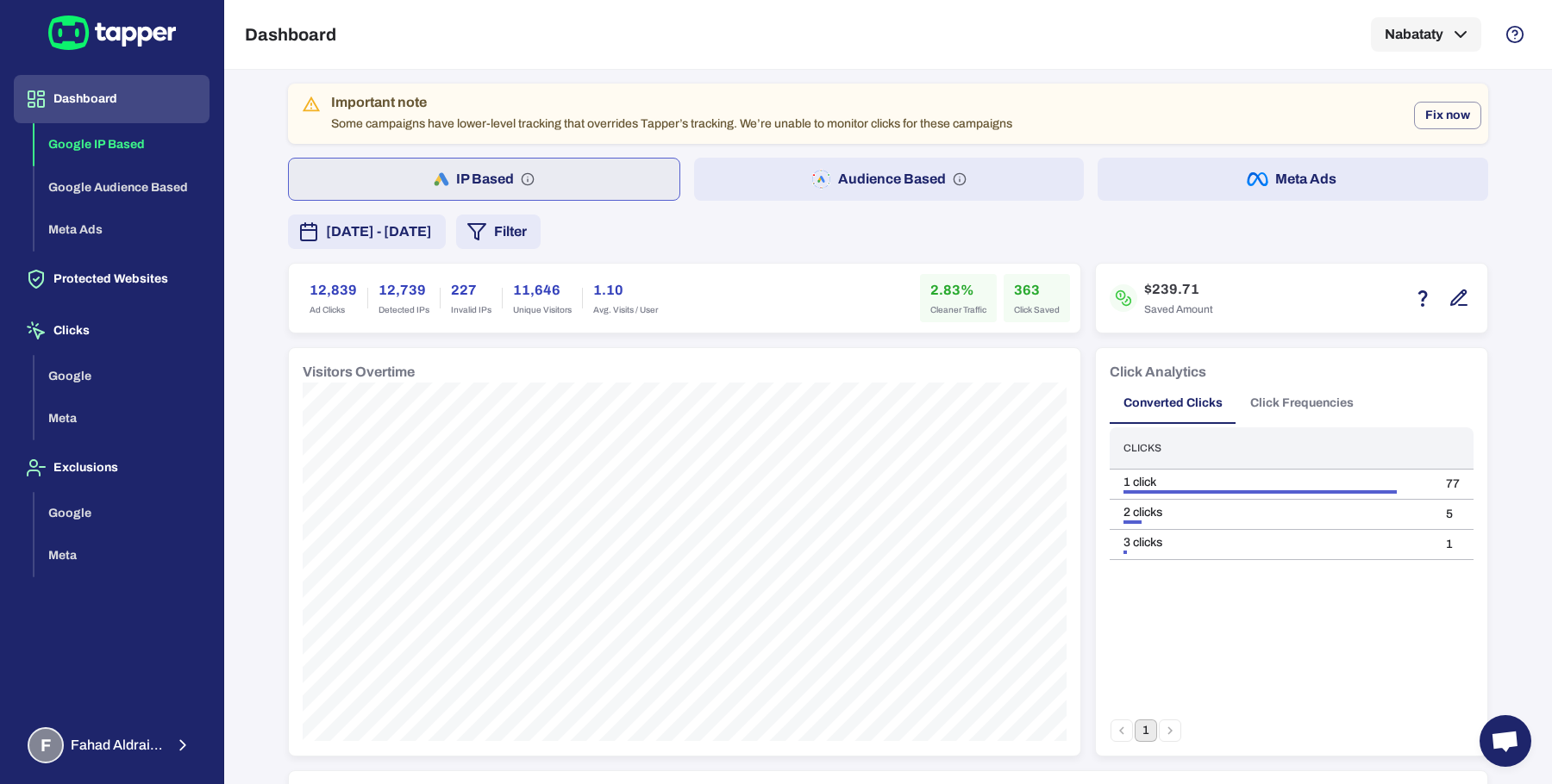
click at [738, 175] on button "Audience Based" at bounding box center [890, 180] width 391 height 43
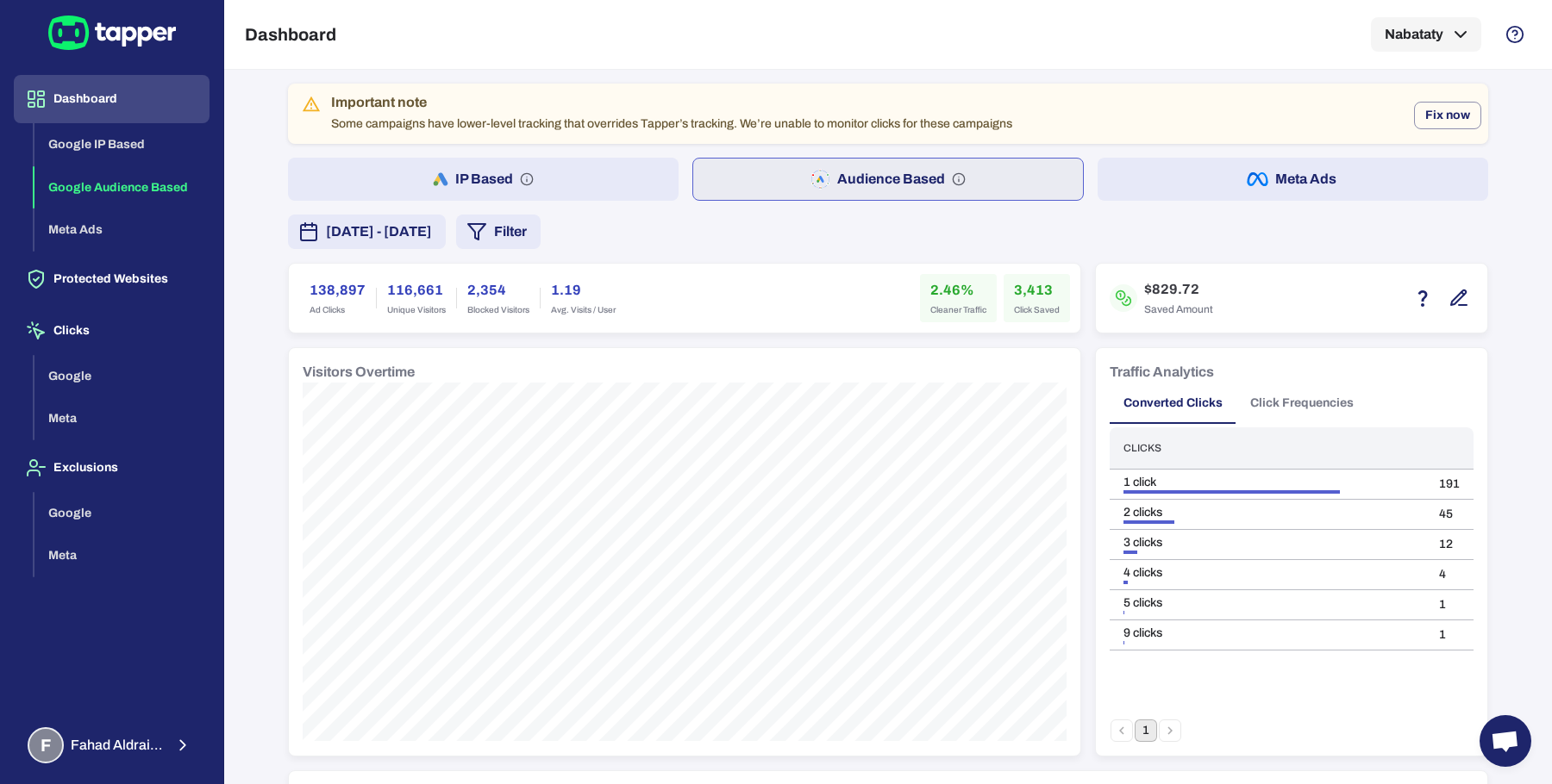
click at [540, 230] on button "Filter" at bounding box center [498, 231] width 85 height 34
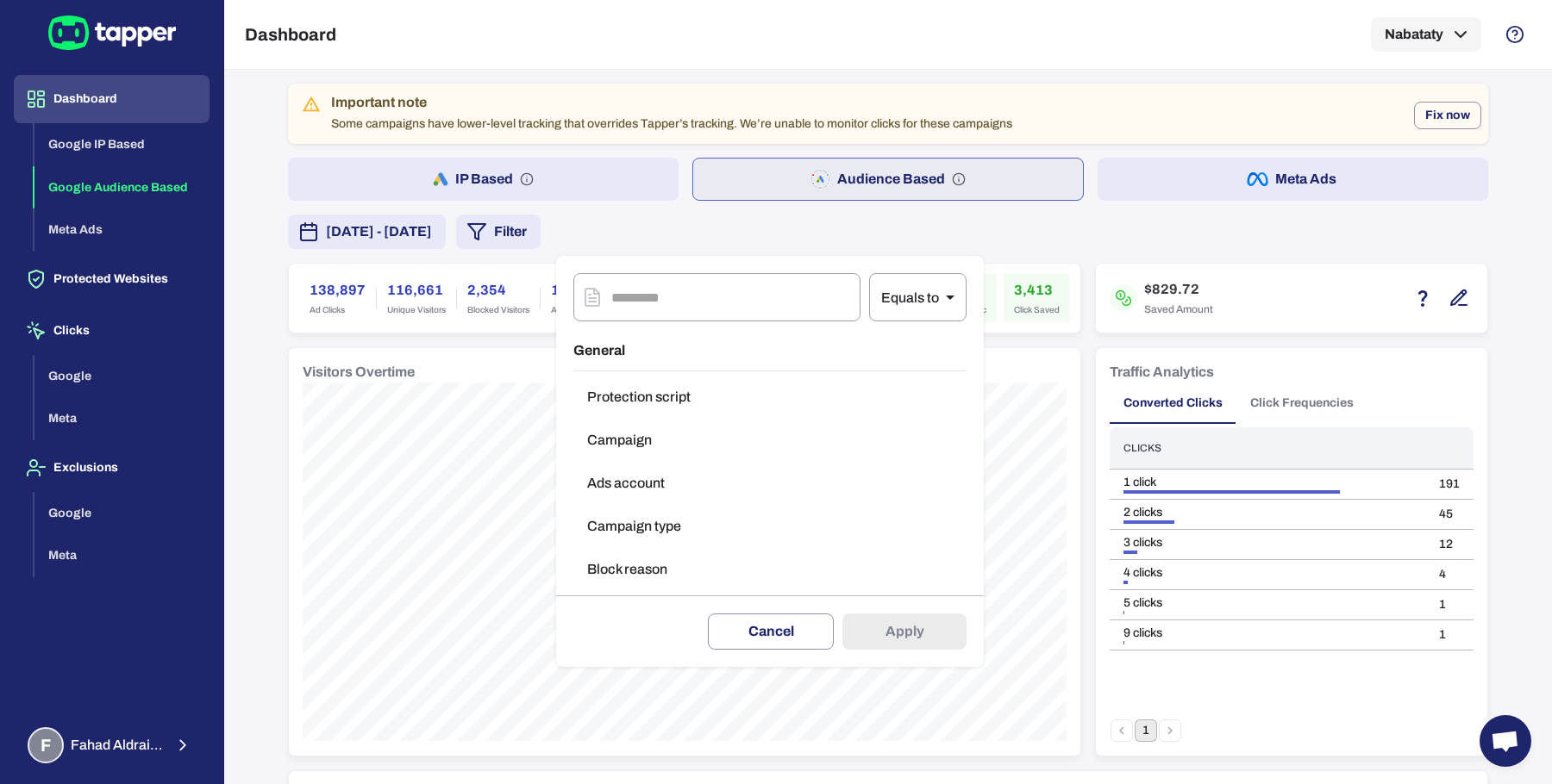
click at [680, 560] on button "Block reason" at bounding box center [770, 569] width 394 height 34
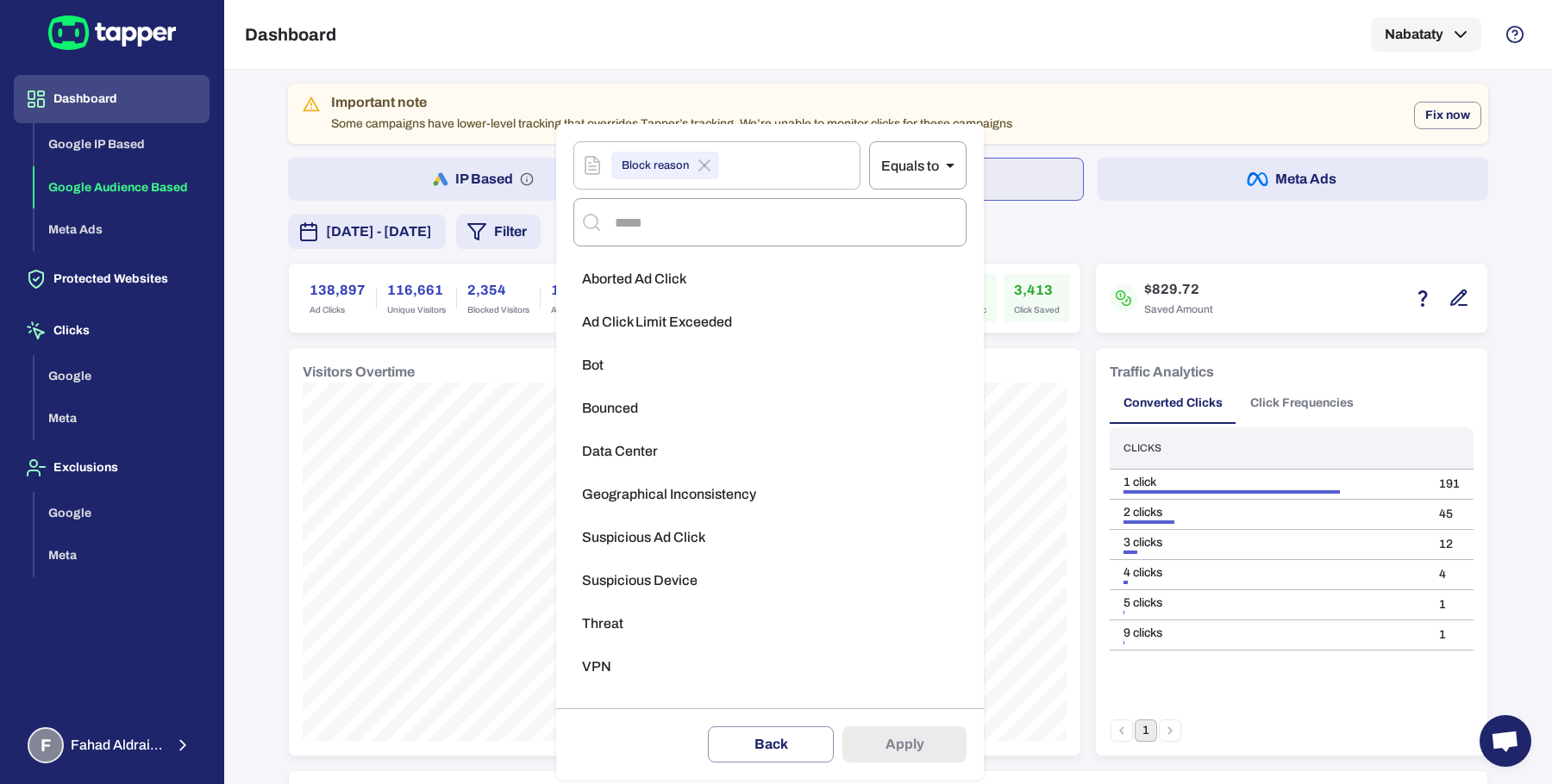
click at [665, 270] on span "Aborted Ad Click" at bounding box center [634, 279] width 105 height 18
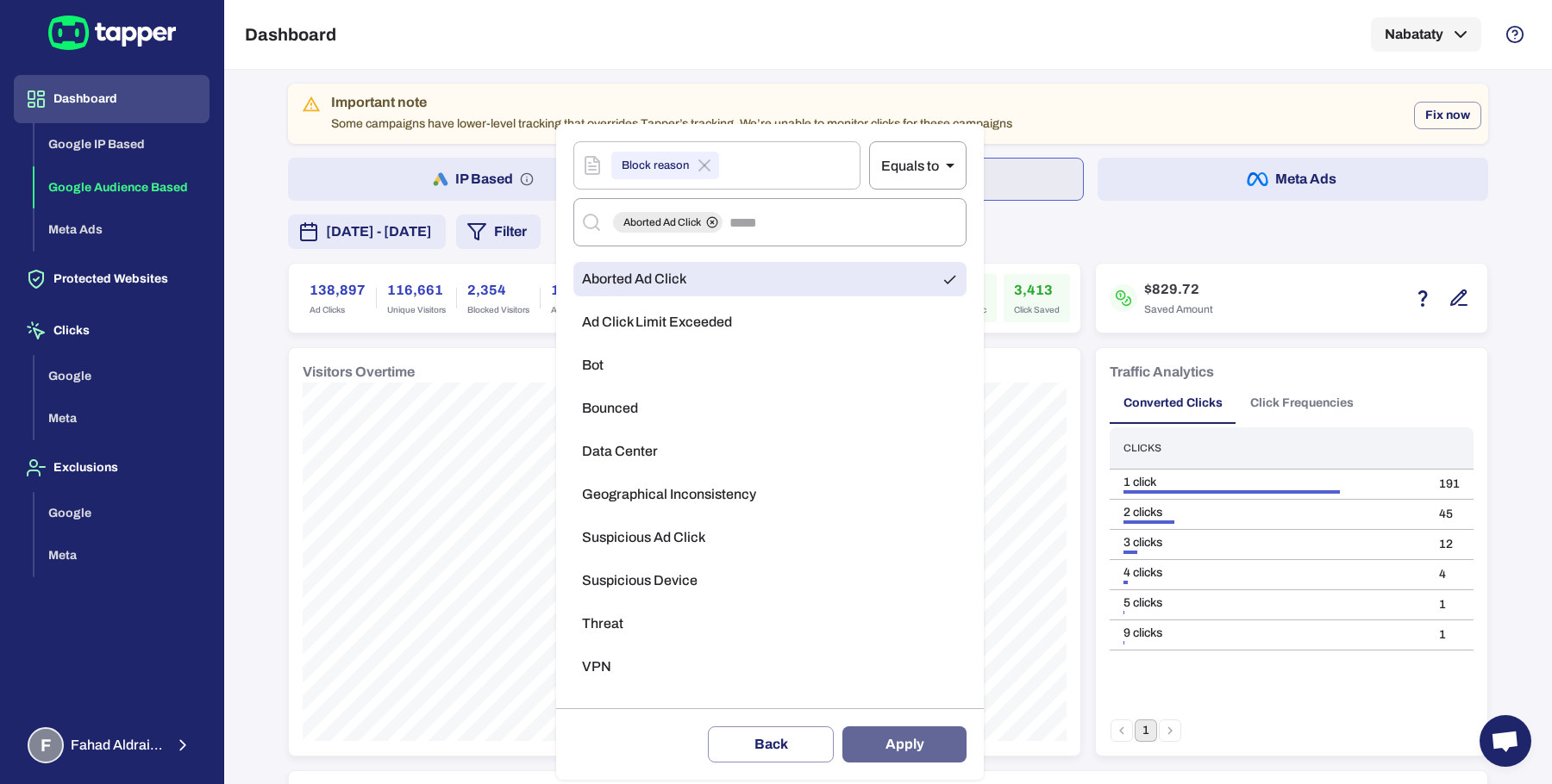
click at [907, 742] on button "Apply" at bounding box center [903, 744] width 124 height 36
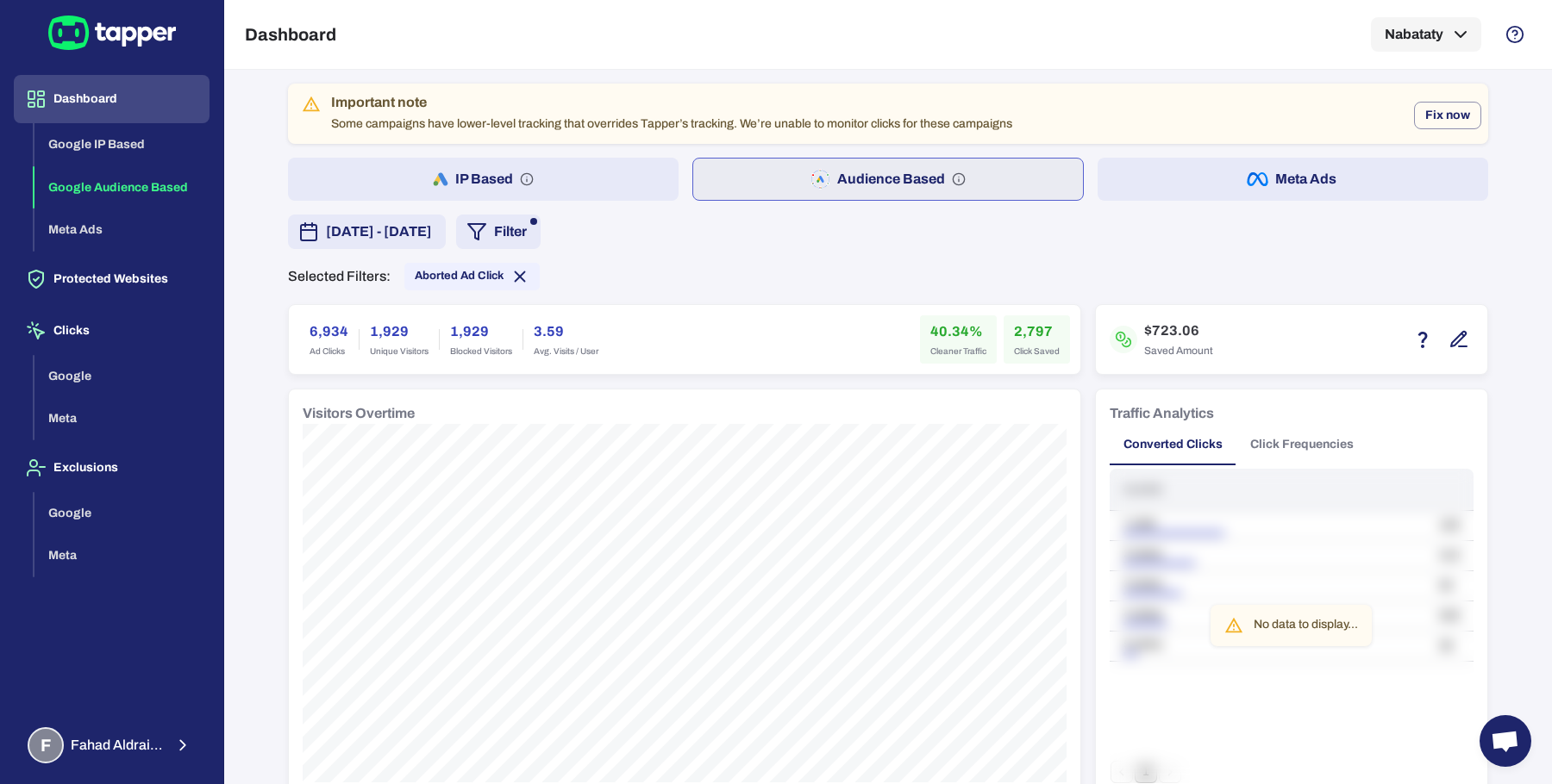
click at [549, 187] on button "IP Based" at bounding box center [483, 180] width 391 height 43
click at [761, 173] on button "Audience Based" at bounding box center [890, 180] width 391 height 43
click at [571, 165] on button "IP Based" at bounding box center [483, 180] width 391 height 43
click at [735, 170] on button "Audience Based" at bounding box center [890, 180] width 391 height 43
click at [511, 284] on icon at bounding box center [520, 276] width 19 height 19
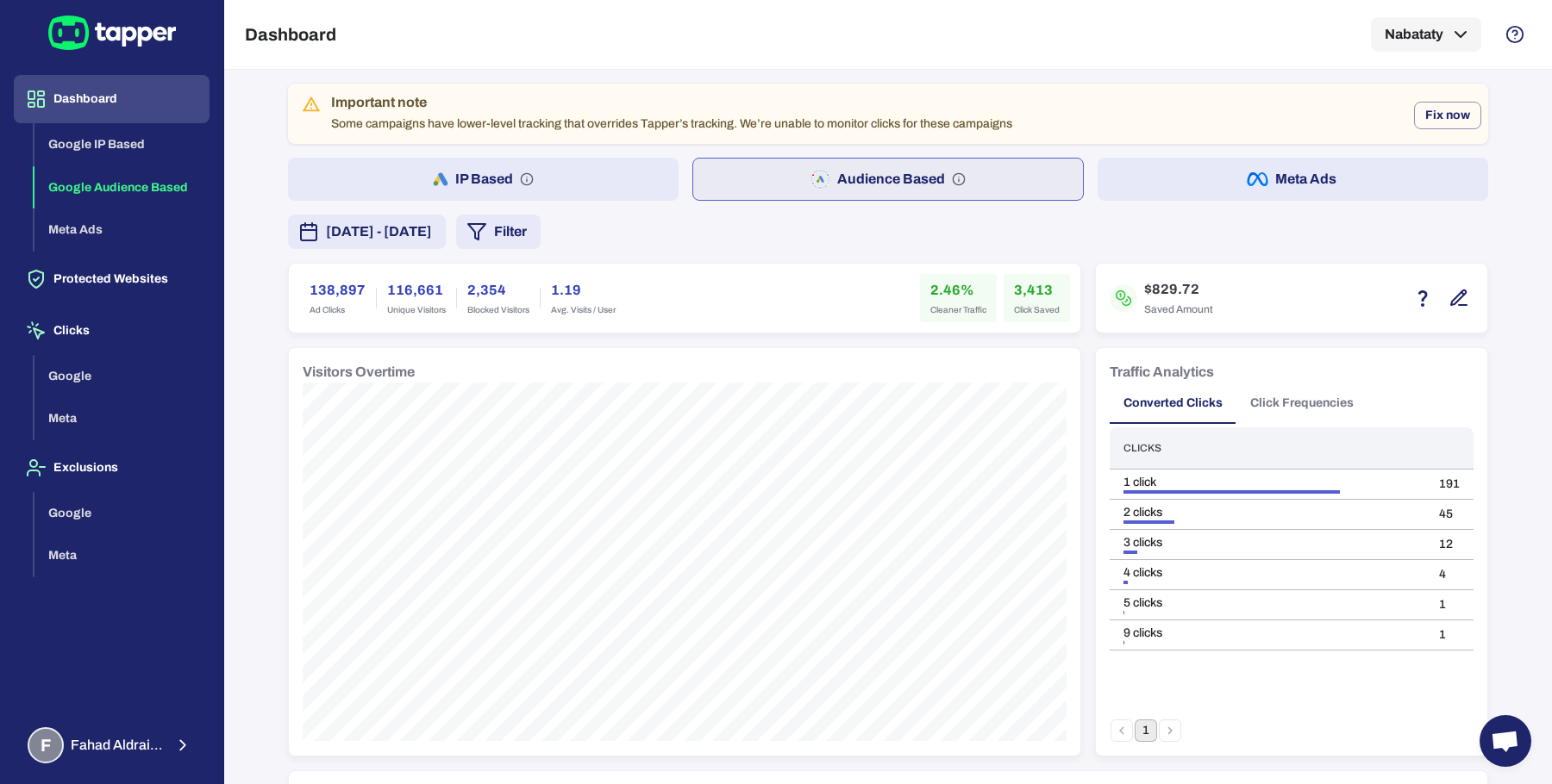
click at [1297, 399] on button "Click Frequencies" at bounding box center [1302, 403] width 131 height 41
click at [1240, 729] on button "5" at bounding box center [1241, 730] width 22 height 22
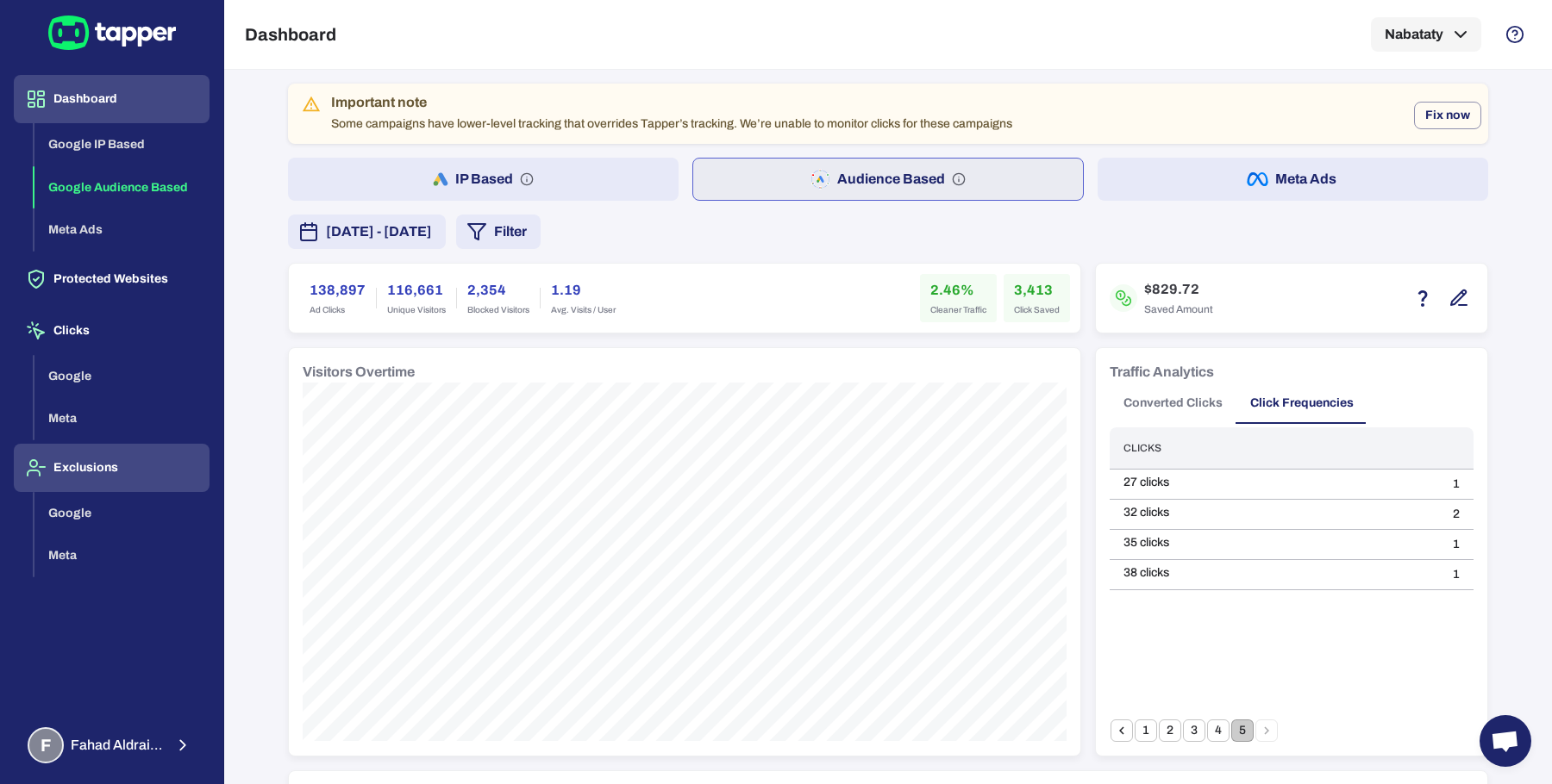
click at [69, 472] on button "Exclusions" at bounding box center [111, 468] width 195 height 48
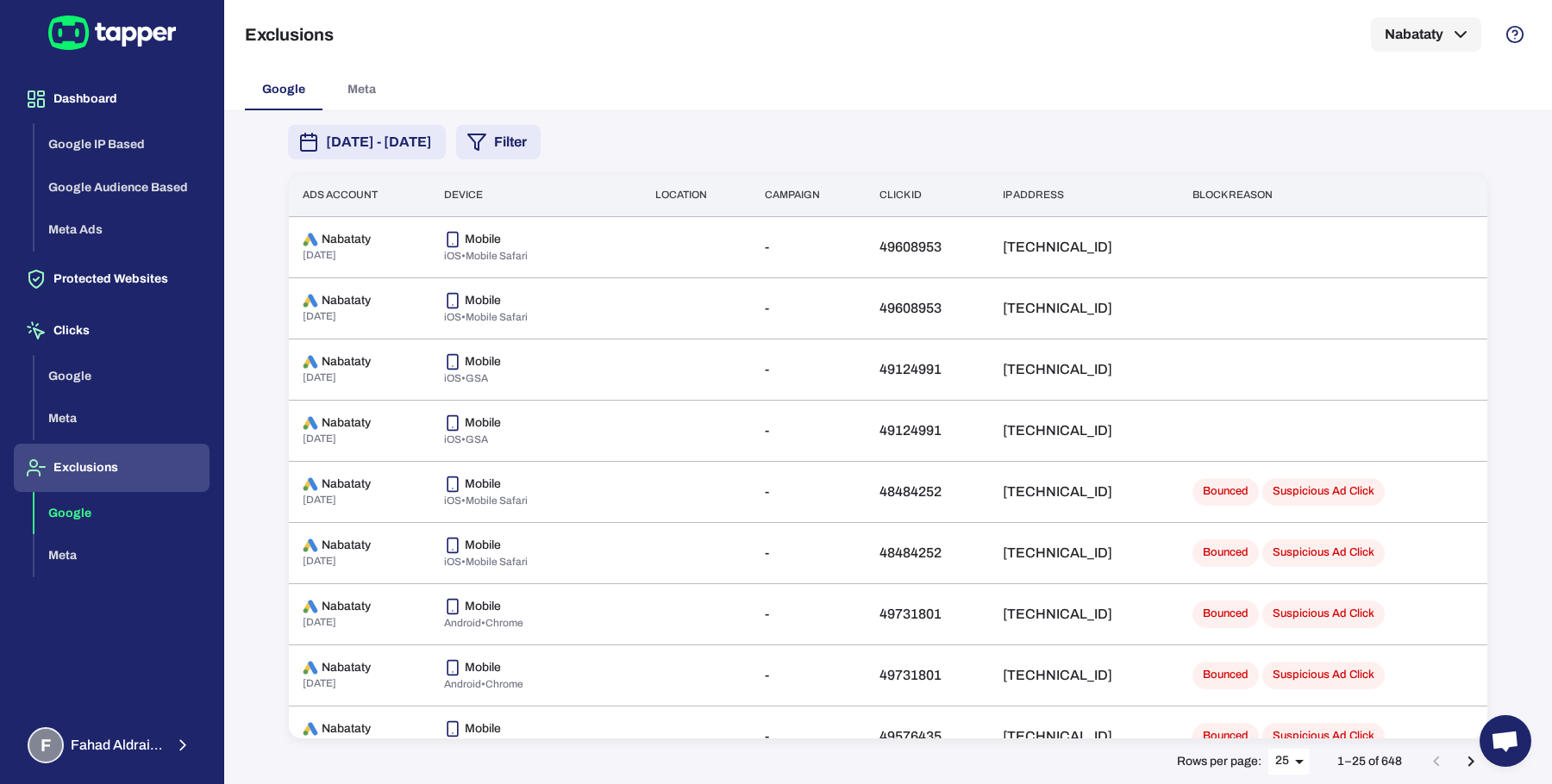
click at [540, 147] on button "Filter" at bounding box center [498, 142] width 85 height 34
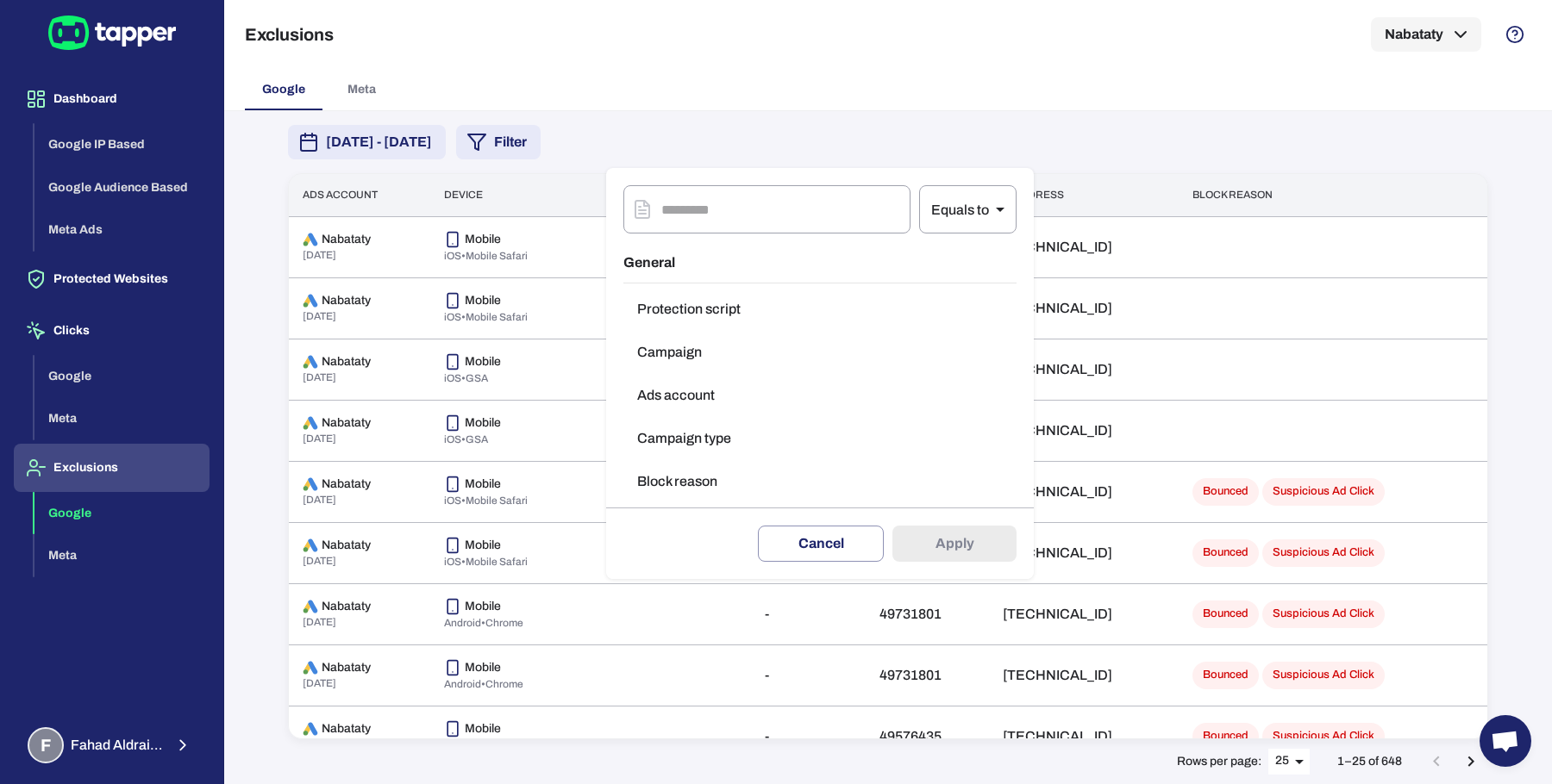
click at [684, 478] on button "Block reason" at bounding box center [819, 481] width 394 height 34
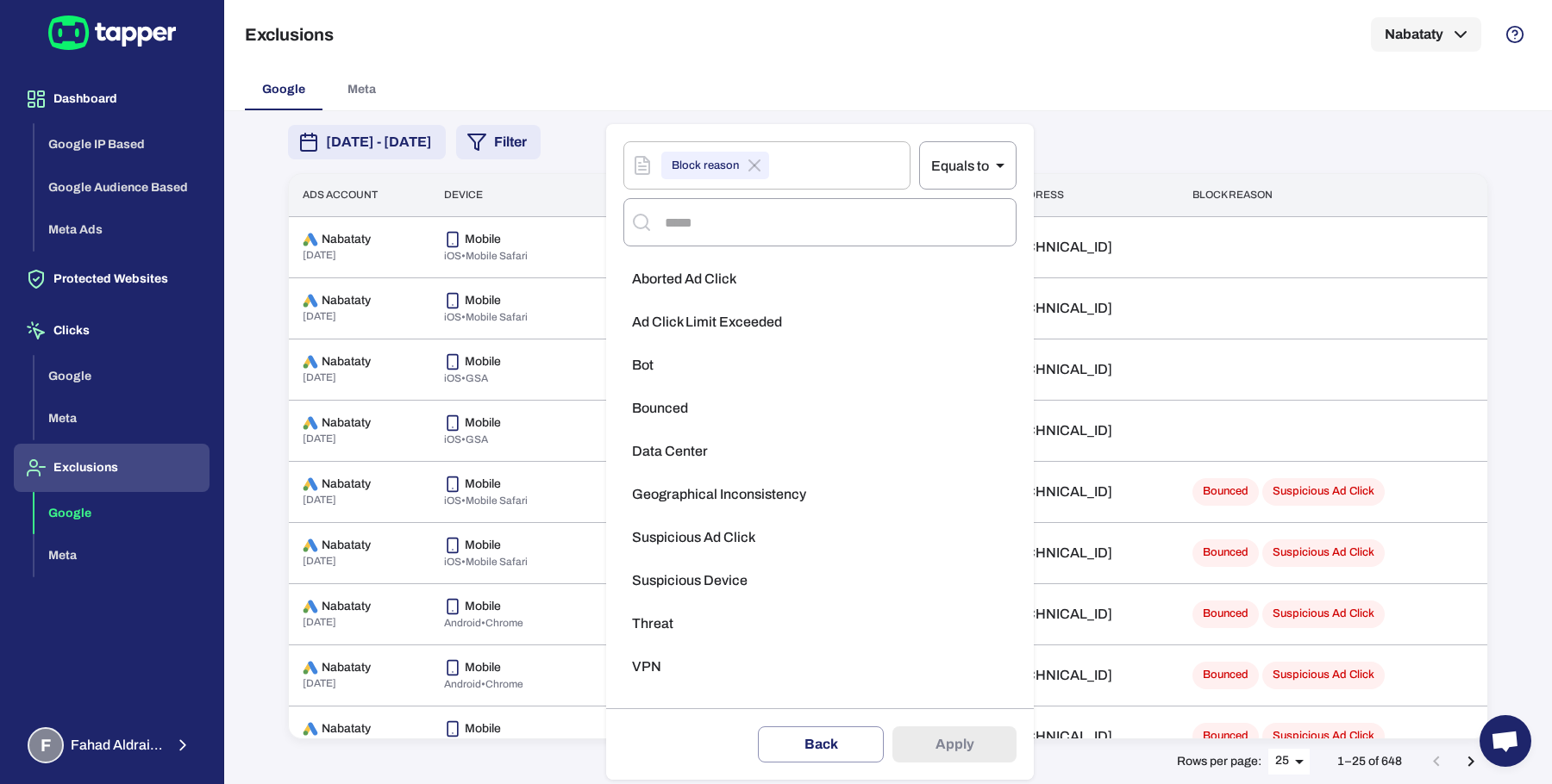
click at [656, 626] on span "Threat" at bounding box center [652, 624] width 41 height 18
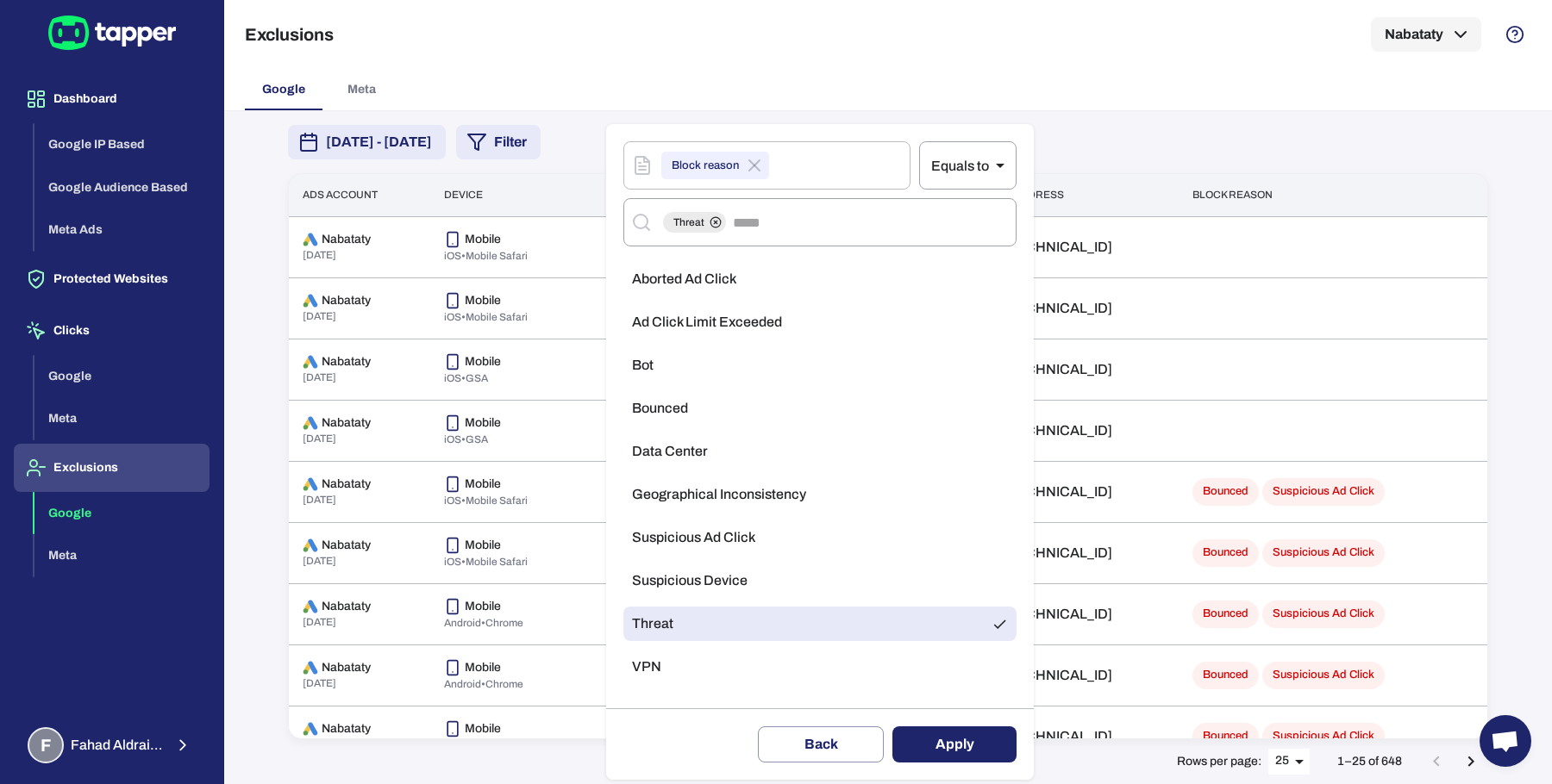
click at [956, 745] on button "Apply" at bounding box center [954, 744] width 124 height 36
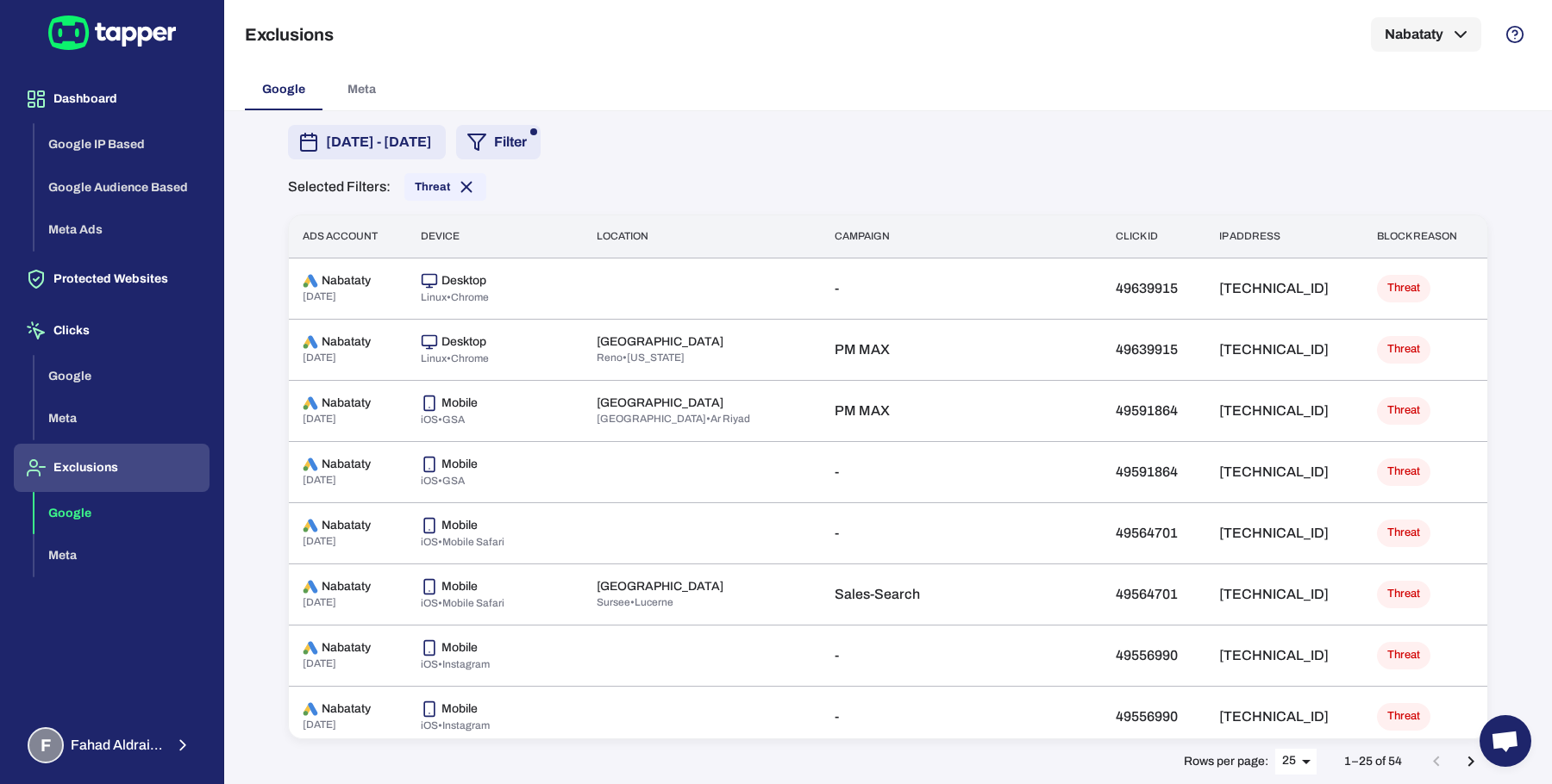
click at [432, 150] on span "[DATE] - [DATE]" at bounding box center [379, 142] width 106 height 21
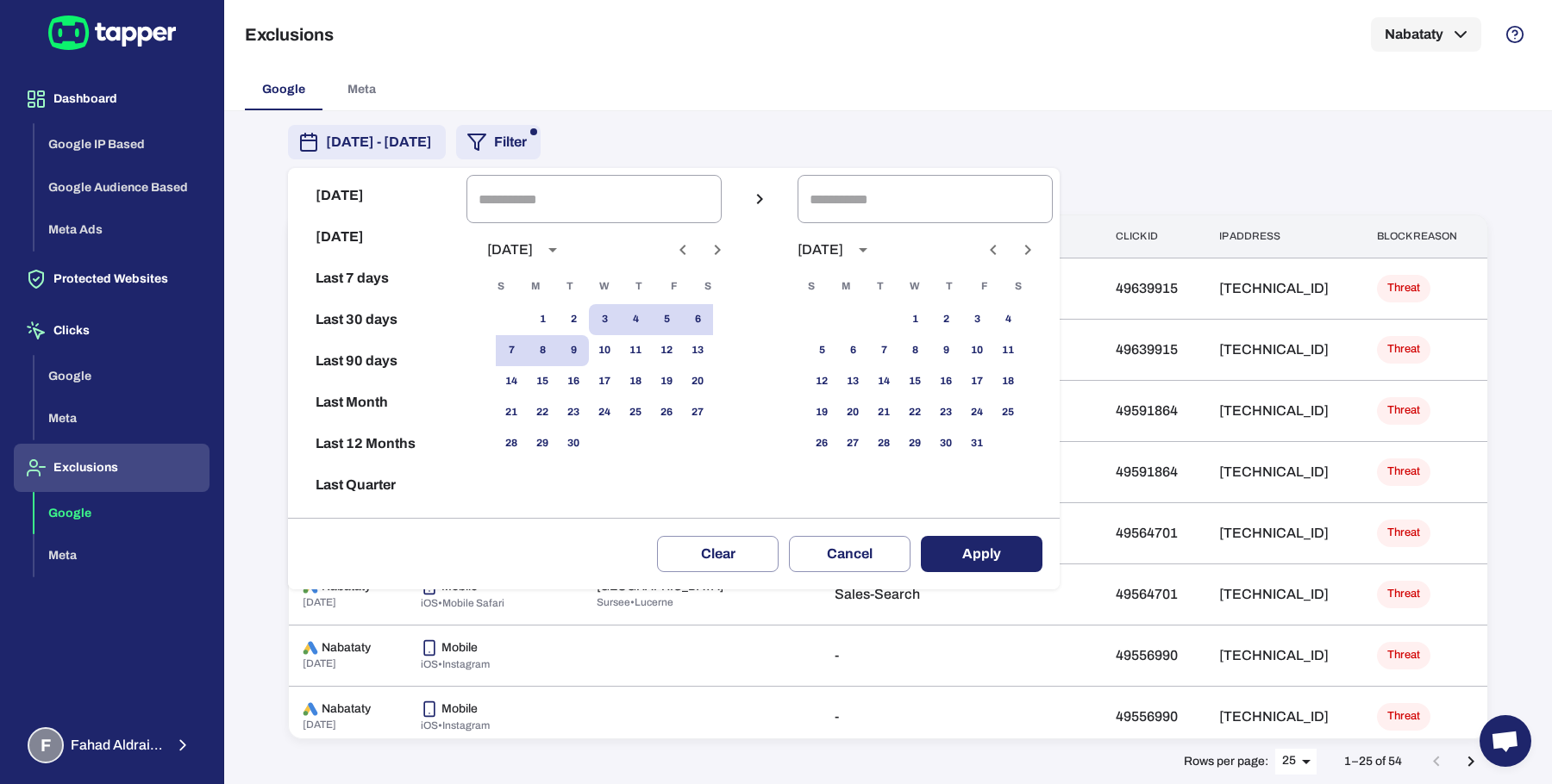
click at [691, 249] on icon "Previous month" at bounding box center [682, 249] width 21 height 21
click at [612, 356] on button "6" at bounding box center [605, 351] width 31 height 31
type input "**********"
click at [610, 444] on button "27" at bounding box center [605, 444] width 31 height 31
type input "**********"
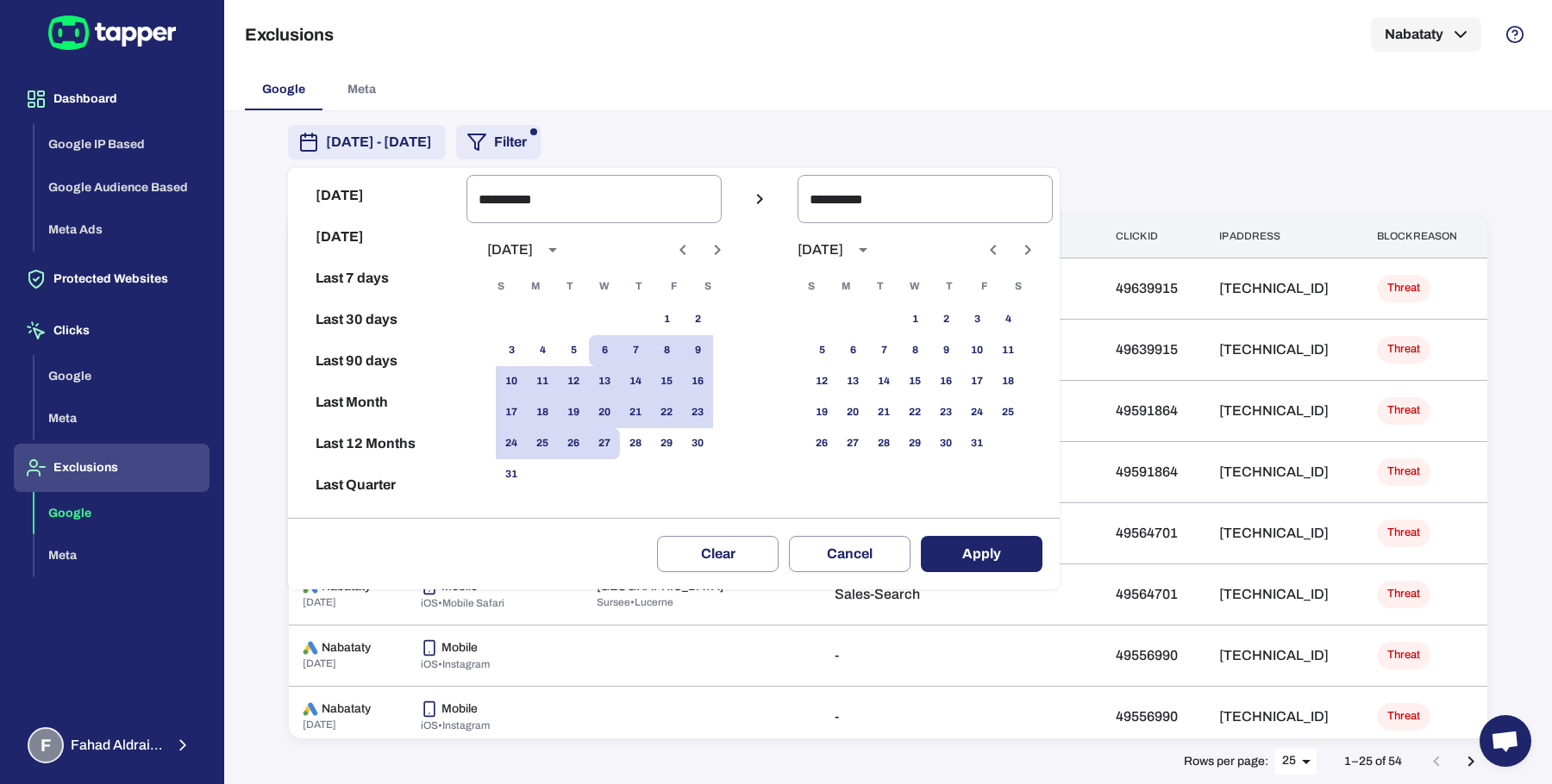
click at [966, 548] on button "Apply" at bounding box center [982, 554] width 121 height 36
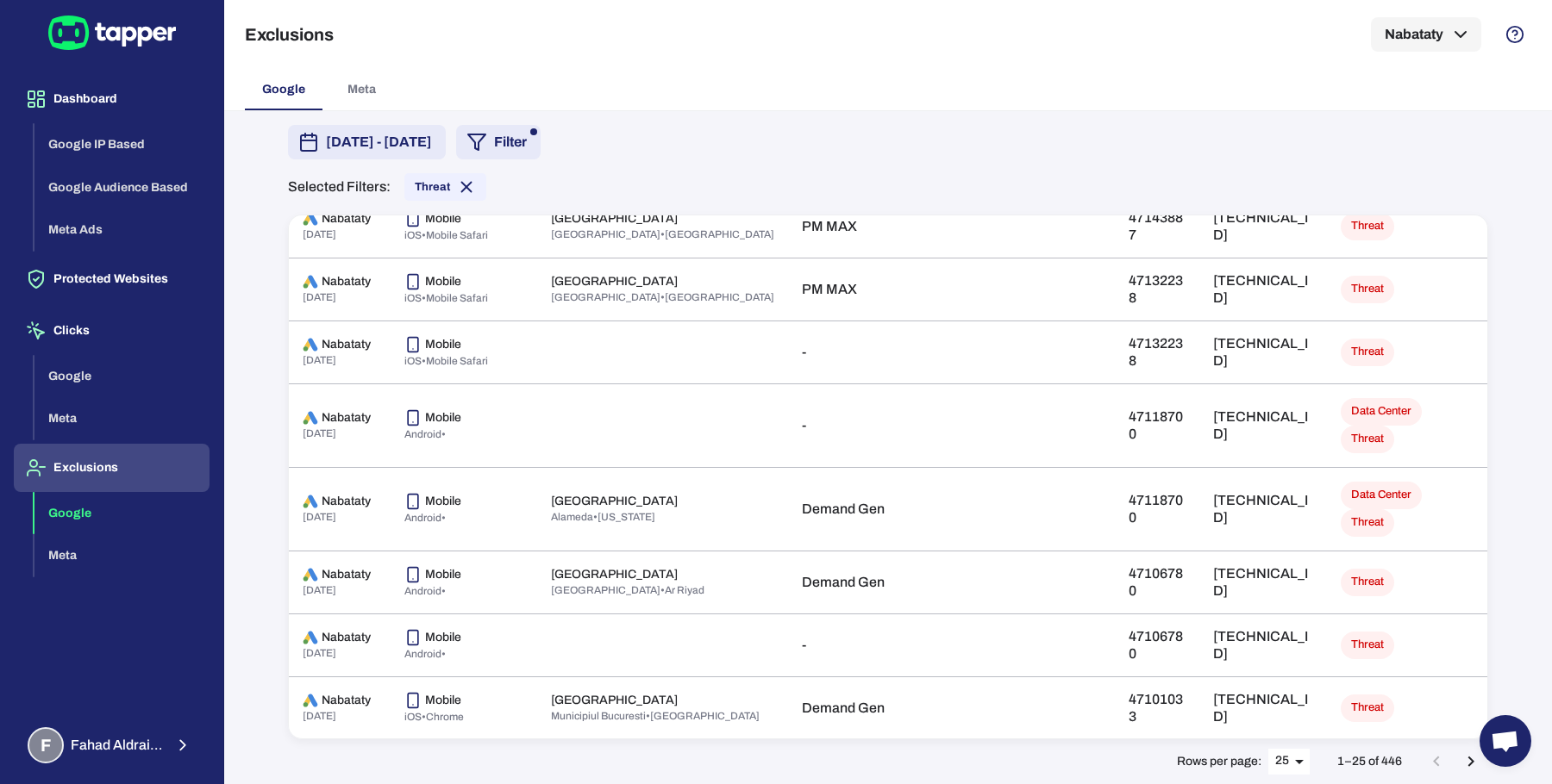
scroll to position [144, 0]
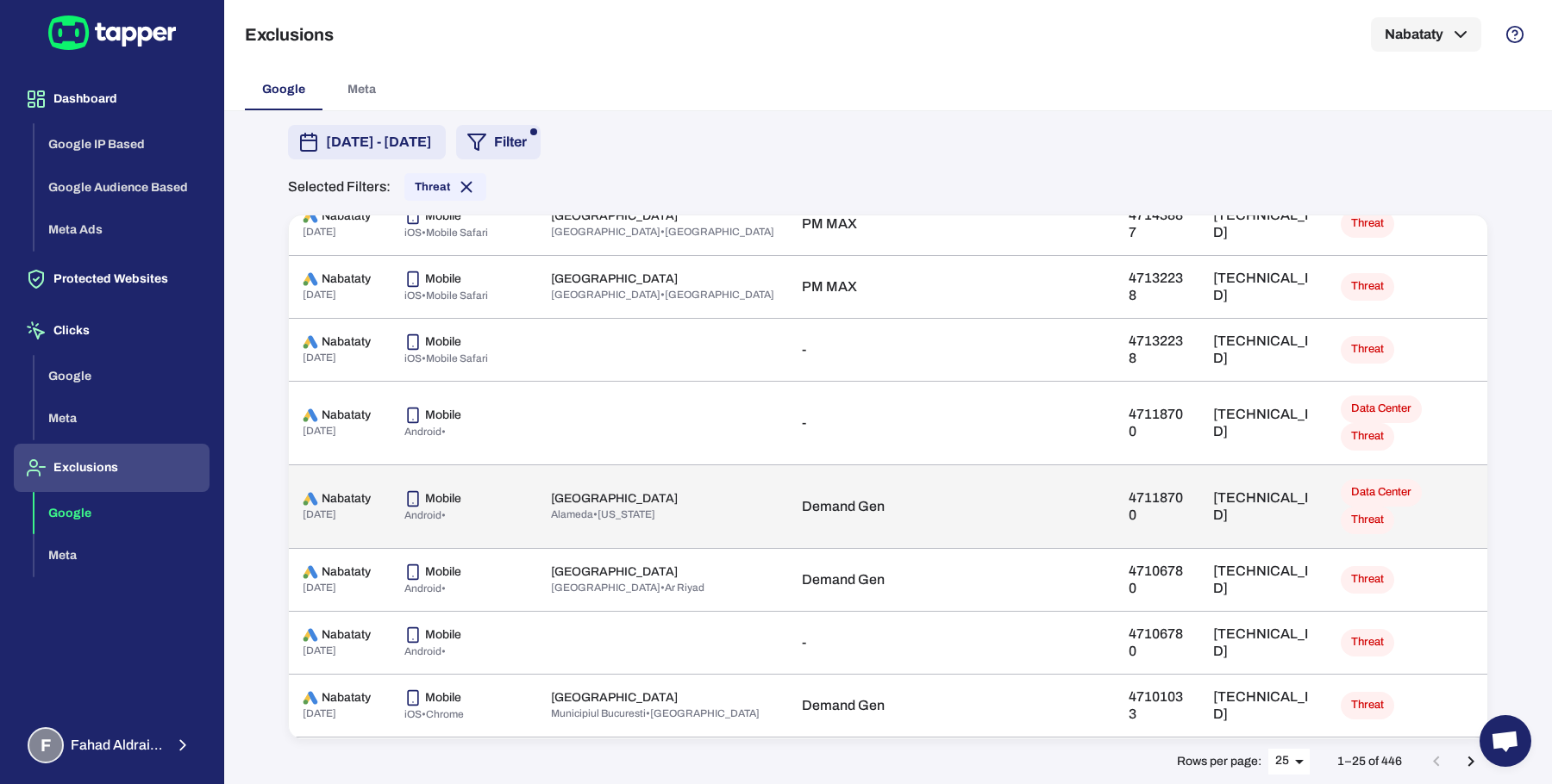
click at [1199, 465] on td "[TECHNICAL_ID]" at bounding box center [1263, 507] width 128 height 84
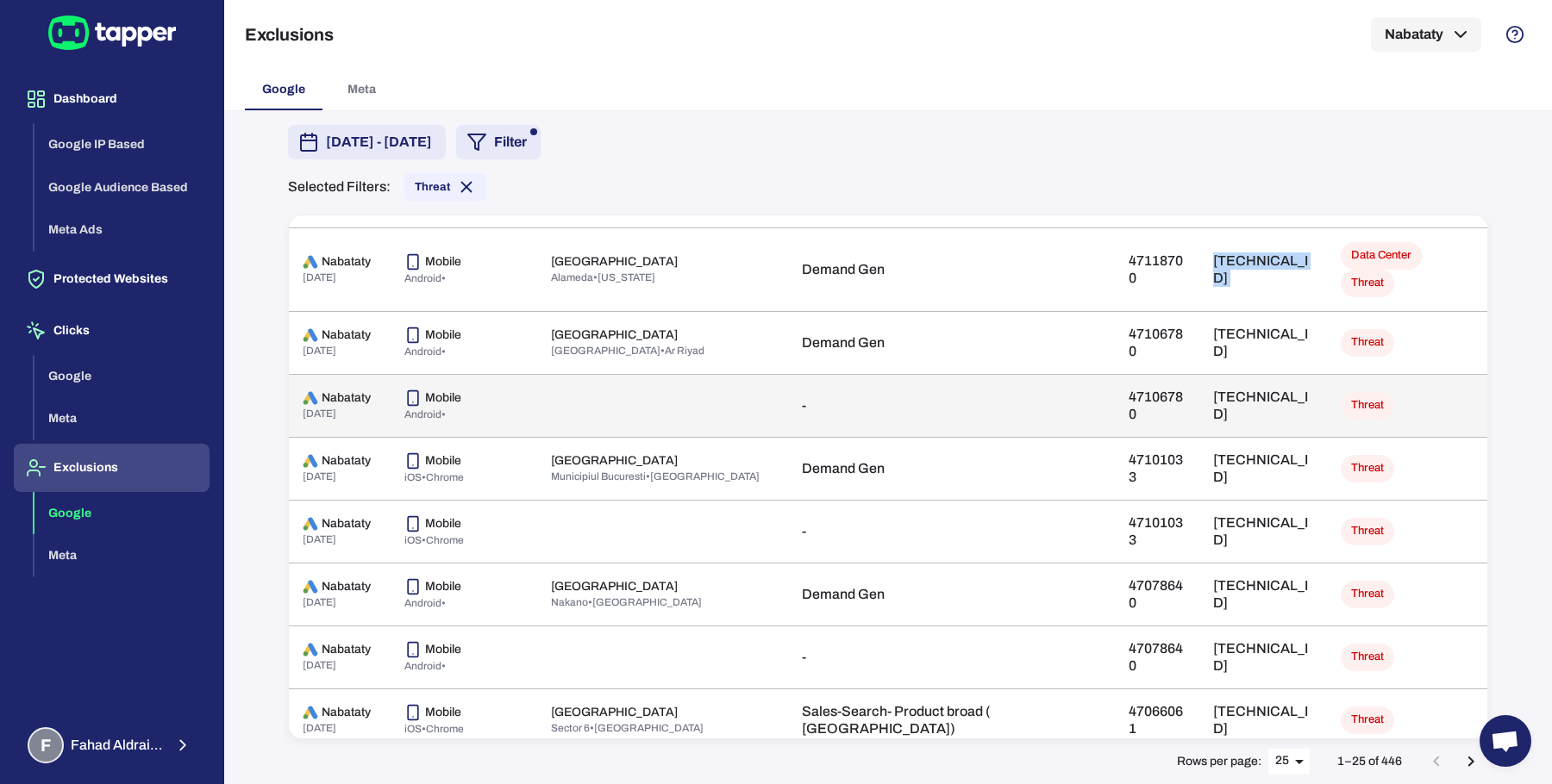
scroll to position [392, 0]
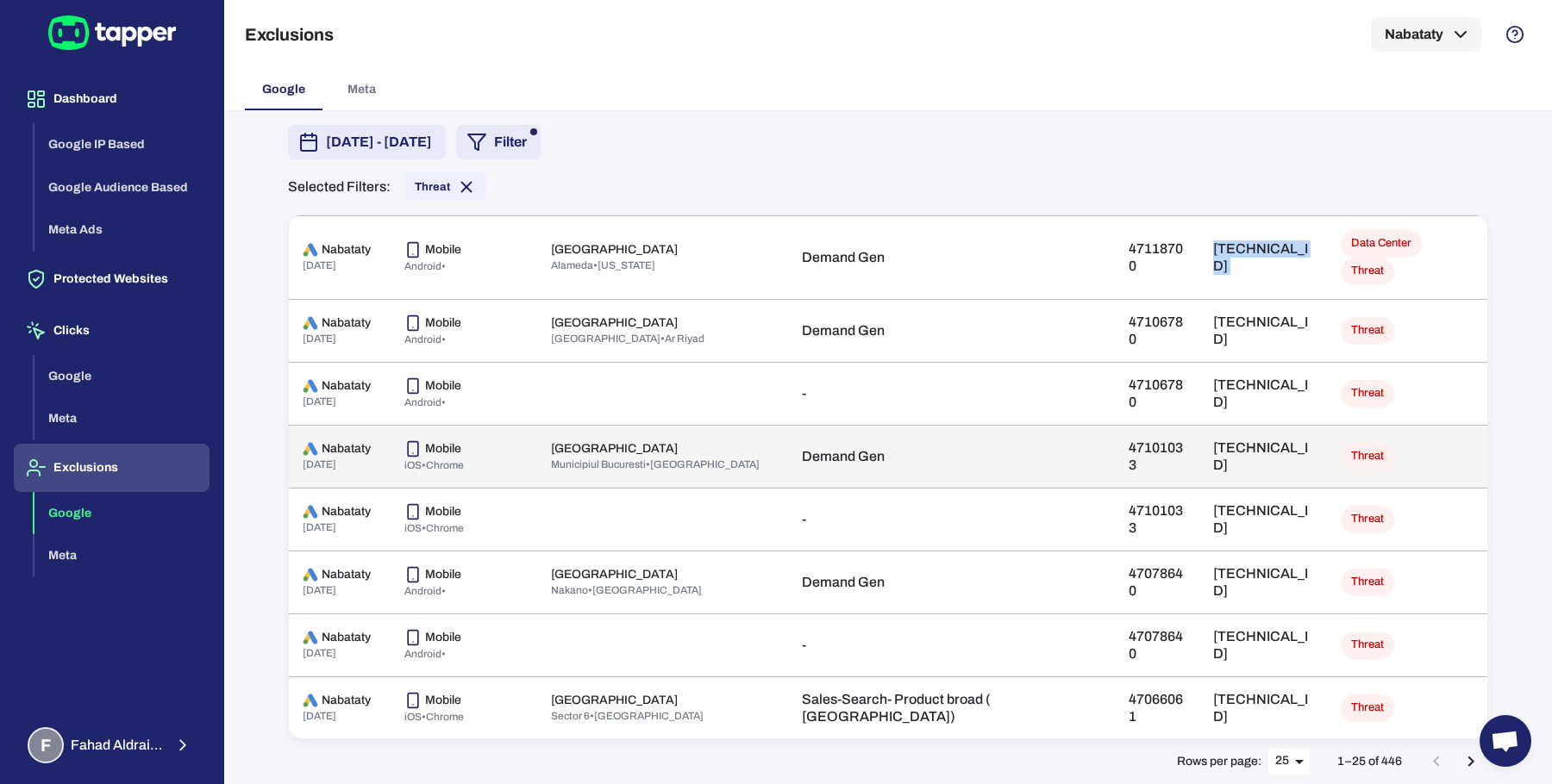
click at [1213, 439] on p "[TECHNICAL_ID]" at bounding box center [1263, 456] width 100 height 34
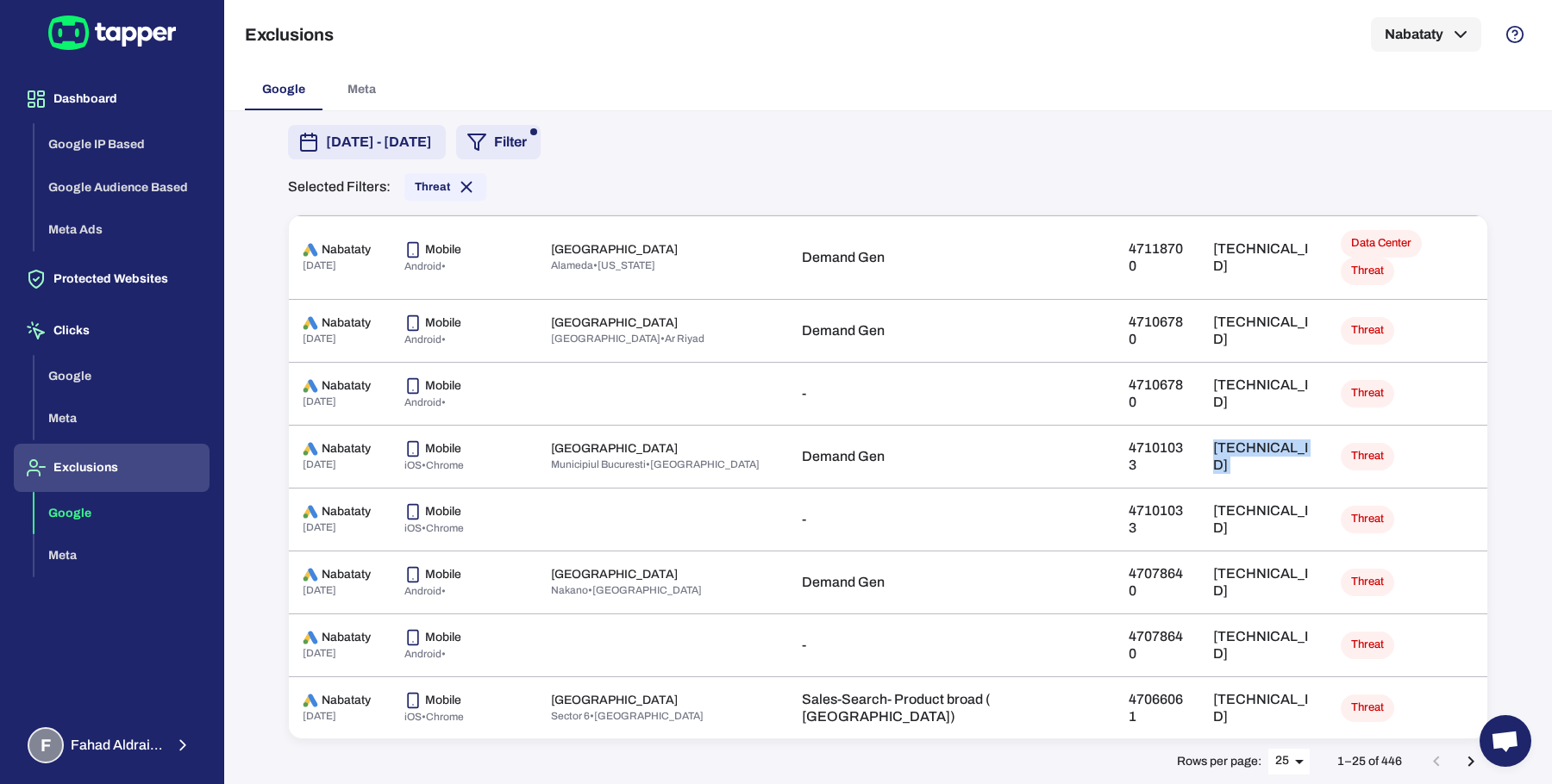
click at [1144, 147] on div "[DATE] - [DATE] Filter" at bounding box center [888, 142] width 1200 height 34
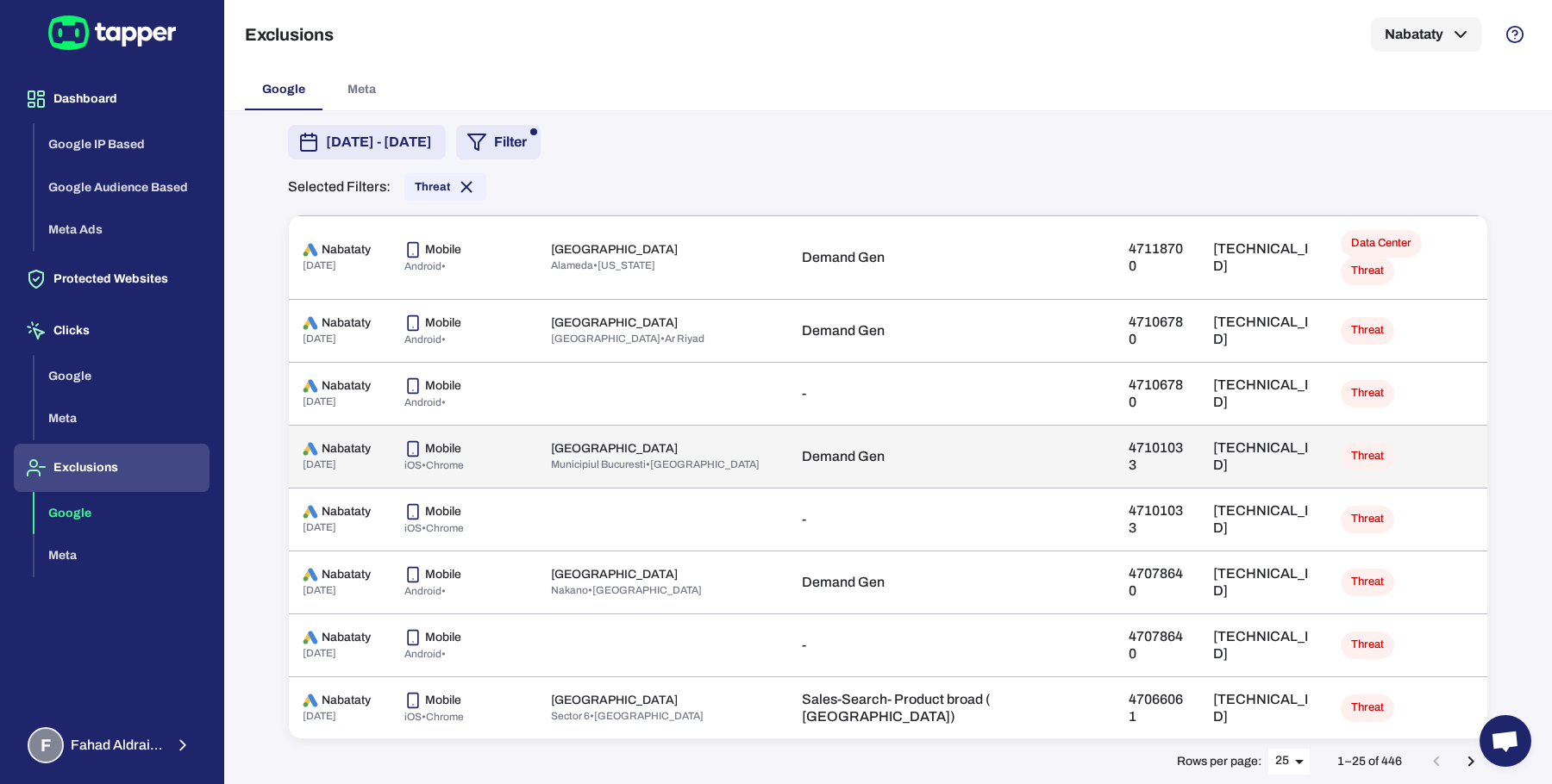
click at [1213, 439] on p "[TECHNICAL_ID]" at bounding box center [1263, 456] width 100 height 34
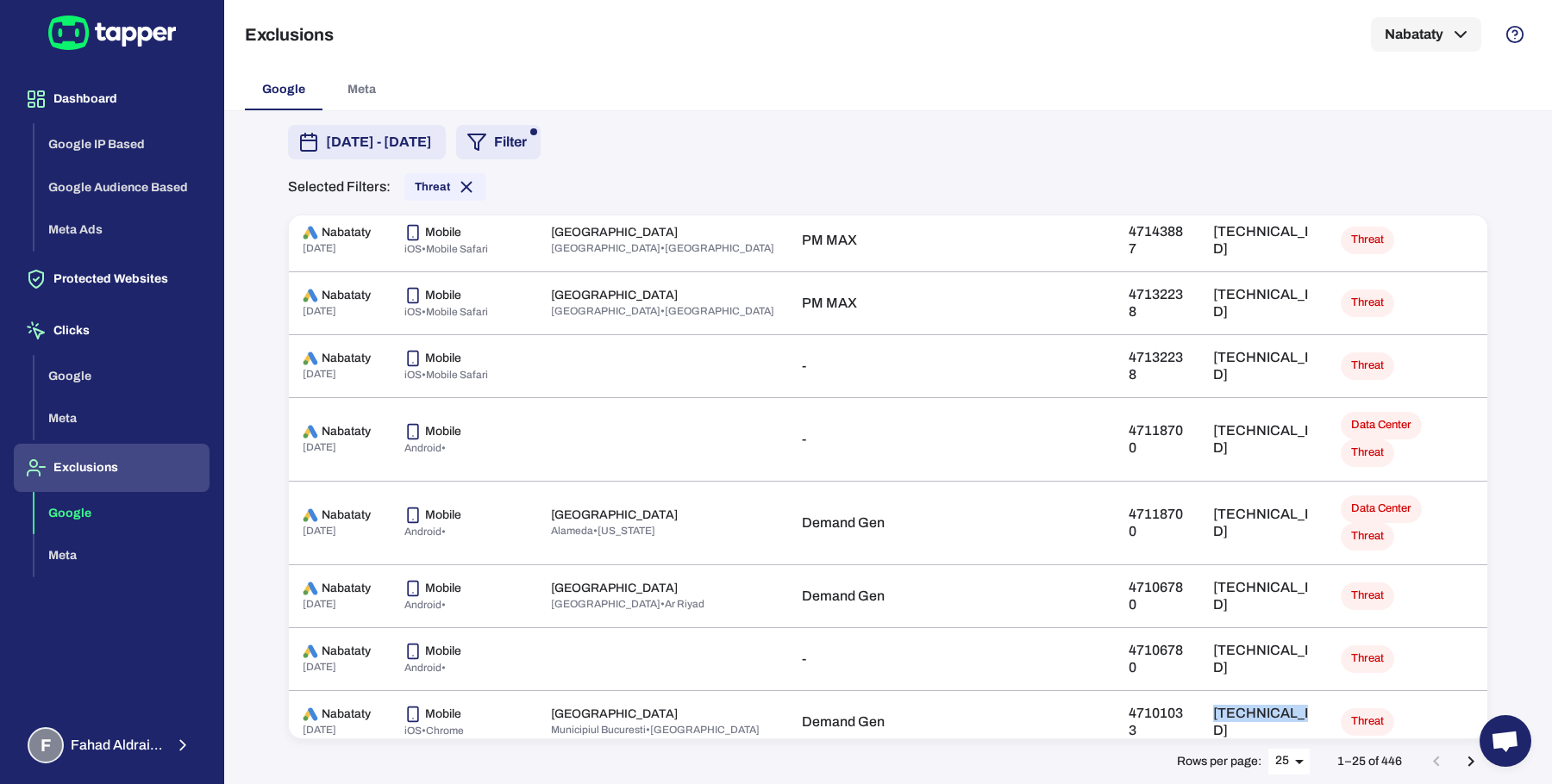
scroll to position [25, 0]
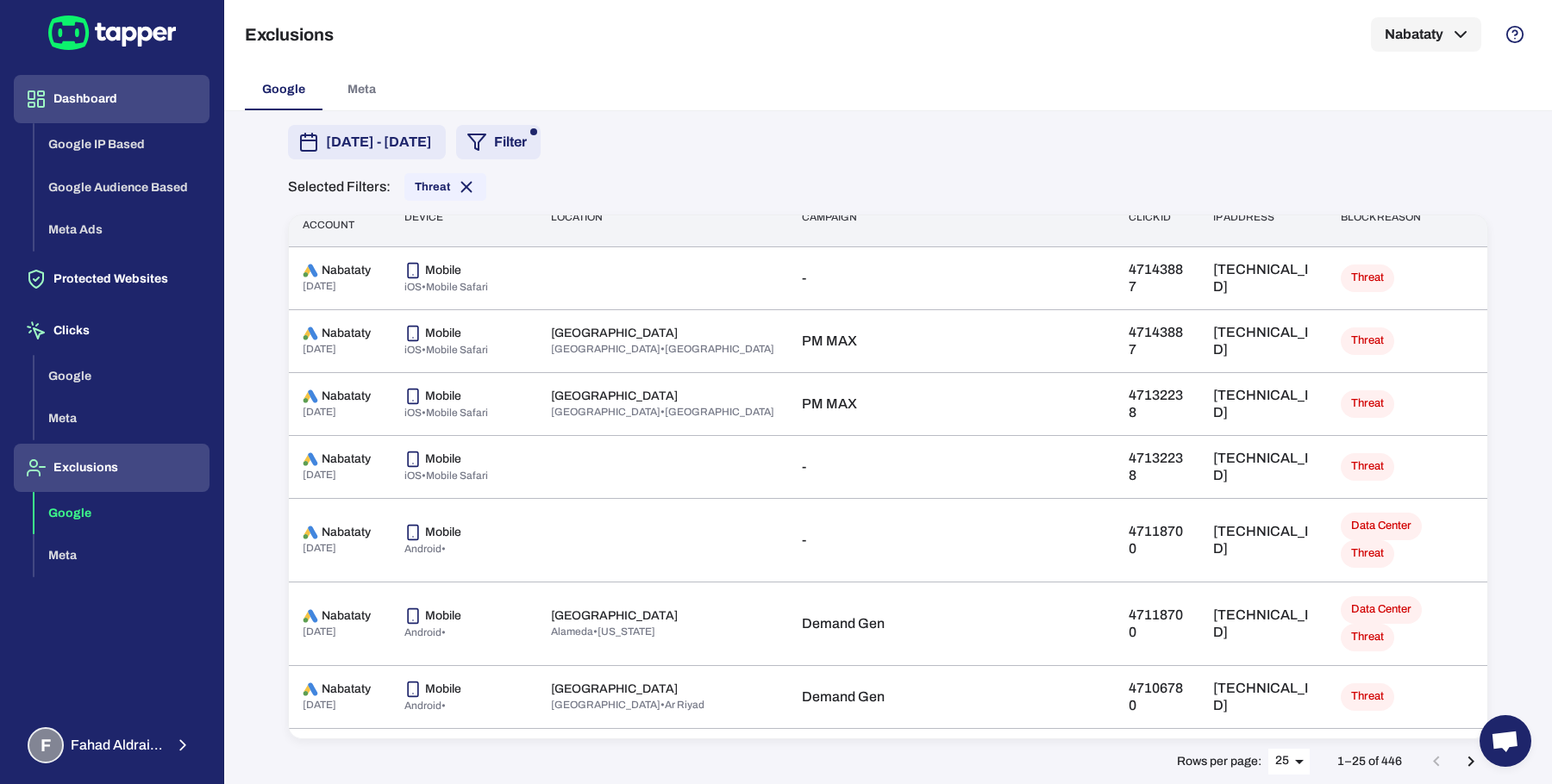
click at [97, 90] on button "Dashboard" at bounding box center [111, 99] width 195 height 48
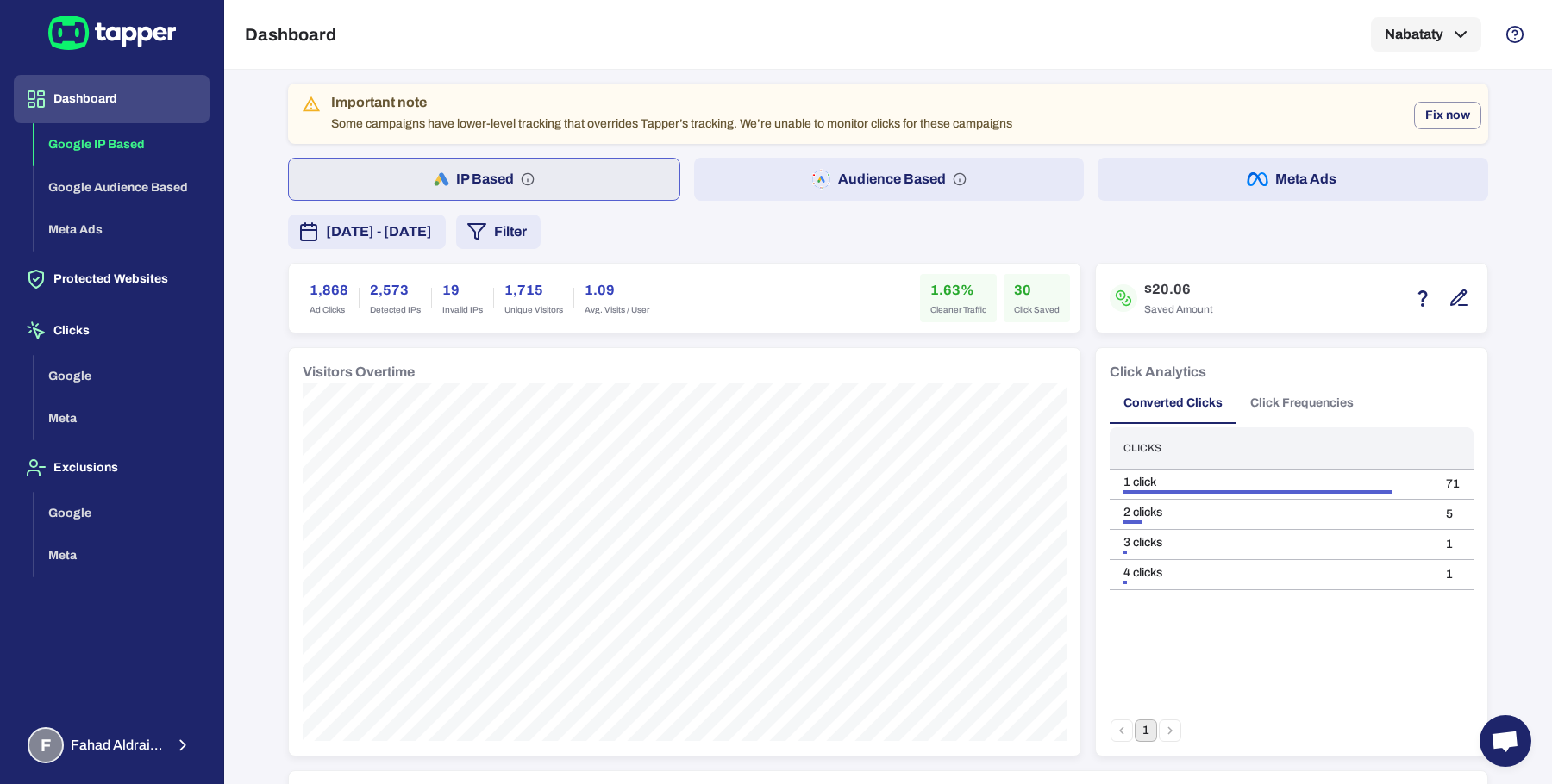
click at [445, 219] on button "[DATE] - [DATE]" at bounding box center [367, 231] width 158 height 34
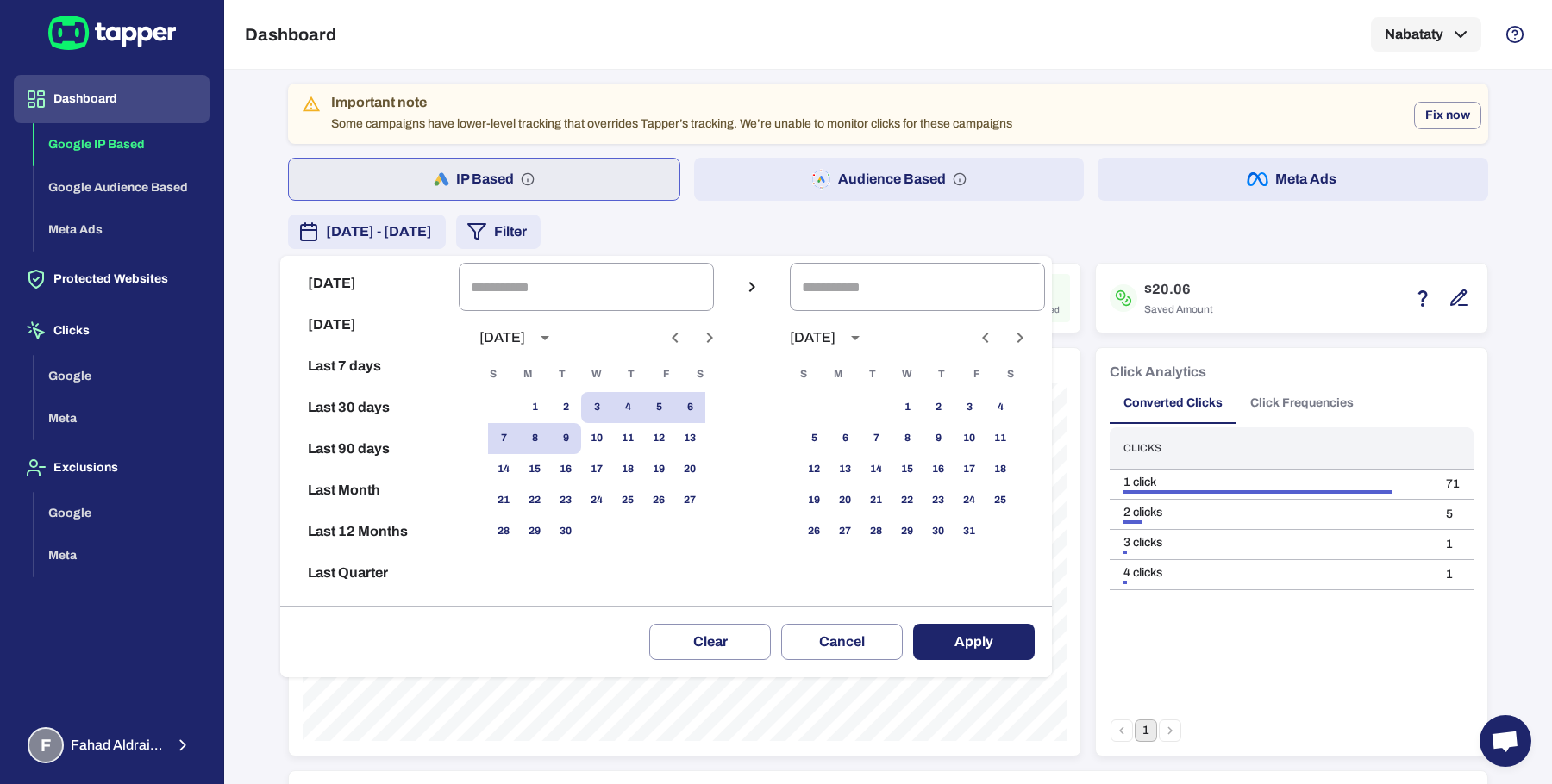
click at [686, 340] on icon "Previous month" at bounding box center [675, 337] width 21 height 21
click at [659, 405] on button "1" at bounding box center [658, 408] width 31 height 31
type input "**********"
click at [519, 557] on button "31" at bounding box center [504, 563] width 31 height 31
type input "**********"
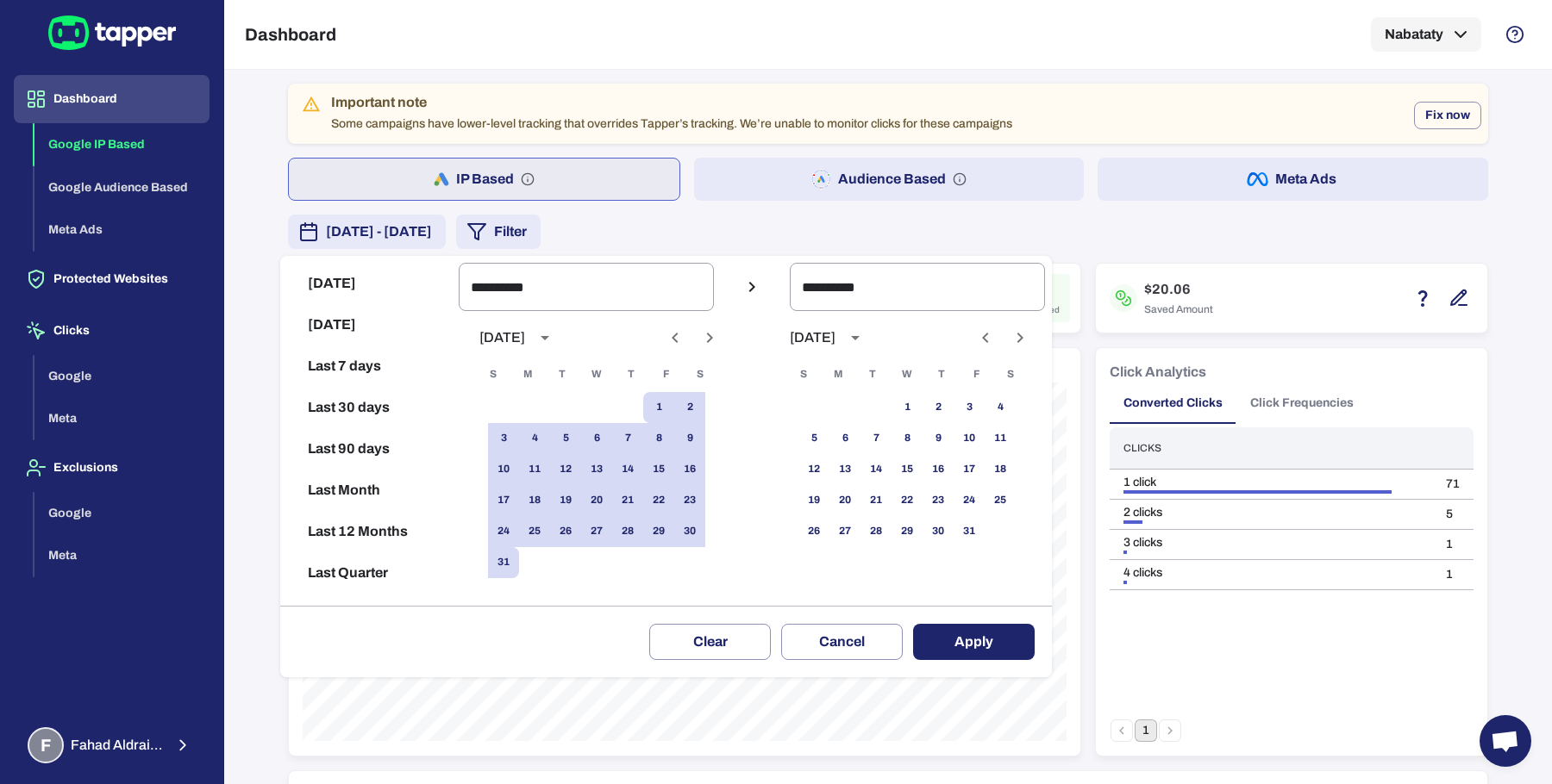
click at [1019, 648] on button "Apply" at bounding box center [974, 641] width 121 height 36
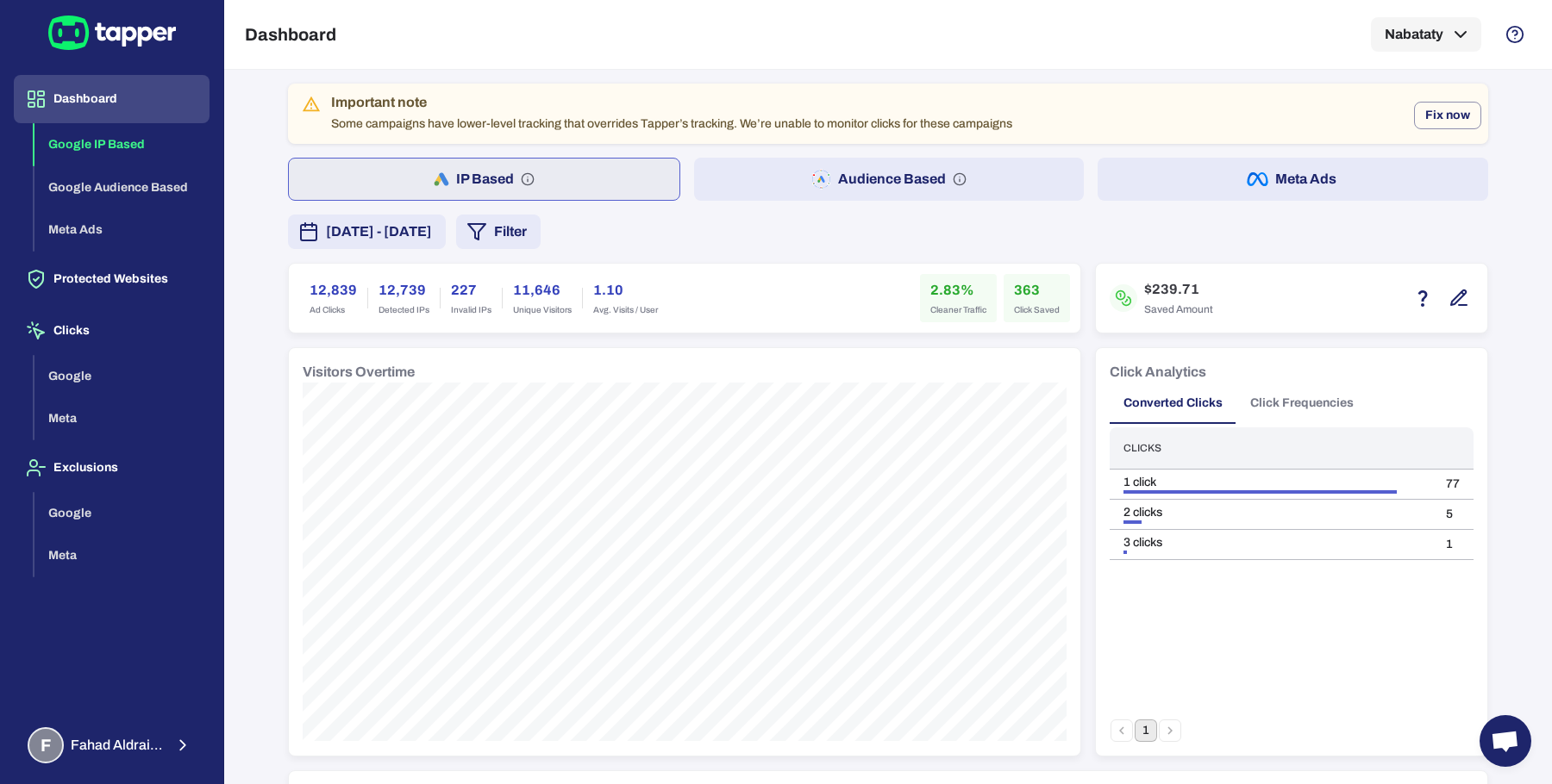
click at [749, 184] on button "Audience Based" at bounding box center [890, 180] width 391 height 43
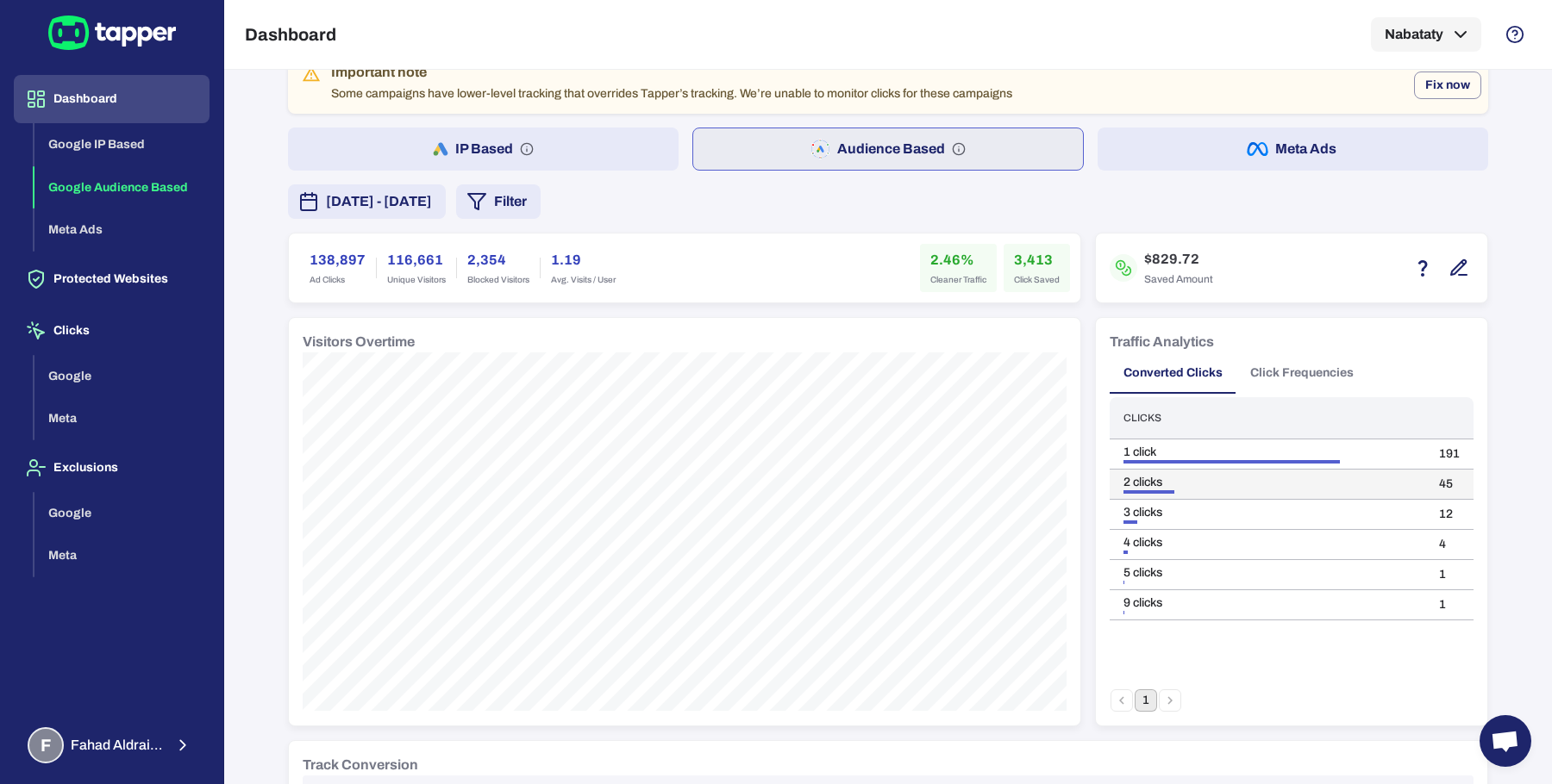
scroll to position [32, 0]
click at [1447, 442] on td "191" at bounding box center [1448, 452] width 48 height 30
click at [1438, 474] on td "45" at bounding box center [1448, 482] width 48 height 30
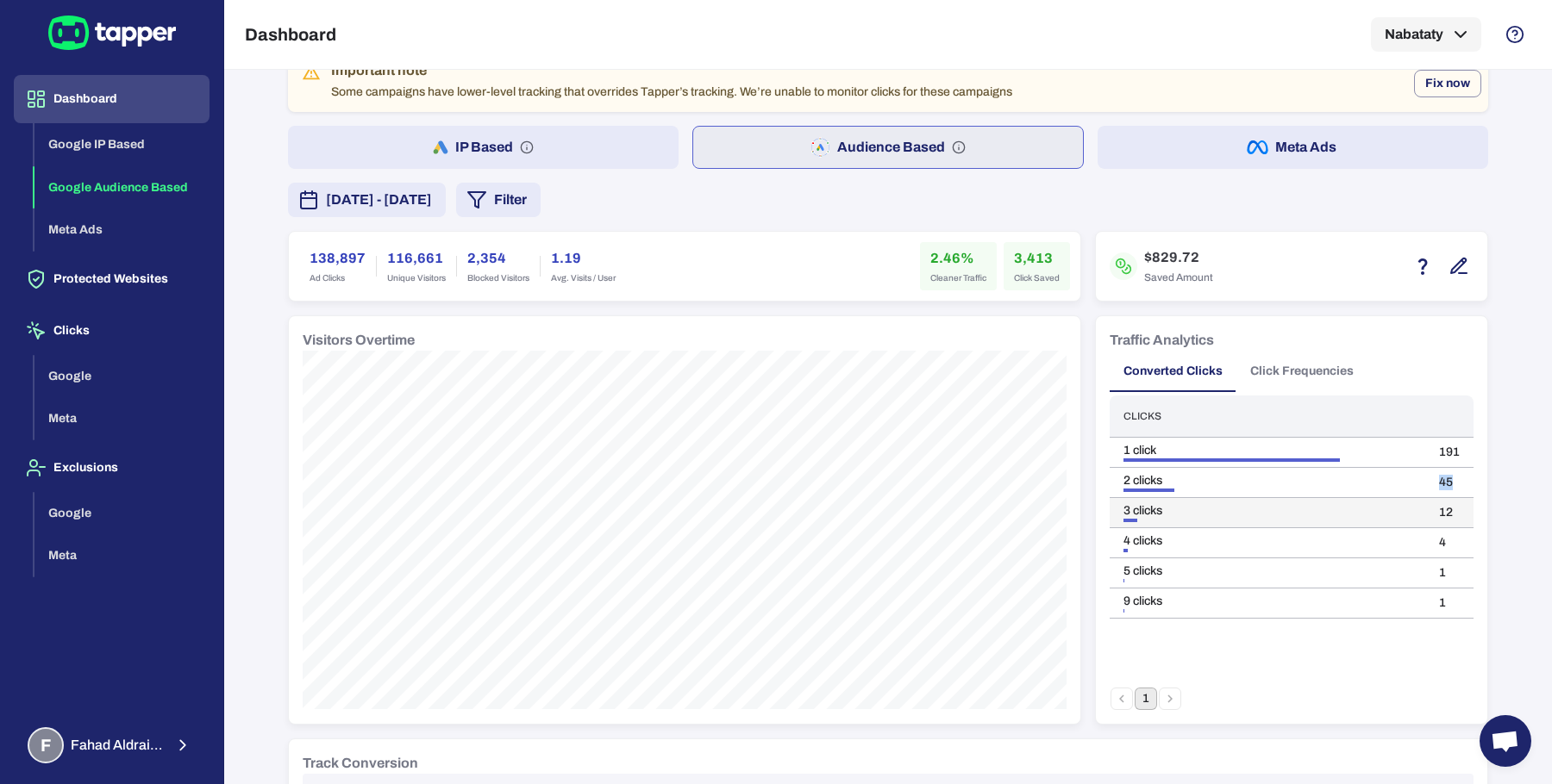
click at [1436, 509] on td "12" at bounding box center [1448, 513] width 48 height 30
click at [1095, 511] on div "Traffic Analytics Converted Clicks Click Frequencies Clicks 1 click 191 2 click…" at bounding box center [1291, 519] width 394 height 409
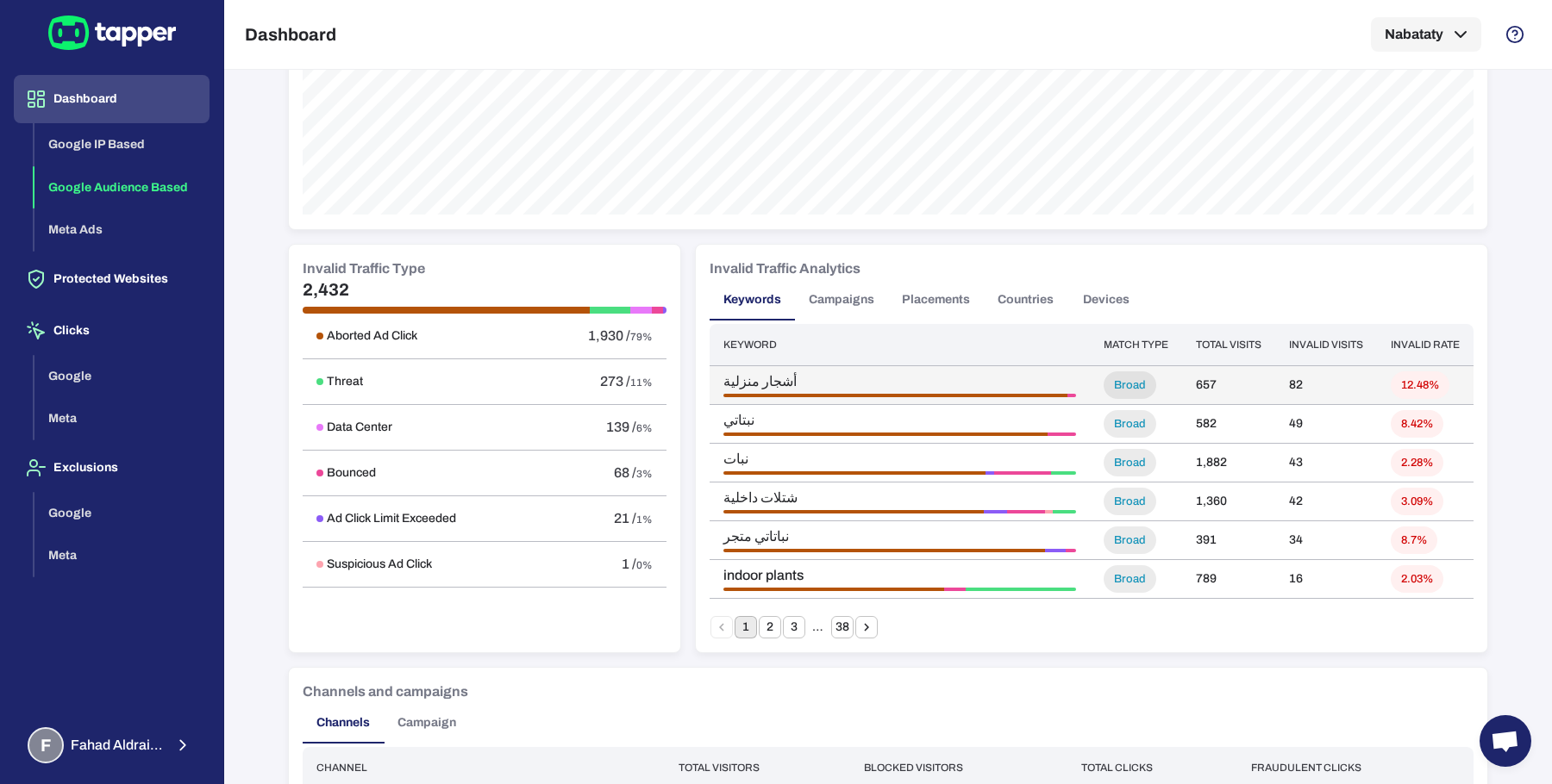
scroll to position [840, 0]
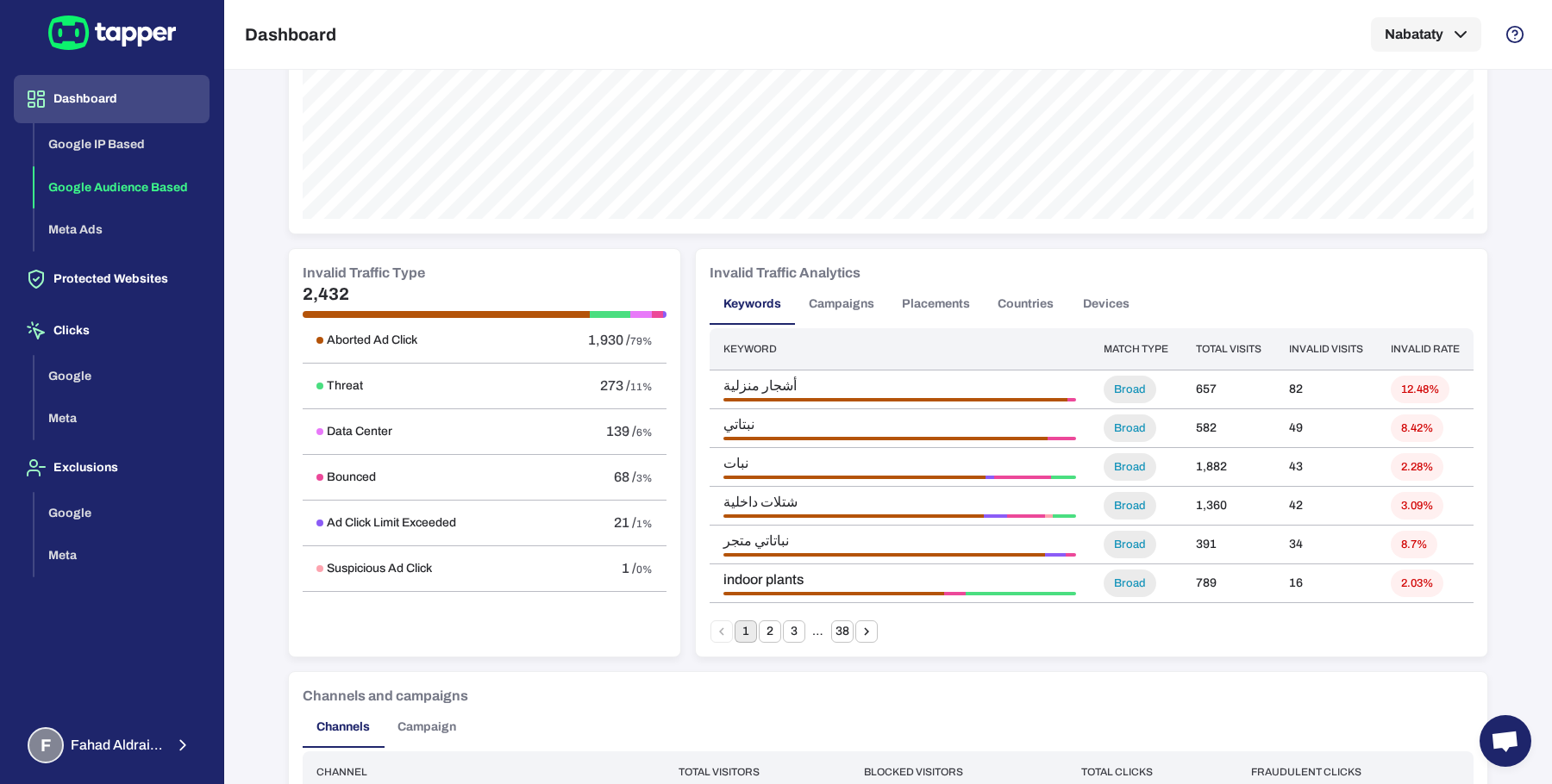
click at [925, 308] on button "Placements" at bounding box center [936, 304] width 96 height 41
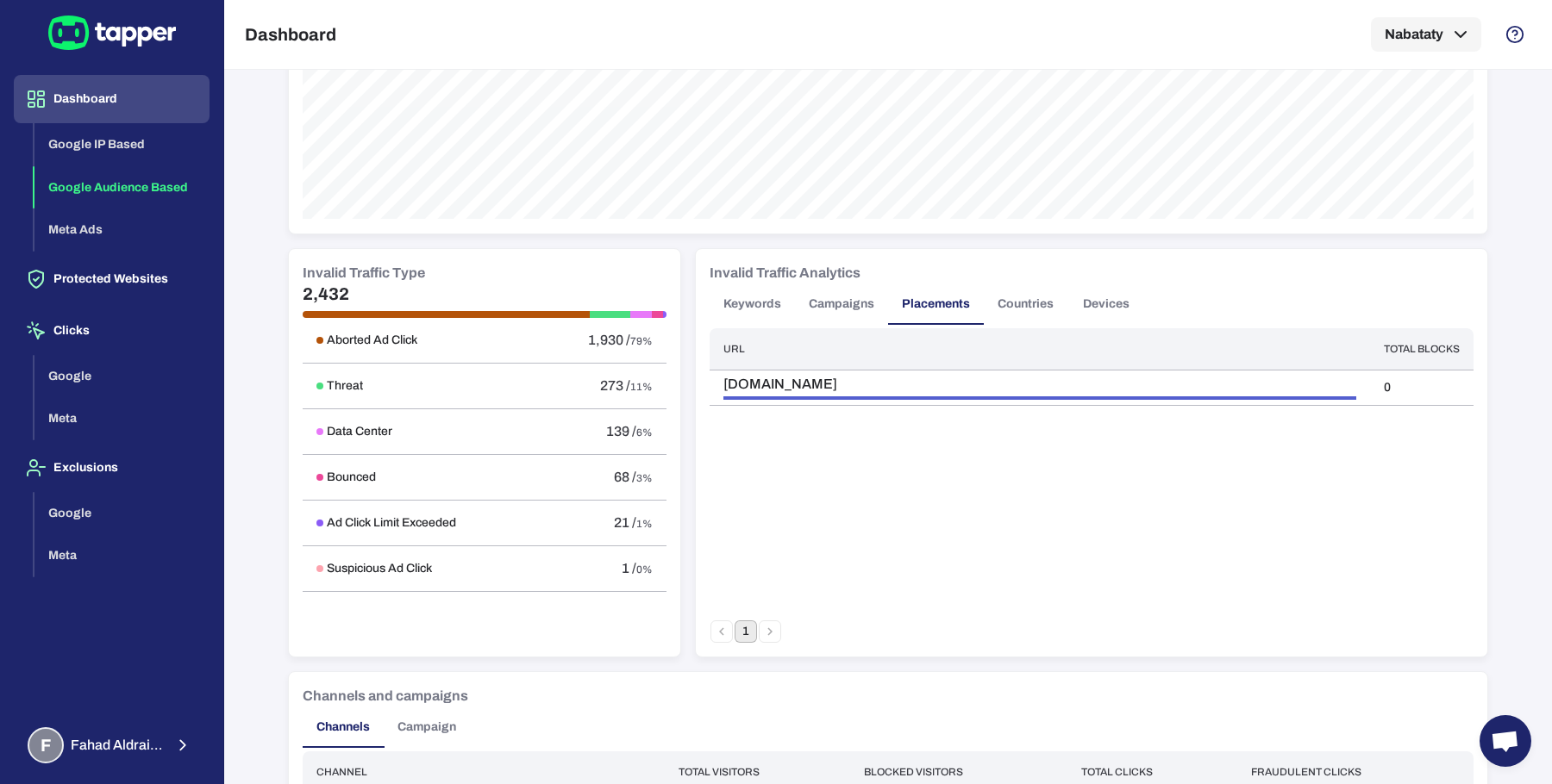
click at [810, 311] on button "Campaigns" at bounding box center [841, 304] width 93 height 41
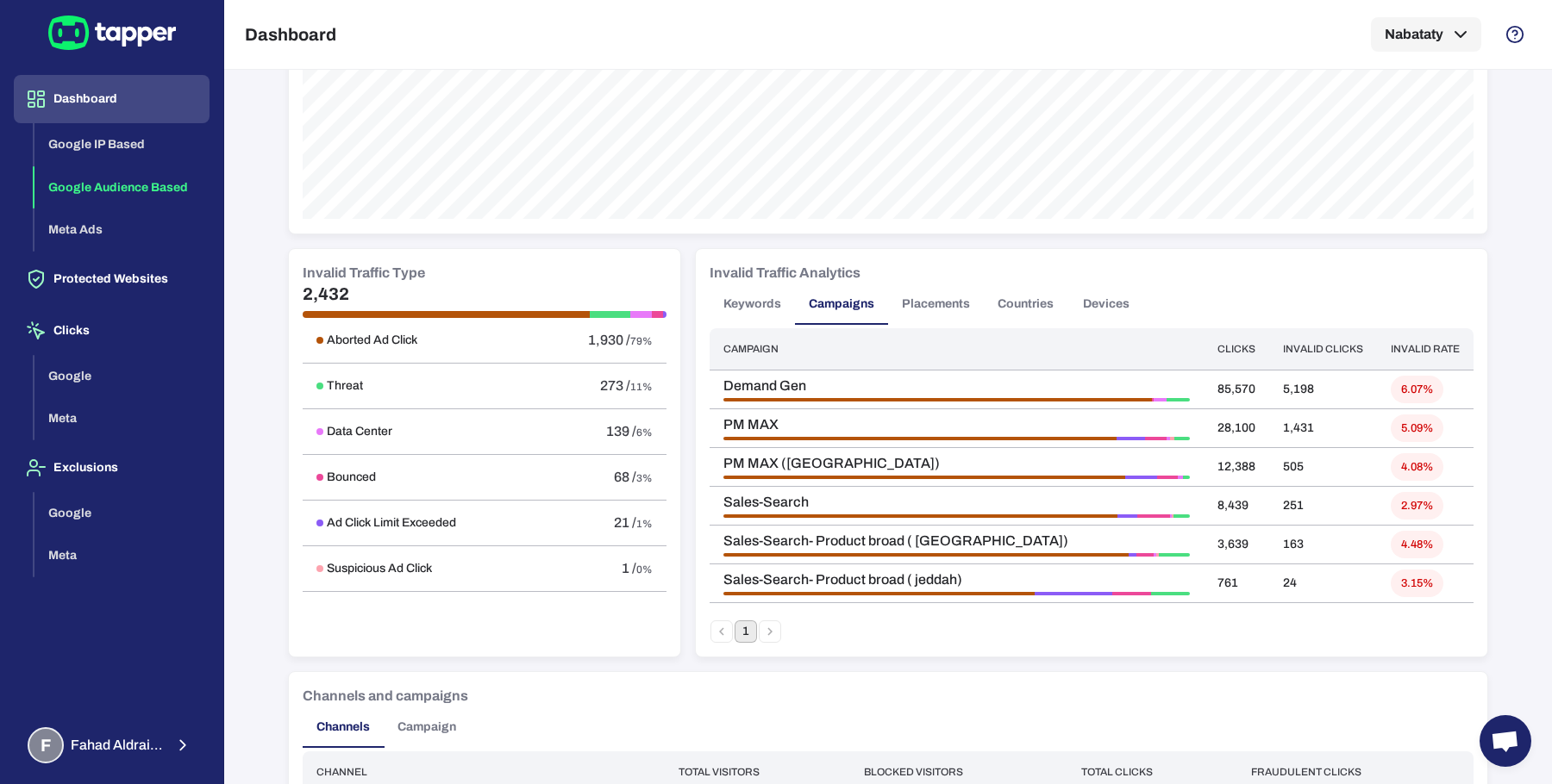
click at [740, 312] on button "Keywords" at bounding box center [751, 304] width 85 height 41
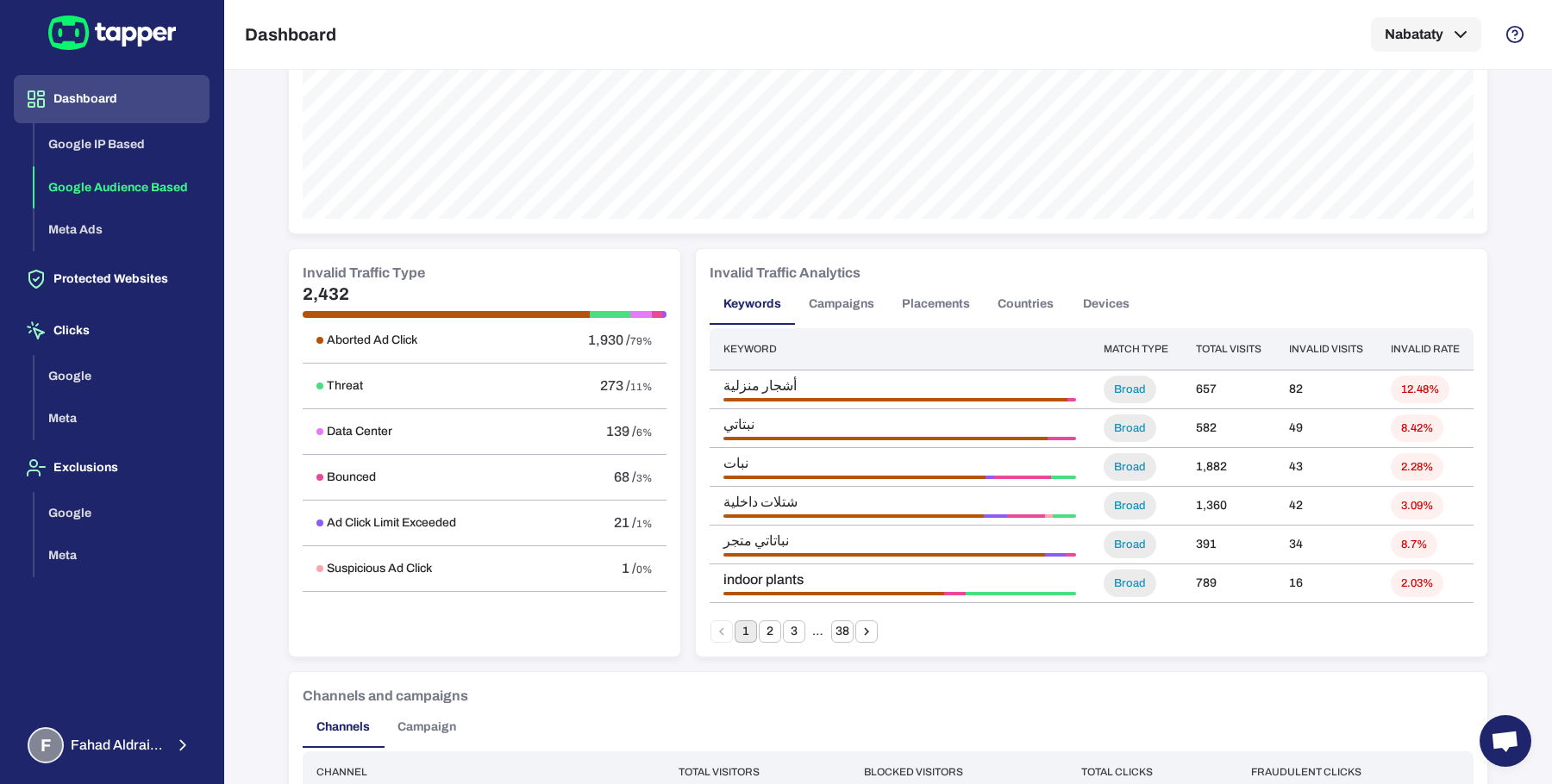
click at [844, 303] on button "Campaigns" at bounding box center [841, 304] width 93 height 41
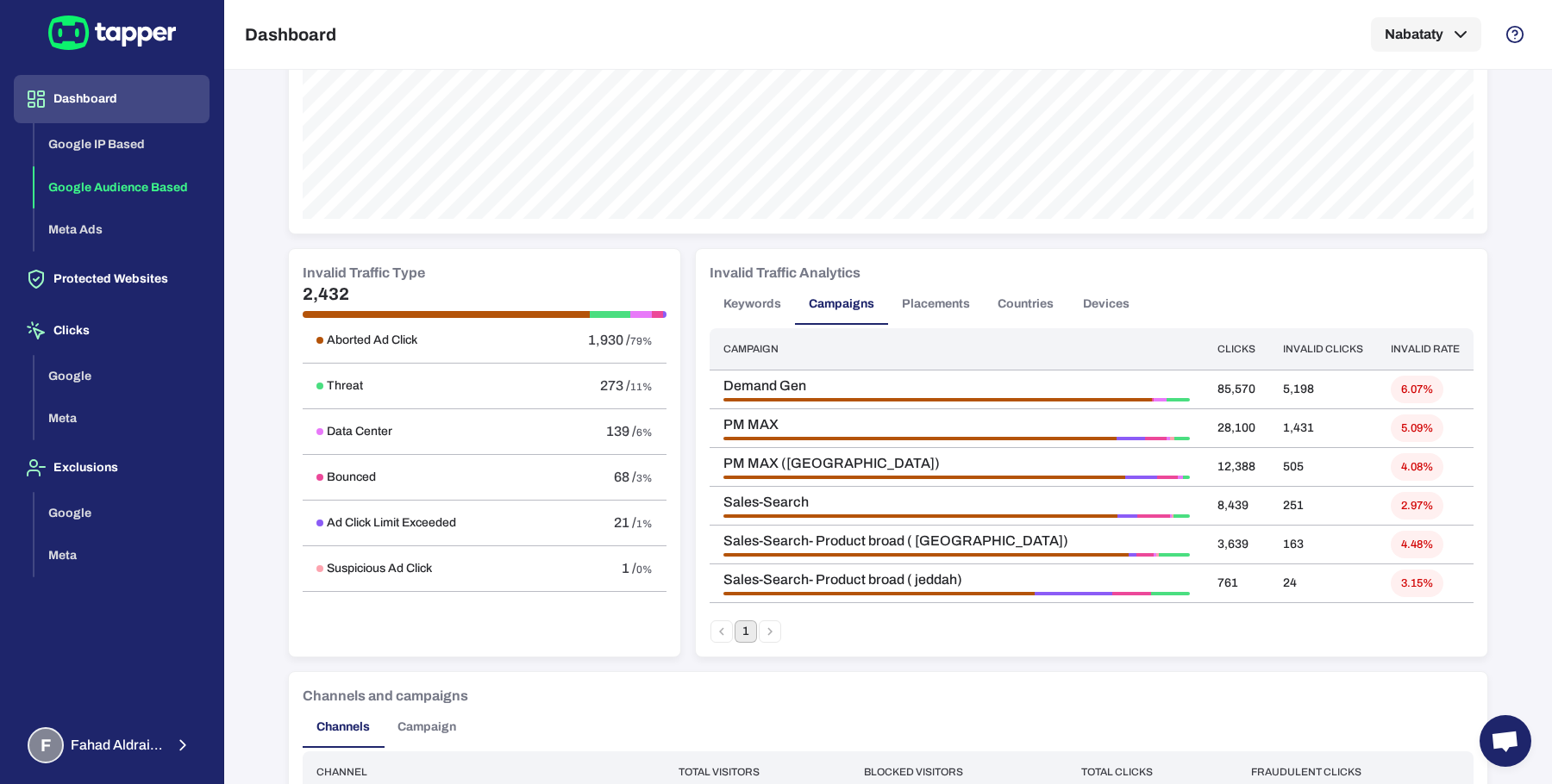
click at [753, 311] on button "Keywords" at bounding box center [751, 304] width 85 height 41
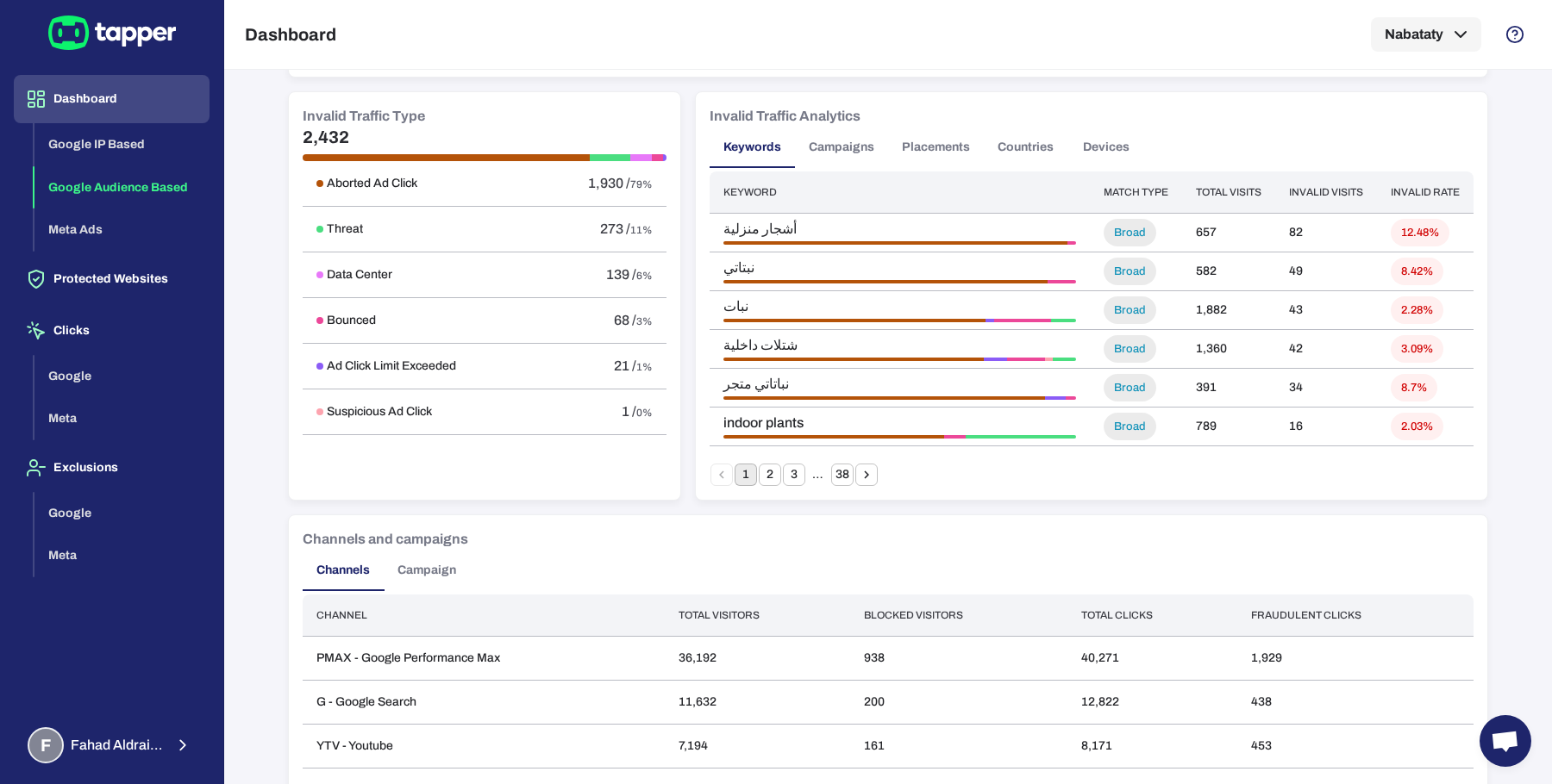
scroll to position [999, 0]
